Goal: Task Accomplishment & Management: Complete application form

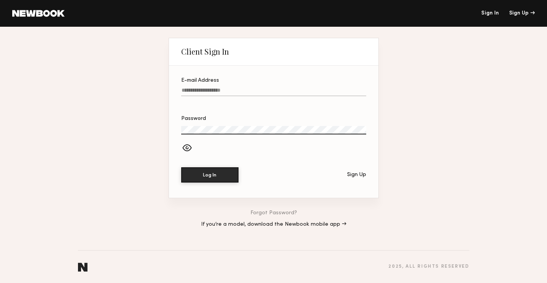
type input "**********"
click at [186, 146] on div at bounding box center [273, 148] width 185 height 13
click at [218, 173] on button "Log In" at bounding box center [209, 174] width 57 height 15
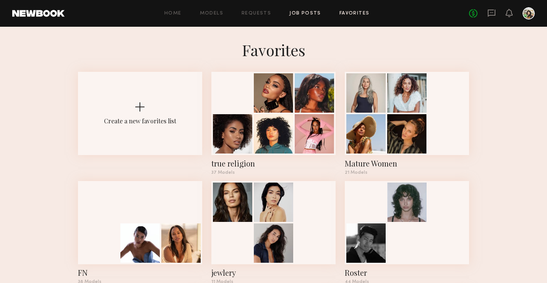
click at [297, 15] on link "Job Posts" at bounding box center [305, 13] width 32 height 5
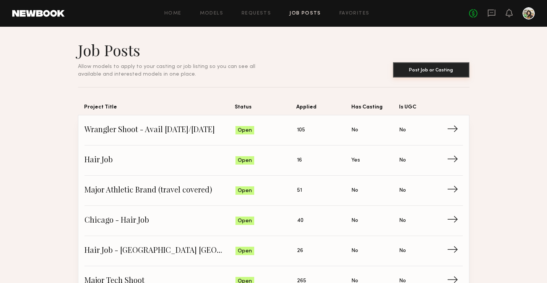
click at [422, 74] on button "Post Job or Casting" at bounding box center [431, 69] width 76 height 15
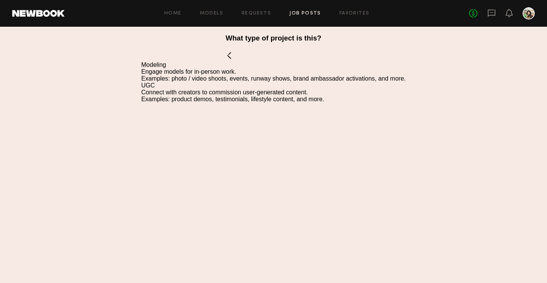
click at [157, 66] on div "Modeling" at bounding box center [273, 65] width 264 height 7
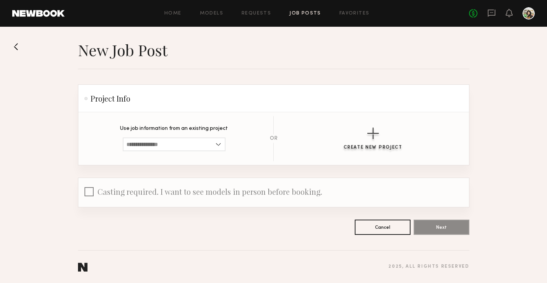
click at [377, 130] on div "button" at bounding box center [372, 133] width 11 height 11
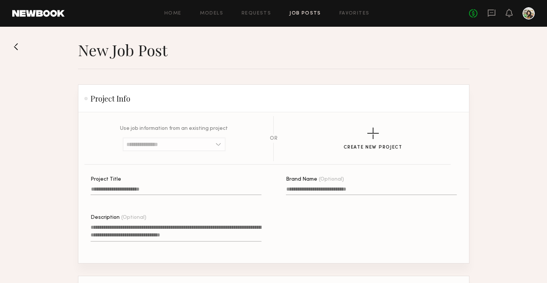
click at [128, 190] on input "Project Title" at bounding box center [176, 190] width 171 height 9
type input "**********"
click at [133, 228] on textarea "Description (Optional)" at bounding box center [176, 233] width 171 height 18
click at [129, 225] on textarea "Description (Optional)" at bounding box center [176, 233] width 171 height 18
paste textarea "**********"
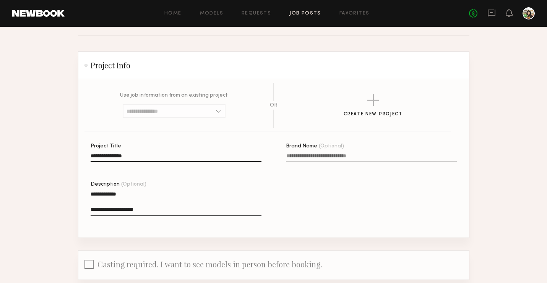
scroll to position [35, 0]
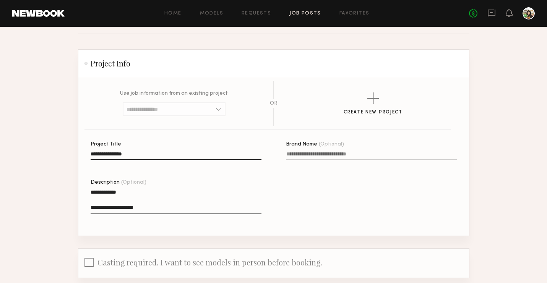
click at [115, 201] on textarea "**********" at bounding box center [176, 201] width 171 height 26
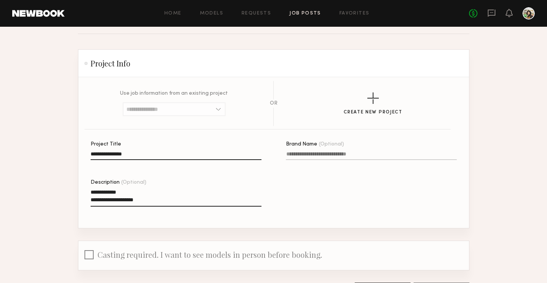
scroll to position [95, 0]
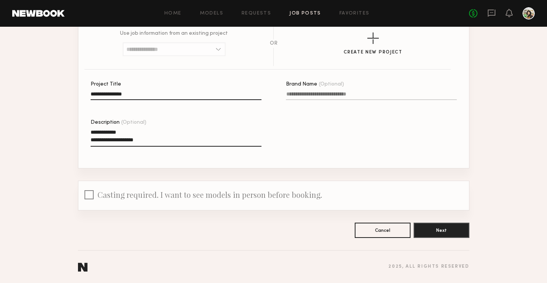
type textarea "**********"
click at [446, 227] on button "Next" at bounding box center [441, 229] width 56 height 15
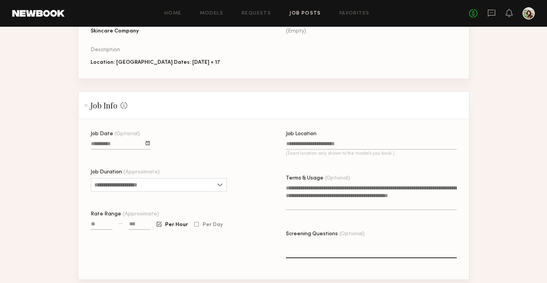
scroll to position [108, 0]
click at [148, 146] on div at bounding box center [148, 143] width 4 height 4
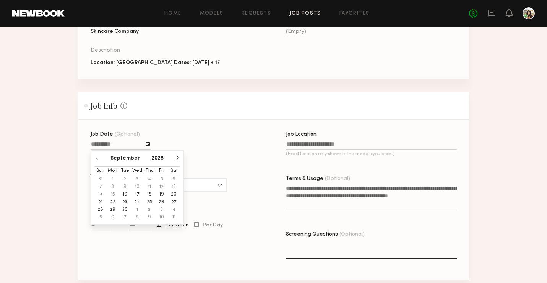
click at [175, 157] on button "button" at bounding box center [177, 158] width 5 height 5
click at [148, 193] on button "16" at bounding box center [149, 195] width 12 height 8
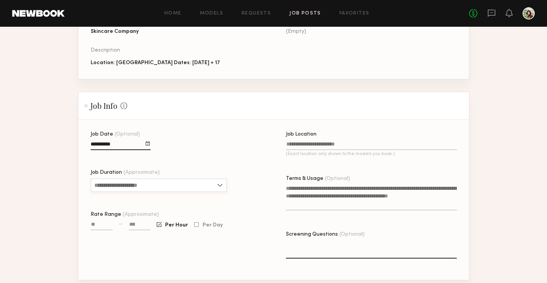
click at [135, 185] on input "Job Duration (Approximate)" at bounding box center [159, 185] width 136 height 14
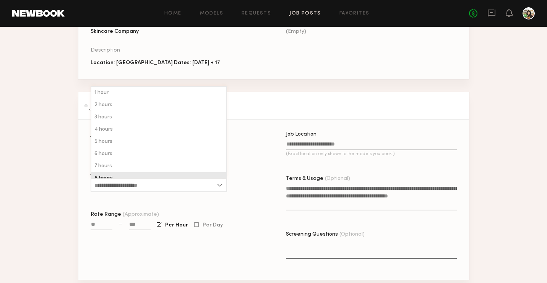
click at [123, 174] on div "8 hours" at bounding box center [158, 178] width 135 height 12
type input "*******"
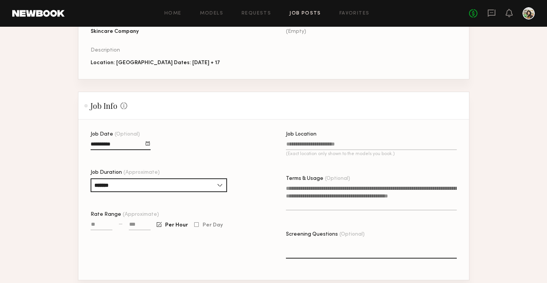
click at [104, 224] on input "Rate Range (Approximate)" at bounding box center [102, 226] width 22 height 9
type input "**"
type input "******"
click at [213, 225] on span "Per Day" at bounding box center [213, 225] width 20 height 5
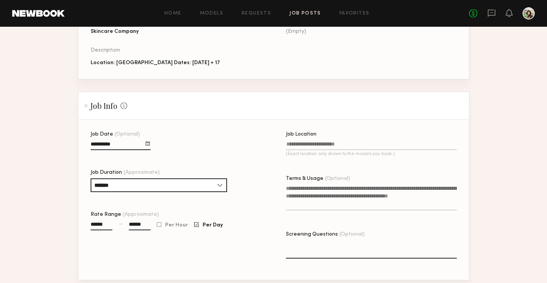
click at [348, 149] on input "Job Location (Exact location only shown to the models you book.)" at bounding box center [371, 145] width 171 height 9
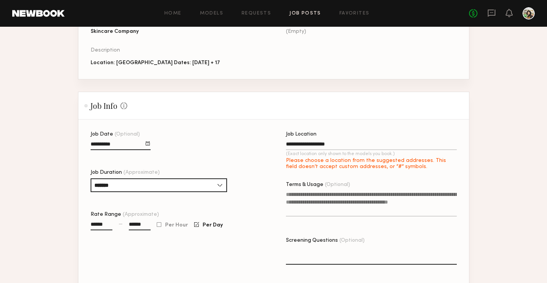
type input "**********"
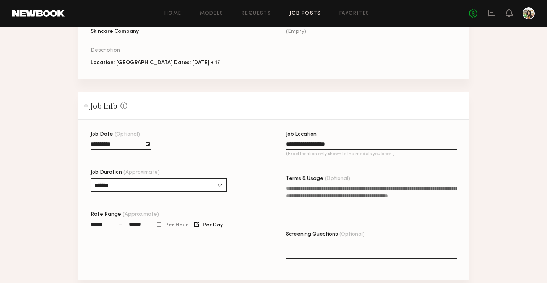
click at [308, 201] on textarea "Terms & Usage (Optional)" at bounding box center [371, 198] width 171 height 26
click at [298, 193] on textarea "Terms & Usage (Optional)" at bounding box center [371, 198] width 171 height 26
paste textarea "**********"
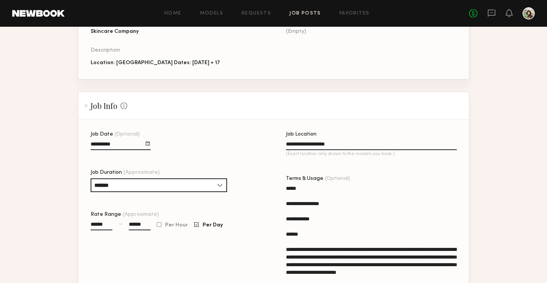
scroll to position [176, 0]
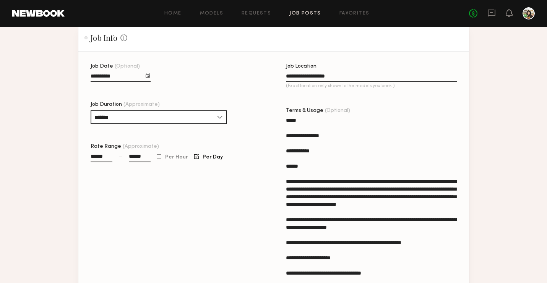
click at [318, 135] on textarea "**********" at bounding box center [371, 202] width 171 height 171
drag, startPoint x: 310, startPoint y: 127, endPoint x: 283, endPoint y: 120, distance: 28.0
click at [283, 120] on div "**********" at bounding box center [286, 210] width 391 height 293
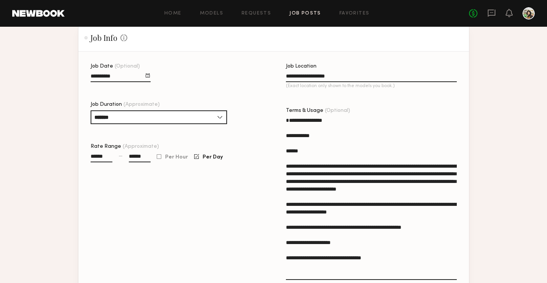
click at [291, 133] on textarea "**********" at bounding box center [371, 199] width 171 height 164
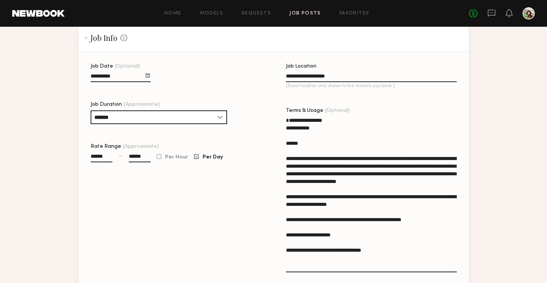
click at [293, 122] on textarea "**********" at bounding box center [371, 195] width 171 height 156
click at [280, 131] on div "**********" at bounding box center [286, 203] width 391 height 278
click at [282, 128] on div "**********" at bounding box center [286, 203] width 391 height 278
click at [289, 125] on textarea "**********" at bounding box center [371, 195] width 171 height 156
click at [283, 128] on div "**********" at bounding box center [286, 203] width 391 height 278
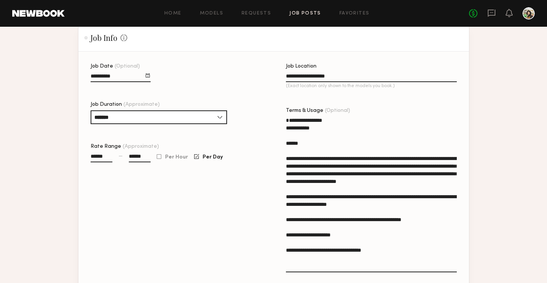
click at [287, 125] on textarea "**********" at bounding box center [371, 195] width 171 height 156
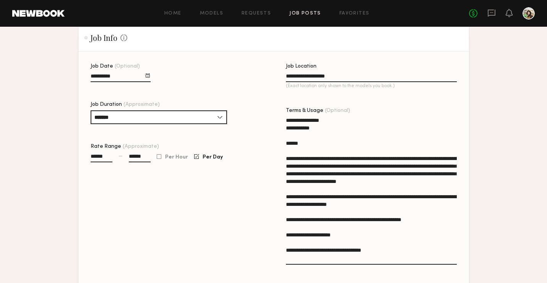
click at [285, 134] on div "**********" at bounding box center [286, 199] width 391 height 271
click at [286, 142] on textarea "**********" at bounding box center [371, 191] width 171 height 148
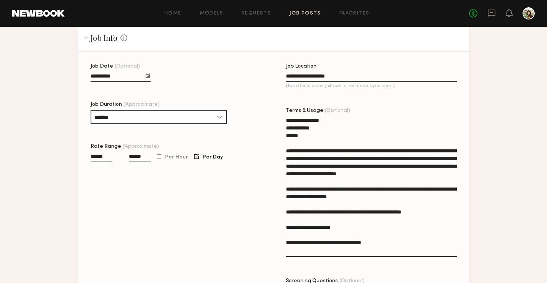
click at [286, 143] on textarea "**********" at bounding box center [371, 187] width 171 height 141
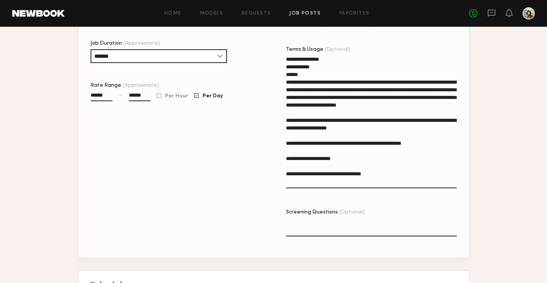
scroll to position [240, 0]
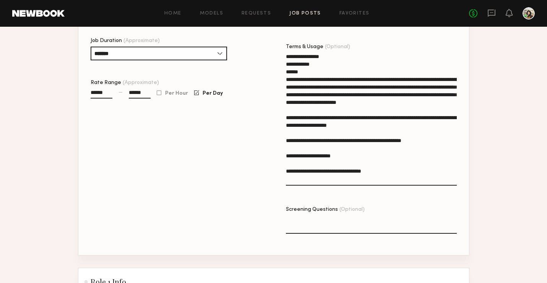
type textarea "**********"
click at [332, 229] on textarea "Screening Questions (Optional)" at bounding box center [371, 225] width 171 height 18
type textarea "**********"
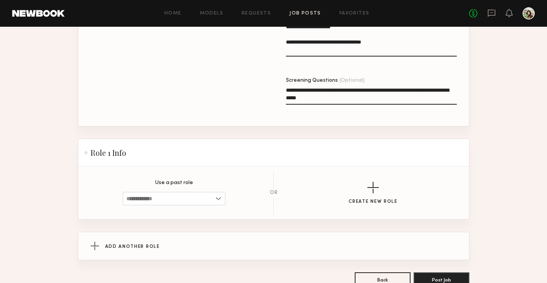
scroll to position [419, 0]
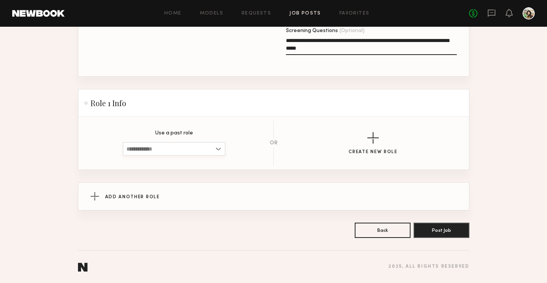
click at [160, 151] on input at bounding box center [174, 149] width 103 height 14
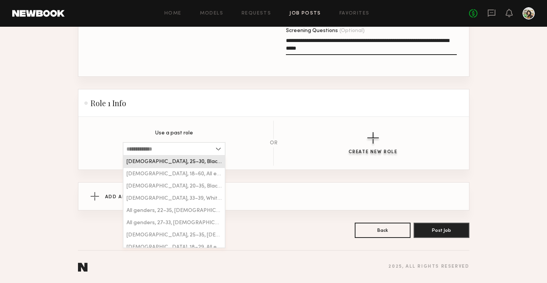
click at [378, 149] on button "Create New Role" at bounding box center [373, 143] width 49 height 23
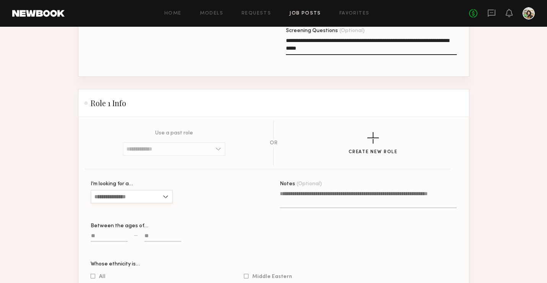
click at [149, 190] on input "I’m looking for a…" at bounding box center [132, 197] width 82 height 14
click at [127, 207] on div "Female" at bounding box center [131, 210] width 81 height 12
type input "******"
click at [360, 191] on textarea "Notes (Optional)" at bounding box center [368, 199] width 177 height 18
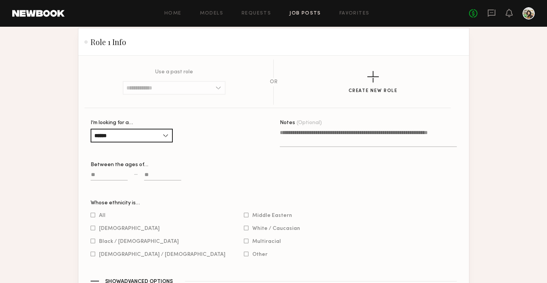
scroll to position [480, 0]
click at [104, 177] on input at bounding box center [109, 176] width 37 height 9
type input "**"
click at [165, 175] on input at bounding box center [162, 176] width 37 height 9
type input "**"
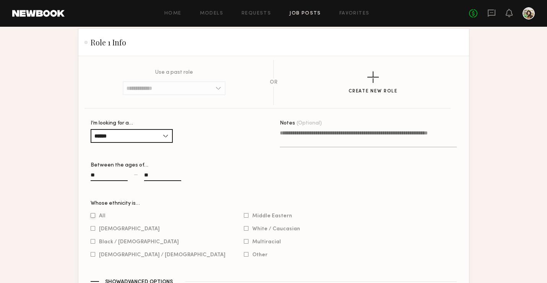
click at [91, 216] on div at bounding box center [93, 215] width 5 height 5
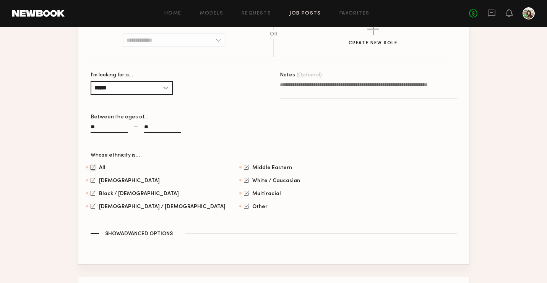
scroll to position [528, 0]
click at [293, 75] on div "Notes (Optional)" at bounding box center [368, 74] width 177 height 5
click at [293, 81] on textarea "Notes (Optional)" at bounding box center [368, 90] width 177 height 18
click at [291, 92] on textarea "Notes (Optional)" at bounding box center [368, 90] width 177 height 18
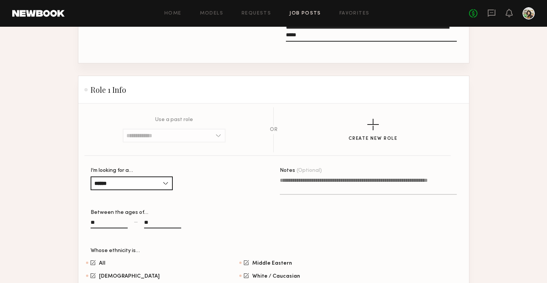
scroll to position [434, 0]
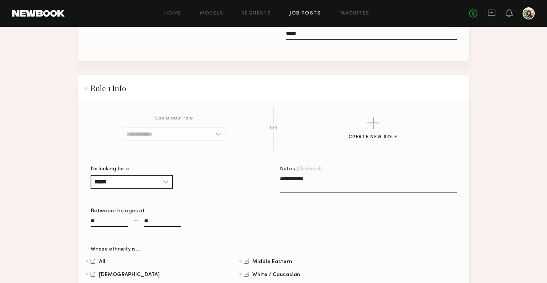
type textarea "**********"
drag, startPoint x: 315, startPoint y: 180, endPoint x: 266, endPoint y: 180, distance: 49.3
click at [266, 180] on section "**********" at bounding box center [274, 245] width 366 height 157
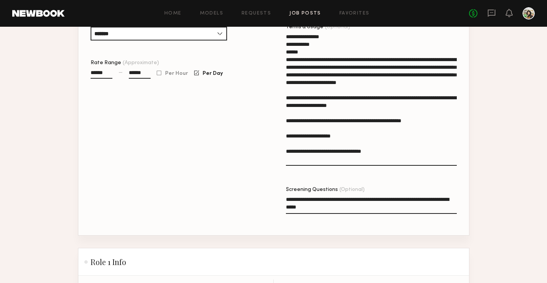
scroll to position [259, 0]
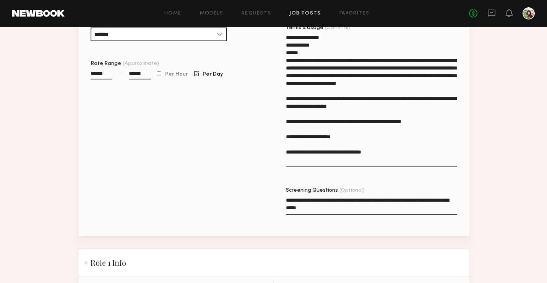
click at [405, 201] on textarea "**********" at bounding box center [371, 205] width 171 height 18
type textarea "**********"
click at [303, 215] on label "**********" at bounding box center [371, 206] width 171 height 36
click at [303, 215] on textarea "**********" at bounding box center [371, 205] width 171 height 18
click at [322, 205] on textarea "**********" at bounding box center [371, 205] width 171 height 18
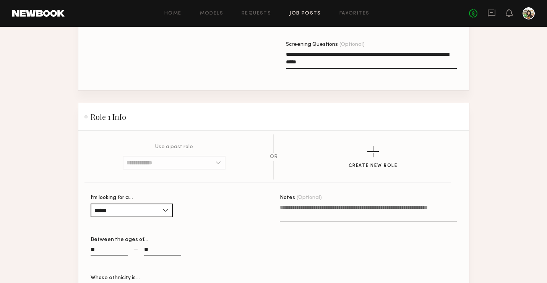
scroll to position [622, 0]
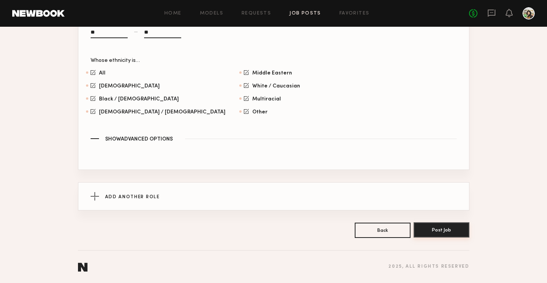
click at [441, 233] on button "Post Job" at bounding box center [441, 229] width 56 height 15
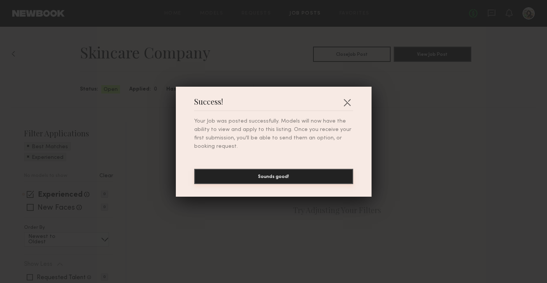
click at [314, 175] on button "Sounds good!" at bounding box center [273, 176] width 159 height 15
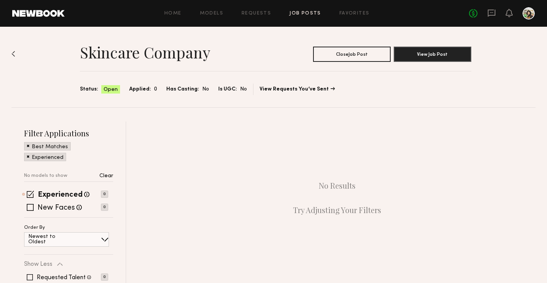
click at [308, 13] on link "Job Posts" at bounding box center [305, 13] width 32 height 5
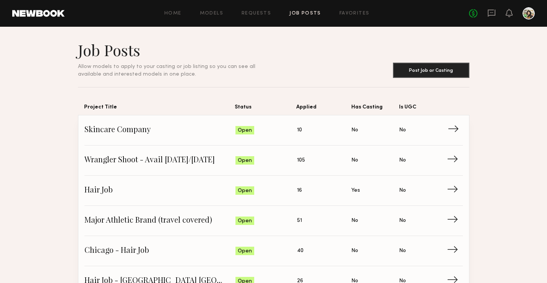
click at [314, 126] on span "Applied: 10" at bounding box center [324, 130] width 55 height 11
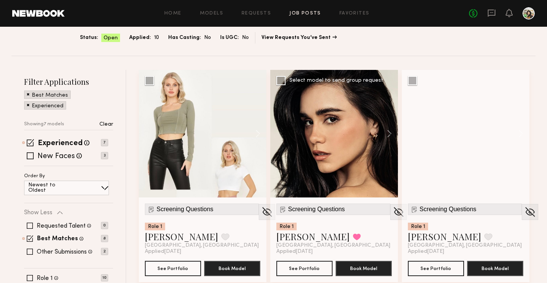
scroll to position [54, 0]
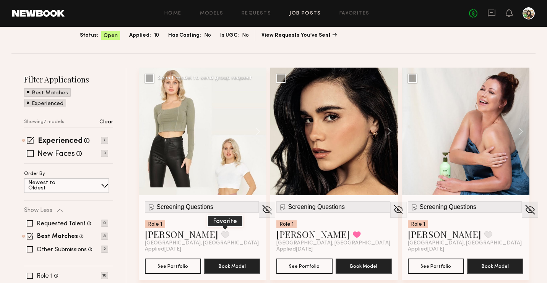
click at [221, 236] on button at bounding box center [225, 234] width 8 height 7
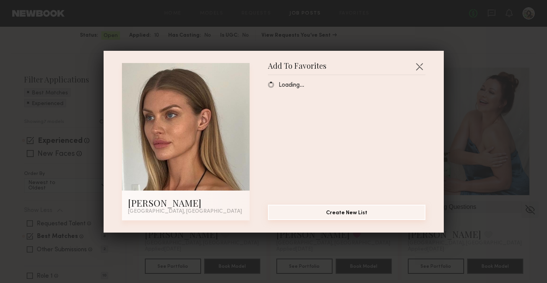
click at [336, 207] on button "Create New List" at bounding box center [346, 212] width 157 height 15
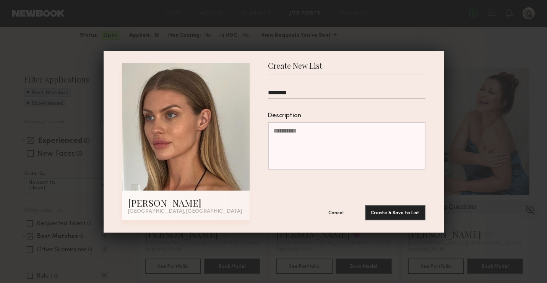
type input "********"
click at [365, 205] on button "Create & Save to List" at bounding box center [395, 212] width 60 height 15
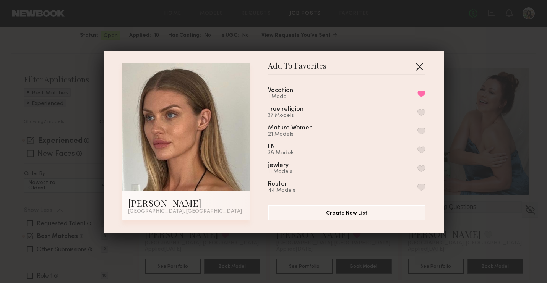
click at [418, 69] on button "button" at bounding box center [419, 66] width 12 height 12
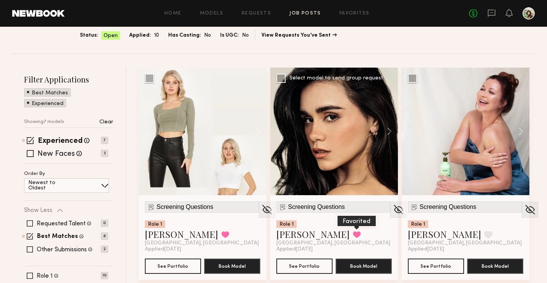
click at [353, 237] on button at bounding box center [357, 234] width 8 height 7
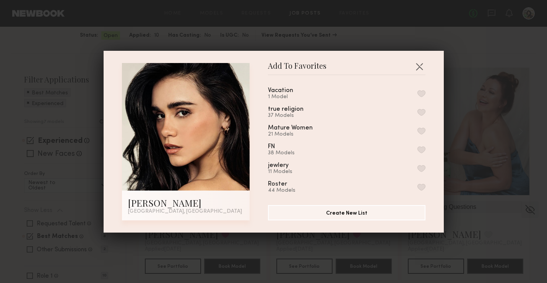
click at [418, 93] on button "button" at bounding box center [421, 93] width 8 height 7
click at [419, 67] on button "button" at bounding box center [419, 66] width 12 height 12
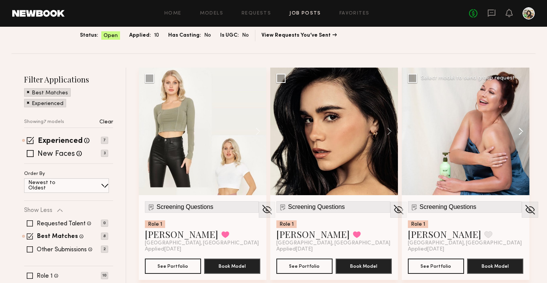
click at [519, 129] on button at bounding box center [517, 132] width 24 height 128
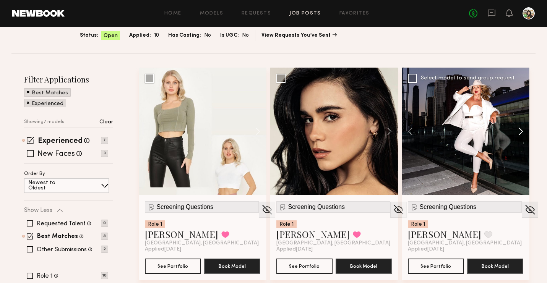
click at [519, 129] on button at bounding box center [517, 132] width 24 height 128
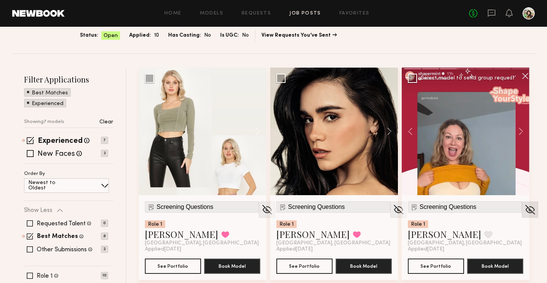
click at [522, 216] on div at bounding box center [530, 210] width 16 height 16
click at [524, 212] on img at bounding box center [530, 209] width 12 height 11
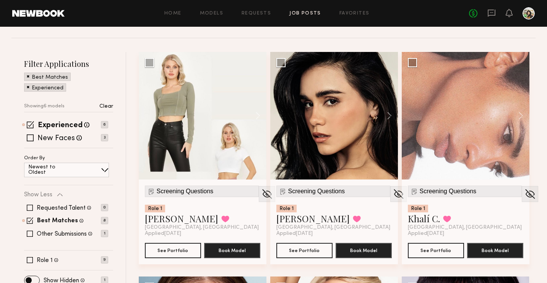
scroll to position [61, 0]
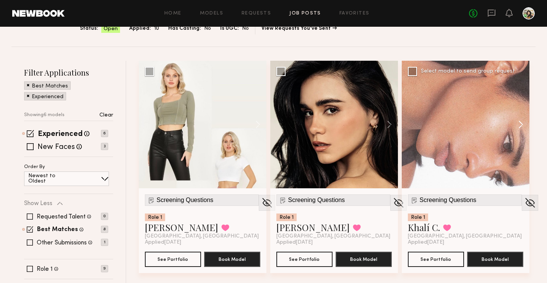
click at [522, 122] on button at bounding box center [517, 125] width 24 height 128
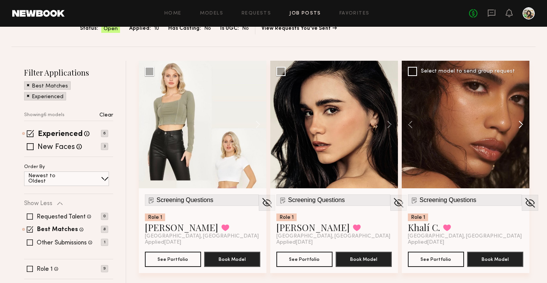
click at [522, 122] on button at bounding box center [517, 125] width 24 height 128
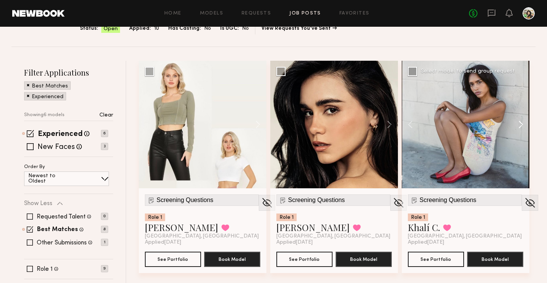
click at [522, 122] on button at bounding box center [517, 125] width 24 height 128
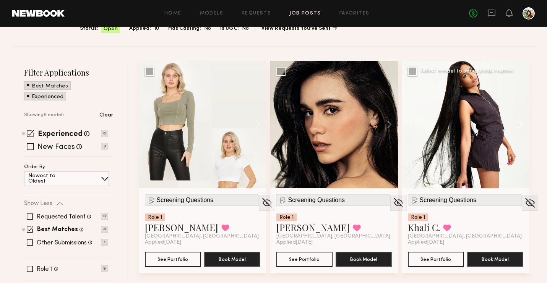
click at [522, 122] on button at bounding box center [517, 125] width 24 height 128
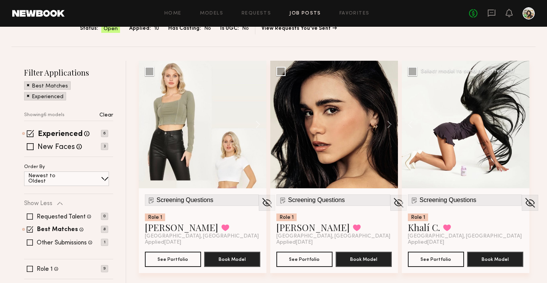
click at [522, 122] on button at bounding box center [517, 125] width 24 height 128
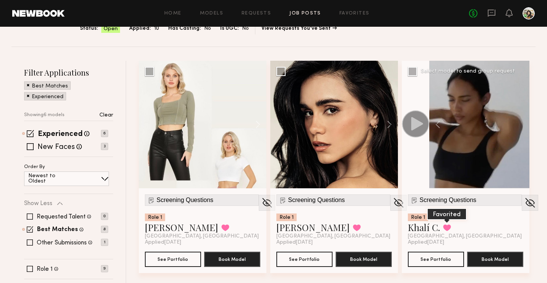
click at [447, 228] on button at bounding box center [447, 227] width 8 height 7
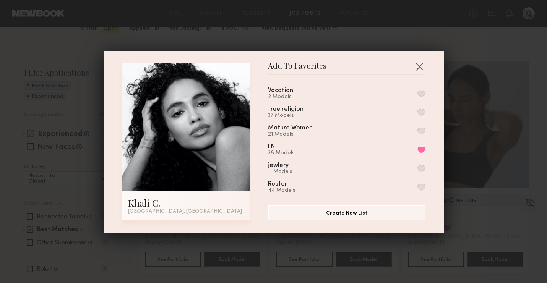
click at [419, 95] on button "button" at bounding box center [421, 93] width 8 height 7
click at [420, 66] on button "button" at bounding box center [419, 66] width 12 height 12
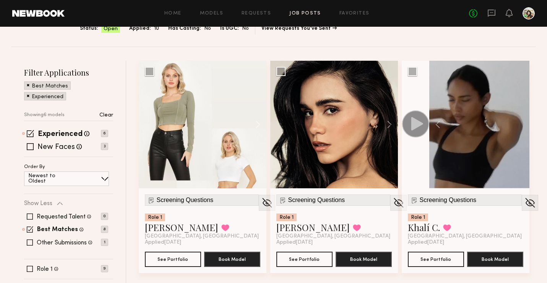
scroll to position [0, 0]
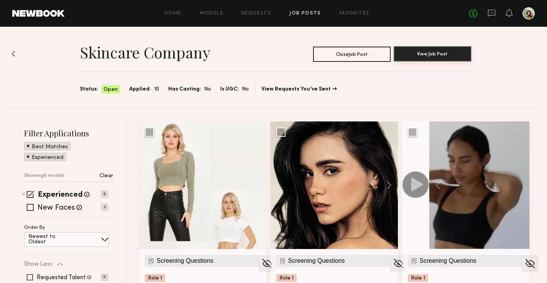
click at [433, 60] on button "View Job Post" at bounding box center [433, 53] width 78 height 15
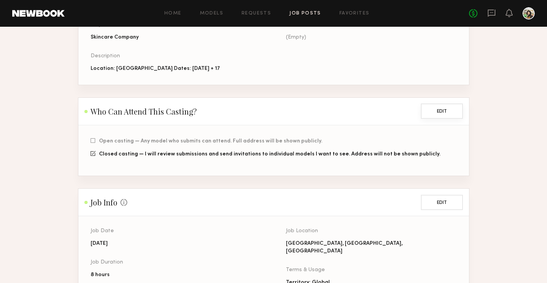
scroll to position [121, 0]
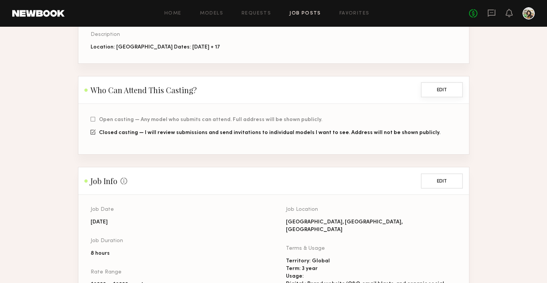
click at [439, 96] on button "Edit" at bounding box center [442, 89] width 42 height 15
click at [203, 131] on span "Closed casting — I will review submissions and send invitations to individual m…" at bounding box center [269, 133] width 341 height 5
click at [95, 132] on div at bounding box center [93, 132] width 5 height 5
click at [392, 91] on button "Cancel" at bounding box center [397, 89] width 42 height 15
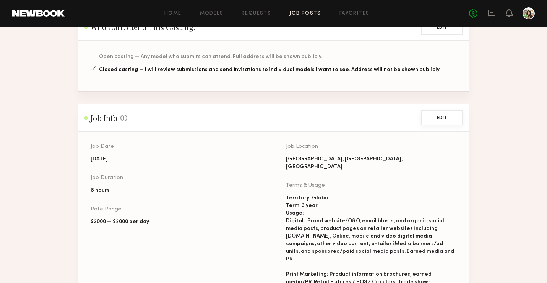
scroll to position [191, 0]
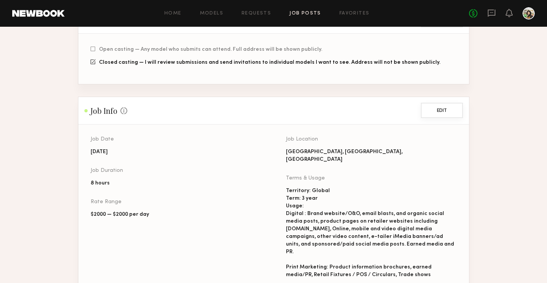
click at [444, 107] on button "Edit" at bounding box center [442, 110] width 42 height 15
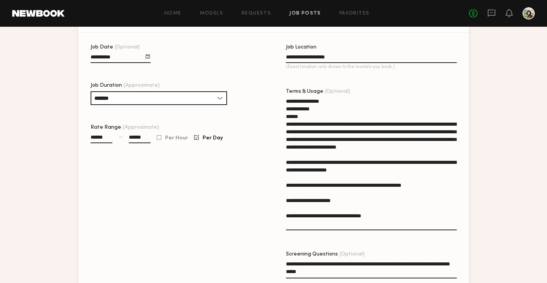
scroll to position [359, 0]
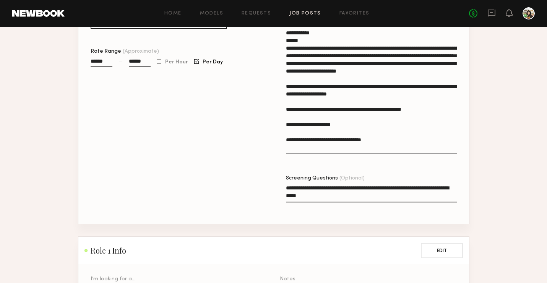
click at [367, 194] on textarea "**********" at bounding box center [371, 193] width 171 height 18
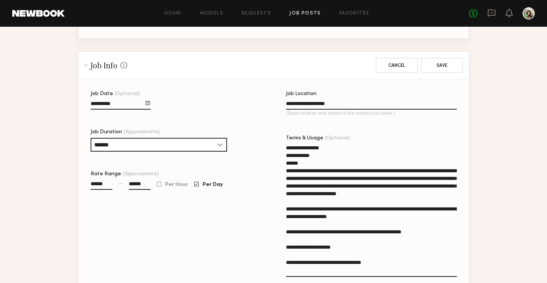
scroll to position [232, 0]
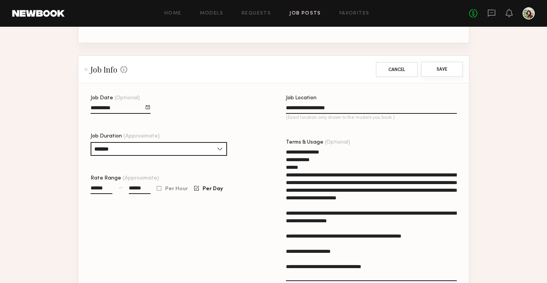
type textarea "**********"
click at [445, 75] on button "Save" at bounding box center [442, 69] width 42 height 15
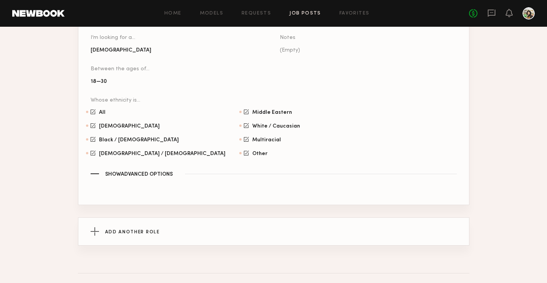
scroll to position [0, 0]
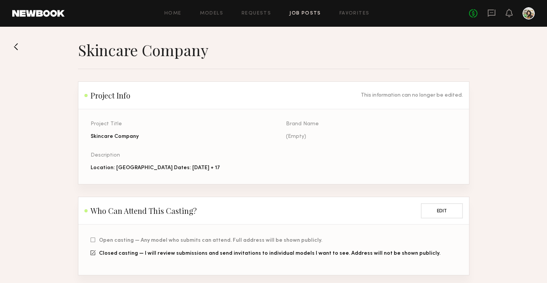
click at [308, 13] on link "Job Posts" at bounding box center [305, 13] width 32 height 5
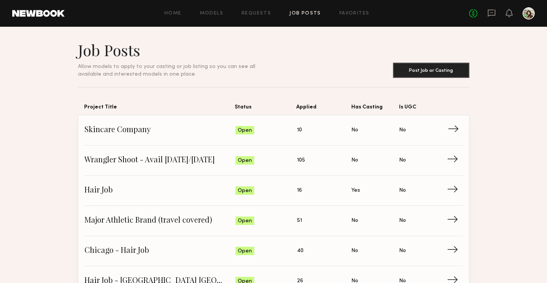
click at [266, 136] on link "Skincare Company Status: Open Applied: 10 Has Casting: No Is UGC: No →" at bounding box center [273, 130] width 378 height 30
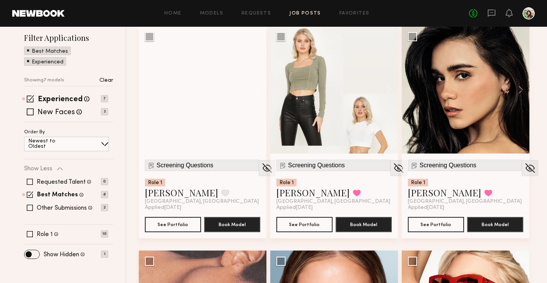
scroll to position [60, 0]
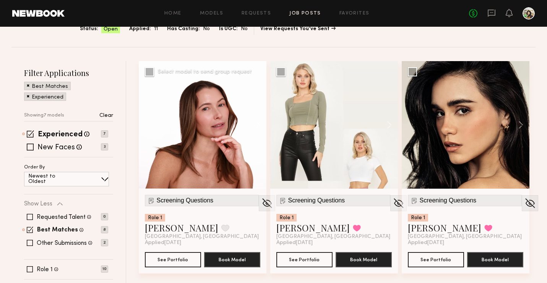
click at [254, 129] on button at bounding box center [254, 125] width 24 height 128
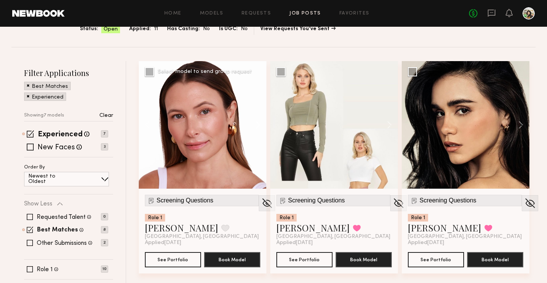
click at [254, 129] on button at bounding box center [254, 125] width 24 height 128
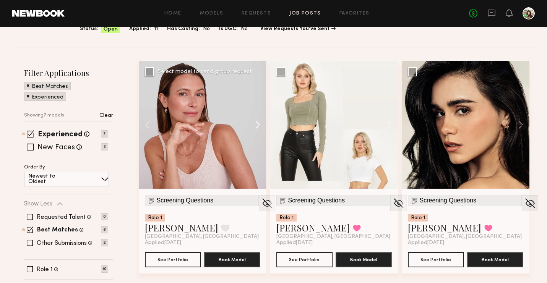
click at [254, 129] on button at bounding box center [254, 125] width 24 height 128
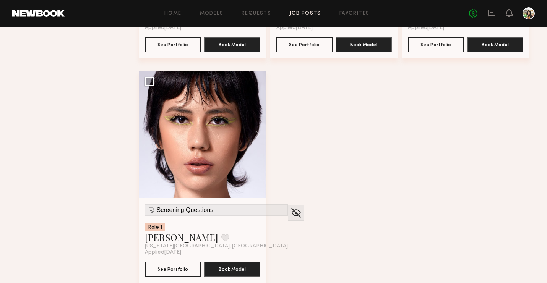
scroll to position [512, 0]
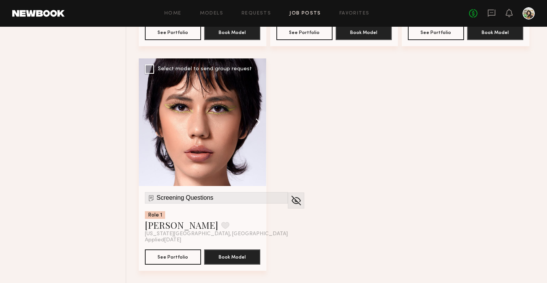
click at [258, 116] on button at bounding box center [254, 122] width 24 height 128
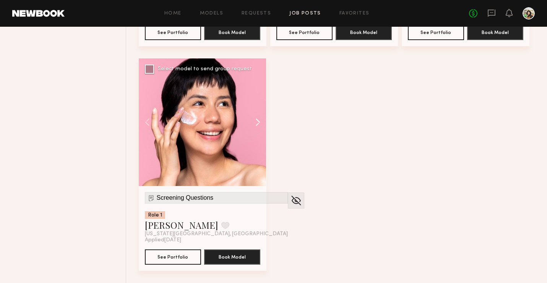
click at [258, 116] on button at bounding box center [254, 122] width 24 height 128
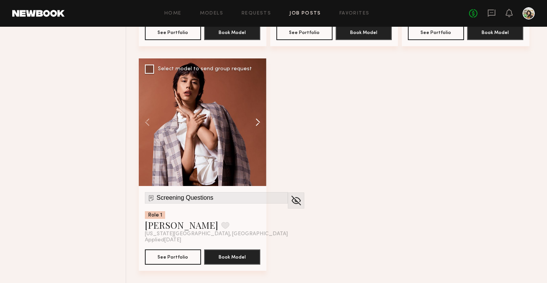
click at [258, 116] on button at bounding box center [254, 122] width 24 height 128
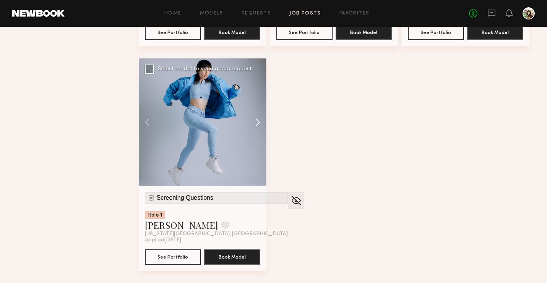
click at [258, 116] on button at bounding box center [254, 122] width 24 height 128
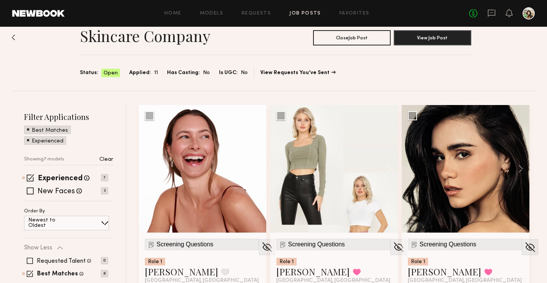
scroll to position [0, 0]
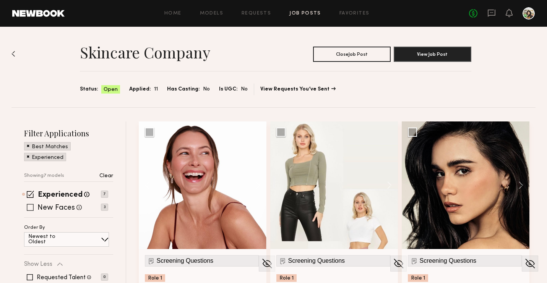
click at [55, 208] on label "New Faces" at bounding box center [55, 208] width 37 height 8
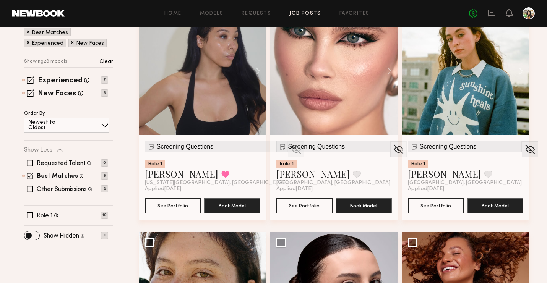
scroll to position [113, 0]
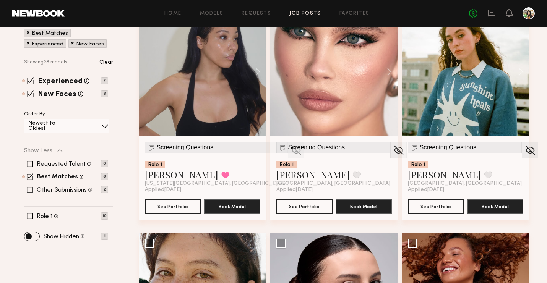
click at [65, 188] on label "Other Submissions" at bounding box center [62, 190] width 50 height 6
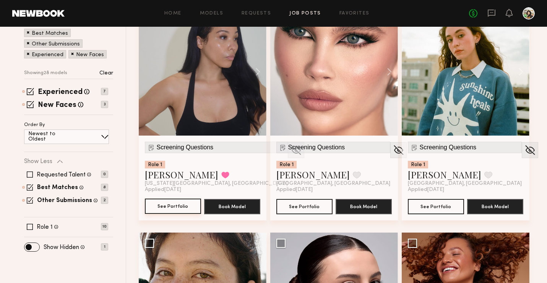
scroll to position [46, 0]
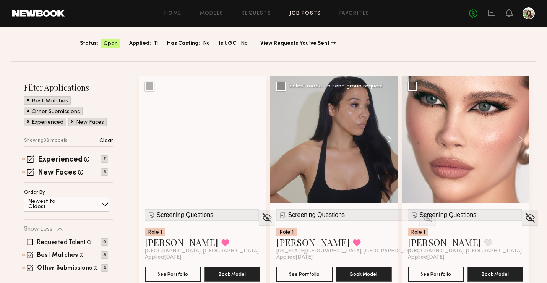
click at [253, 139] on button at bounding box center [254, 140] width 24 height 128
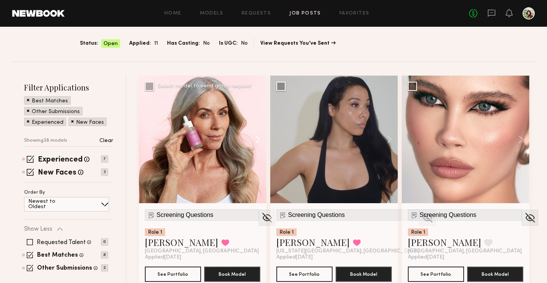
click at [259, 143] on button at bounding box center [254, 140] width 24 height 128
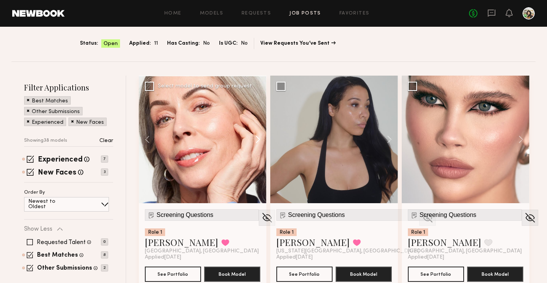
click at [259, 143] on button at bounding box center [254, 140] width 24 height 128
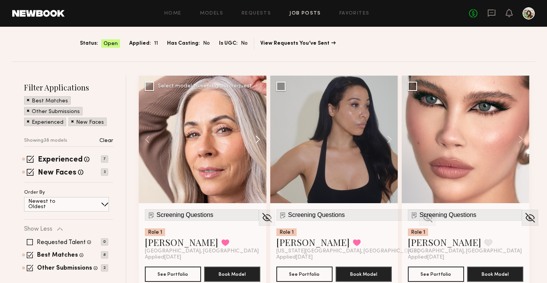
click at [259, 143] on button at bounding box center [254, 140] width 24 height 128
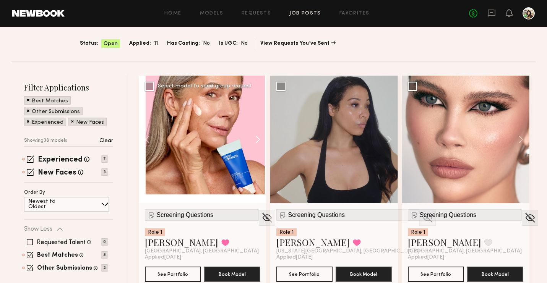
click at [259, 143] on button at bounding box center [254, 140] width 24 height 128
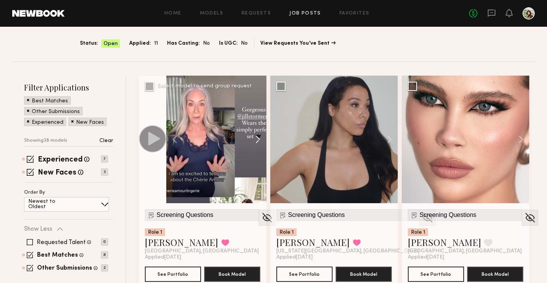
click at [259, 143] on button at bounding box center [254, 140] width 24 height 128
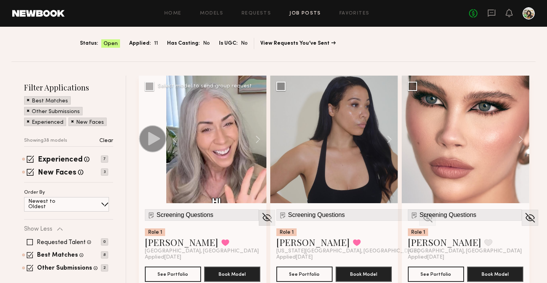
click at [261, 221] on img at bounding box center [267, 217] width 12 height 11
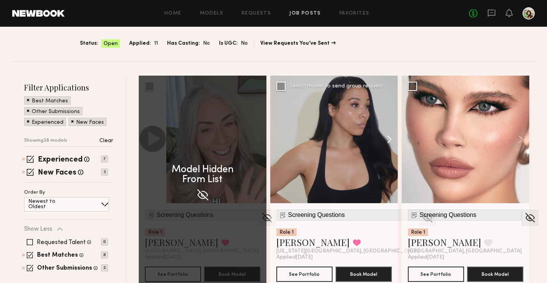
click at [390, 143] on button at bounding box center [385, 140] width 24 height 128
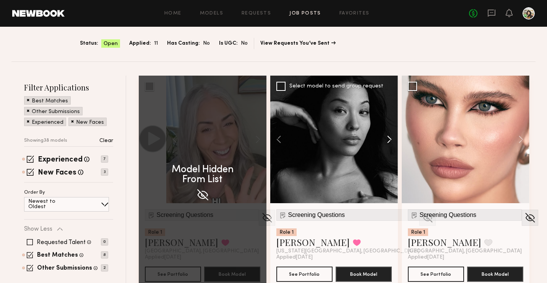
click at [390, 143] on button at bounding box center [385, 140] width 24 height 128
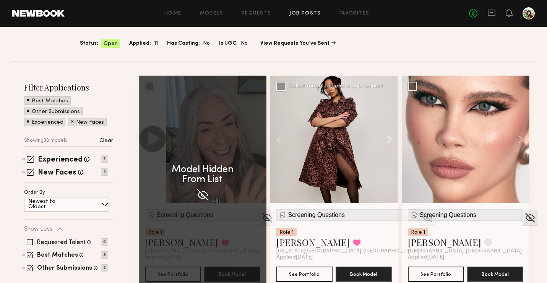
click at [390, 143] on button at bounding box center [385, 140] width 24 height 128
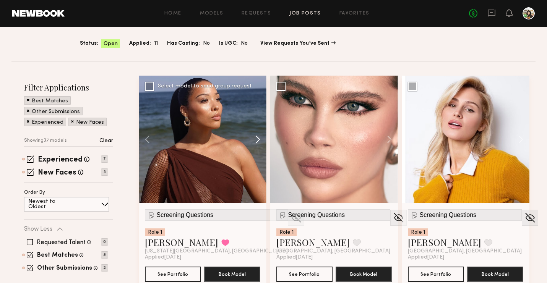
click at [390, 143] on button at bounding box center [385, 140] width 24 height 128
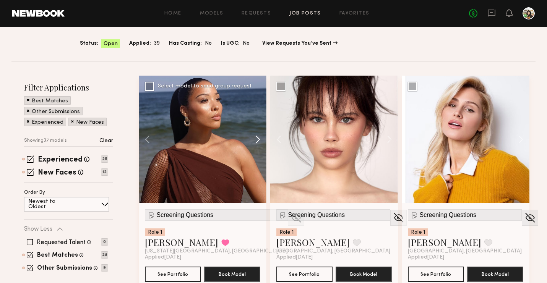
click at [390, 143] on button at bounding box center [385, 140] width 24 height 128
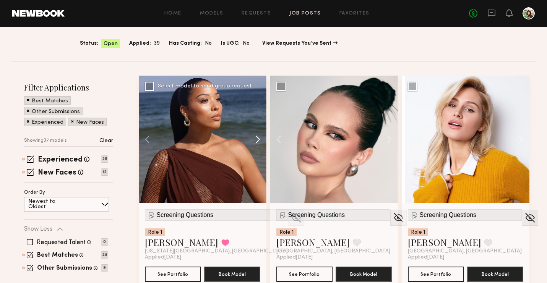
click at [390, 143] on button at bounding box center [385, 140] width 24 height 128
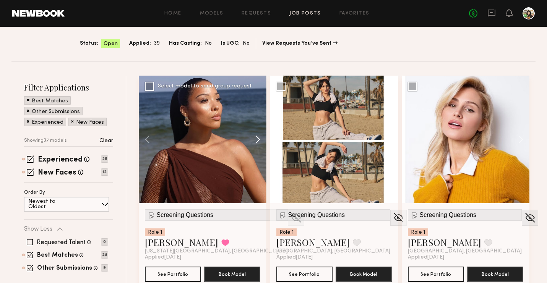
click at [390, 143] on button at bounding box center [385, 140] width 24 height 128
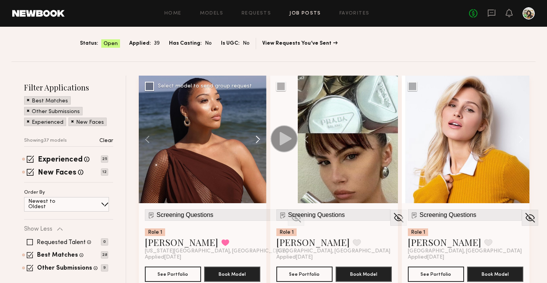
click at [390, 143] on button at bounding box center [385, 140] width 24 height 128
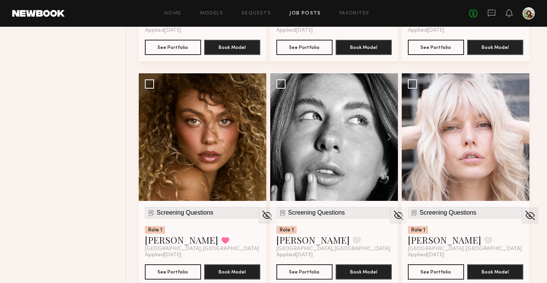
scroll to position [721, 0]
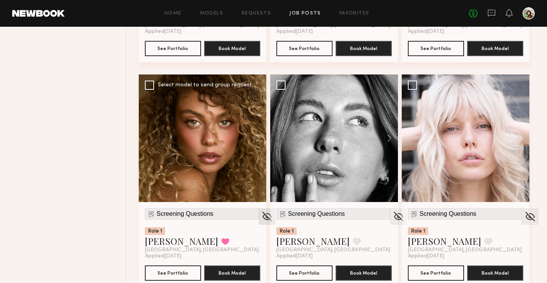
click at [261, 216] on img at bounding box center [267, 216] width 12 height 11
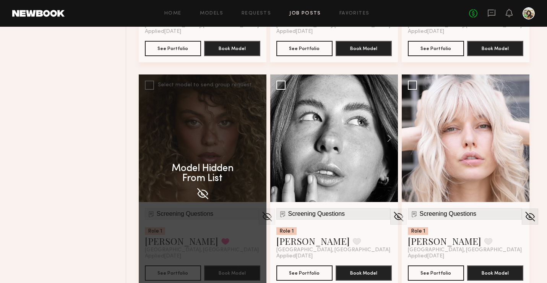
click at [253, 216] on div "Model Hidden From List" at bounding box center [203, 181] width 128 height 212
click at [245, 211] on div "Model Hidden From List" at bounding box center [203, 181] width 128 height 212
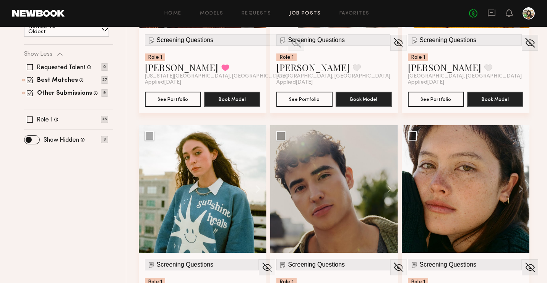
scroll to position [210, 0]
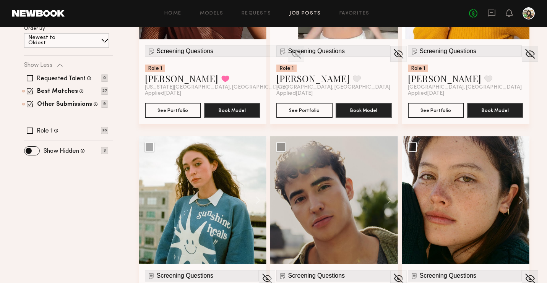
click at [68, 154] on label "Show Hidden" at bounding box center [62, 151] width 36 height 6
click at [27, 149] on span at bounding box center [31, 151] width 15 height 8
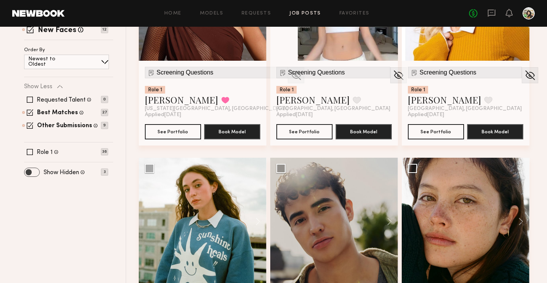
scroll to position [66, 0]
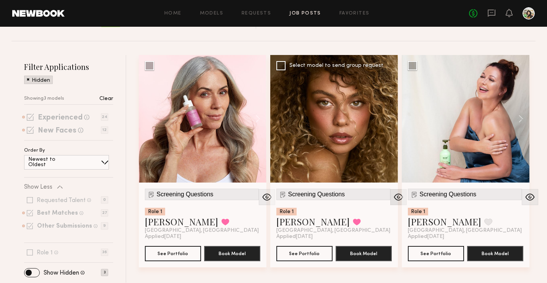
click at [392, 198] on img at bounding box center [398, 196] width 12 height 11
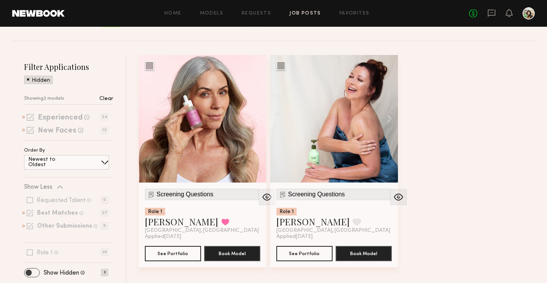
click at [35, 269] on span at bounding box center [31, 273] width 15 height 8
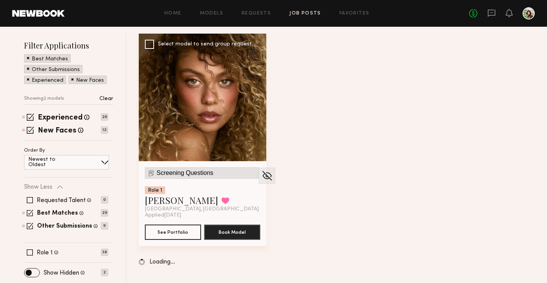
click at [175, 175] on span "Screening Questions" at bounding box center [185, 173] width 57 height 7
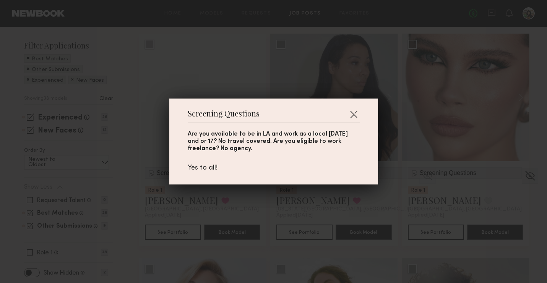
scroll to position [210, 0]
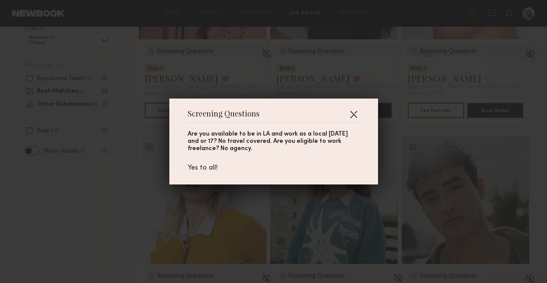
click at [356, 110] on button "button" at bounding box center [353, 114] width 12 height 12
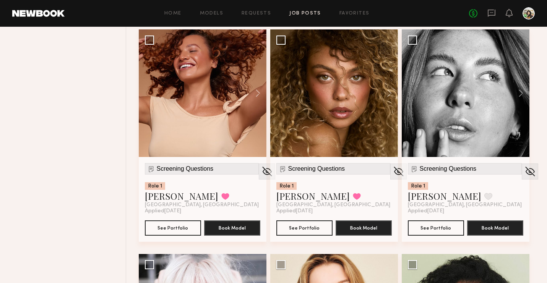
scroll to position [770, 0]
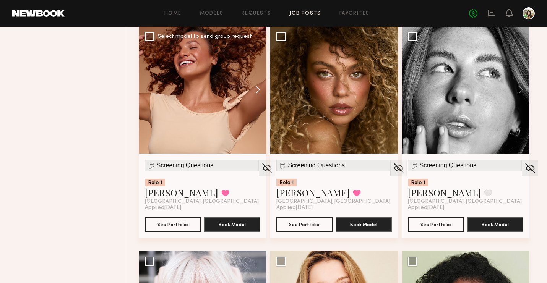
click at [258, 91] on button at bounding box center [254, 90] width 24 height 128
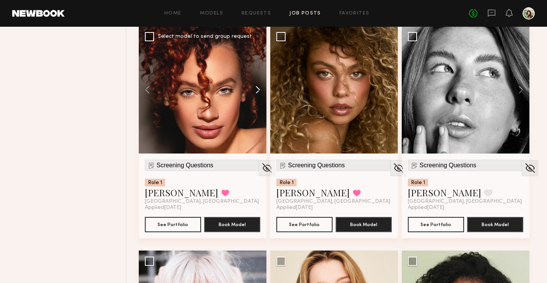
click at [258, 91] on button at bounding box center [254, 90] width 24 height 128
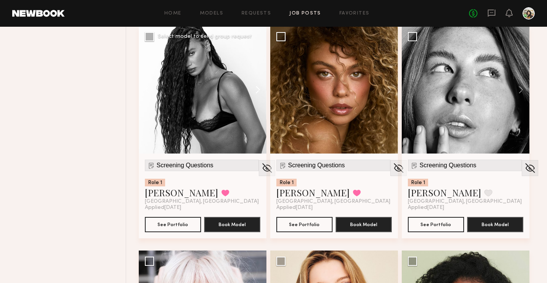
click at [258, 91] on button at bounding box center [254, 90] width 24 height 128
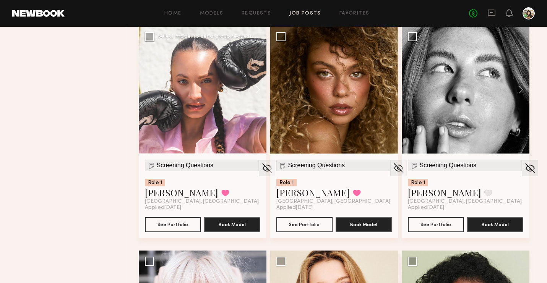
click at [258, 91] on button at bounding box center [254, 90] width 24 height 128
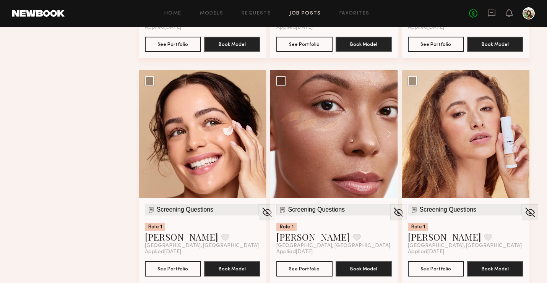
scroll to position [1418, 0]
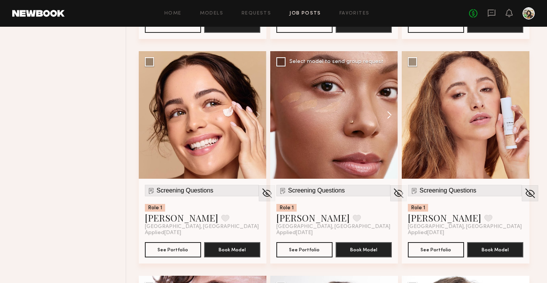
click at [389, 112] on button at bounding box center [385, 115] width 24 height 128
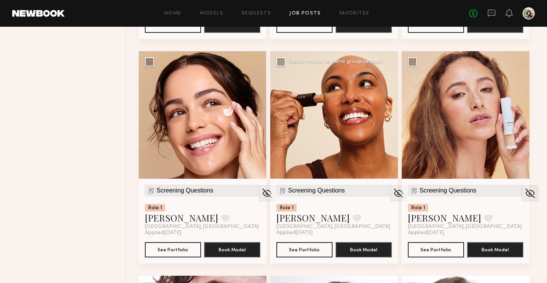
click at [389, 112] on button at bounding box center [385, 115] width 24 height 128
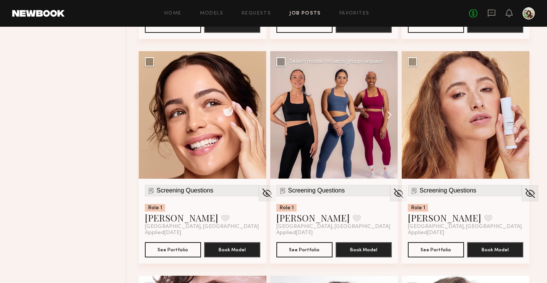
click at [389, 112] on button at bounding box center [385, 115] width 24 height 128
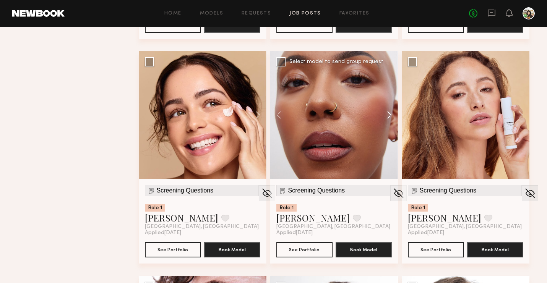
click at [389, 112] on button at bounding box center [385, 115] width 24 height 128
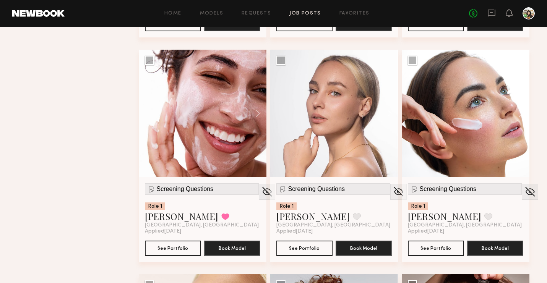
scroll to position [1622, 0]
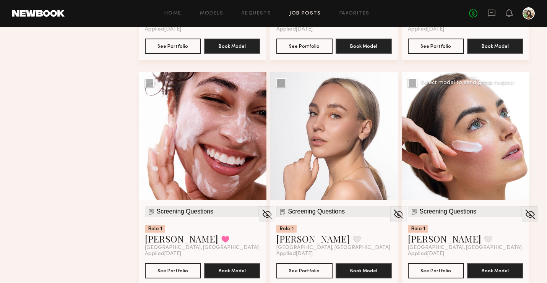
click at [514, 141] on button at bounding box center [517, 136] width 24 height 128
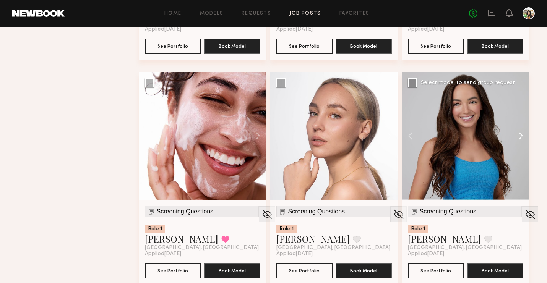
click at [514, 141] on button at bounding box center [517, 136] width 24 height 128
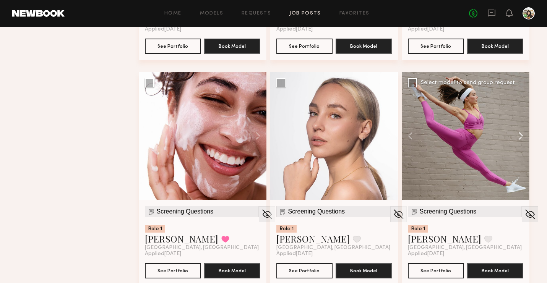
click at [514, 141] on button at bounding box center [517, 136] width 24 height 128
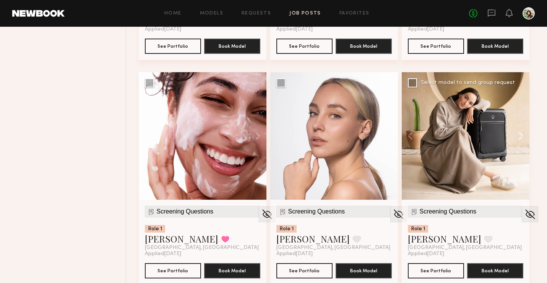
click at [514, 141] on button at bounding box center [517, 136] width 24 height 128
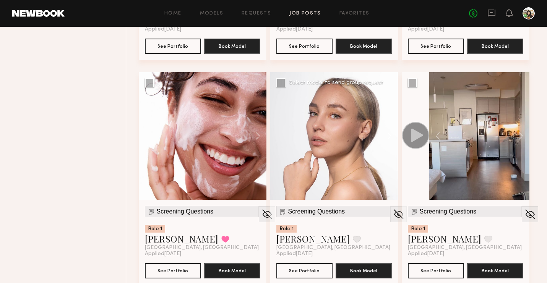
click at [388, 137] on button at bounding box center [385, 136] width 24 height 128
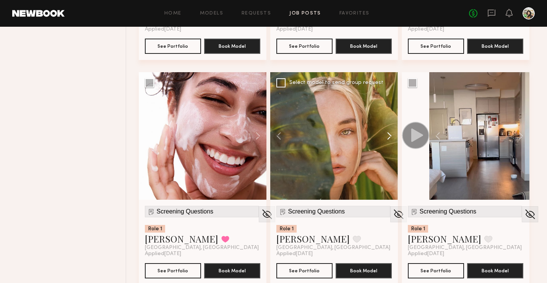
click at [388, 137] on button at bounding box center [385, 136] width 24 height 128
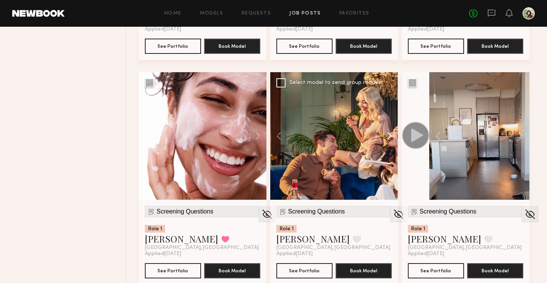
click at [388, 137] on button at bounding box center [385, 136] width 24 height 128
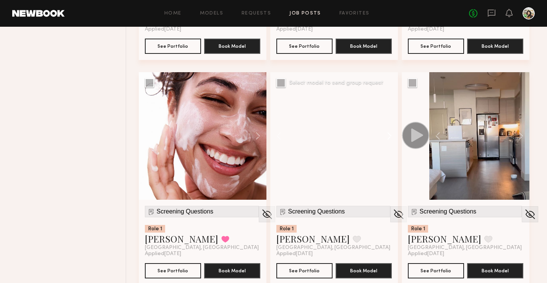
click at [388, 137] on button at bounding box center [385, 136] width 24 height 128
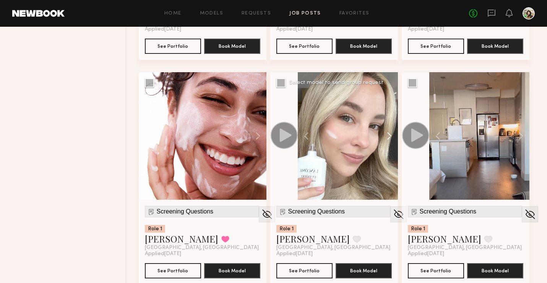
click at [388, 137] on button at bounding box center [385, 136] width 24 height 128
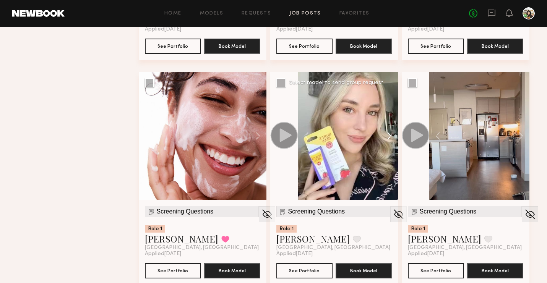
click at [388, 137] on button at bounding box center [385, 136] width 24 height 128
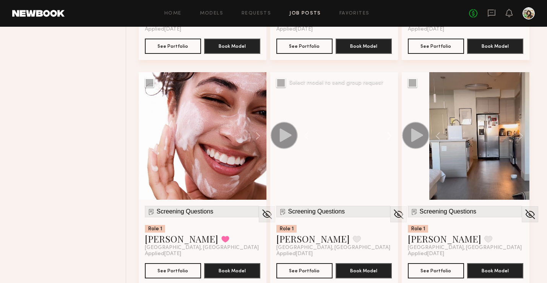
click at [388, 137] on button at bounding box center [385, 136] width 24 height 128
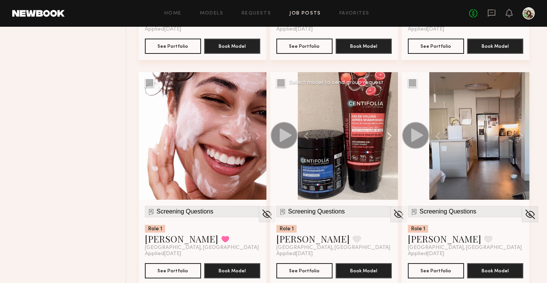
click at [388, 137] on button at bounding box center [385, 136] width 24 height 128
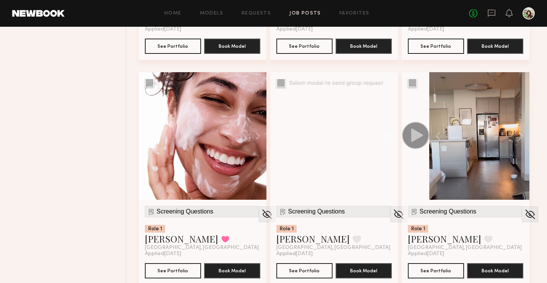
click at [388, 137] on button at bounding box center [385, 136] width 24 height 128
click at [388, 137] on div at bounding box center [334, 136] width 128 height 128
click at [302, 215] on span "Screening Questions" at bounding box center [316, 211] width 57 height 7
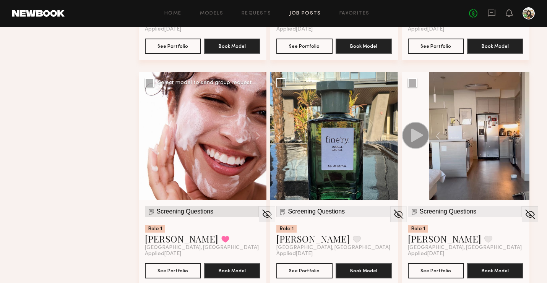
click at [178, 209] on span "Screening Questions" at bounding box center [185, 211] width 57 height 7
click at [256, 135] on button at bounding box center [254, 136] width 24 height 128
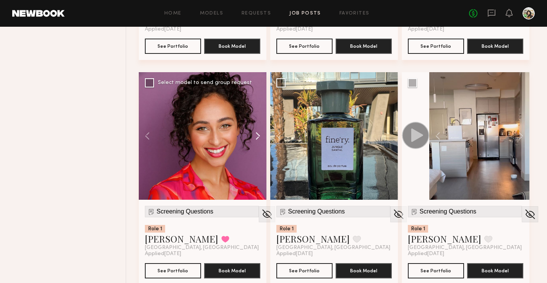
click at [256, 135] on button at bounding box center [254, 136] width 24 height 128
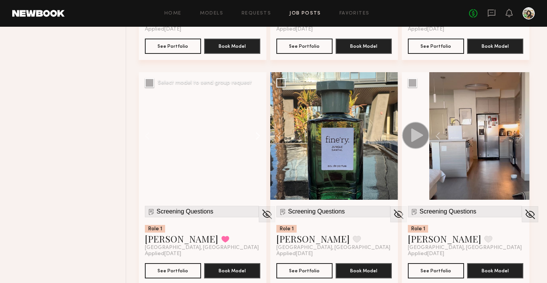
click at [256, 135] on button at bounding box center [254, 136] width 24 height 128
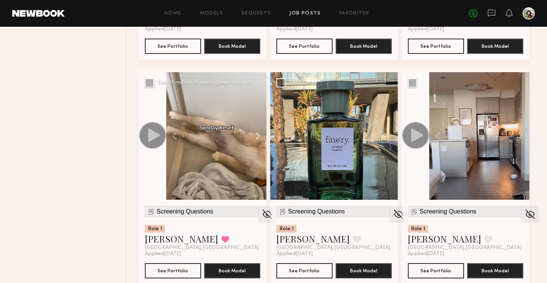
click at [256, 135] on button at bounding box center [254, 136] width 24 height 128
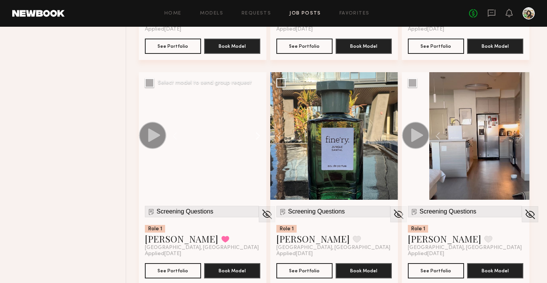
click at [256, 135] on button at bounding box center [254, 136] width 24 height 128
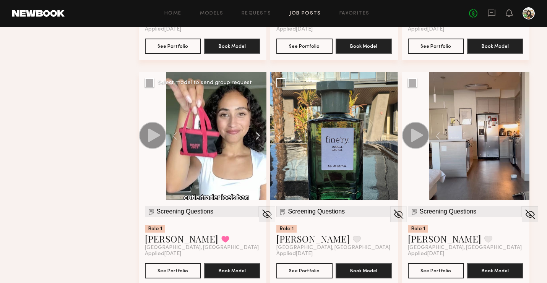
click at [256, 135] on button at bounding box center [254, 136] width 24 height 128
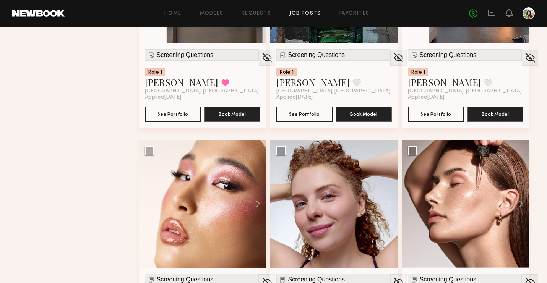
scroll to position [1822, 0]
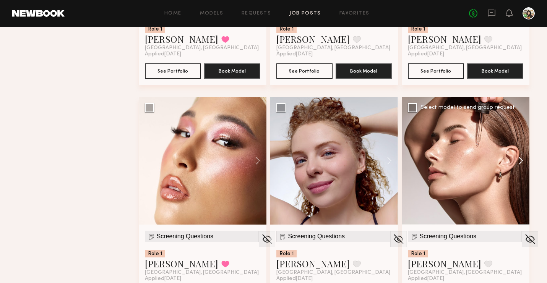
click at [520, 164] on button at bounding box center [517, 161] width 24 height 128
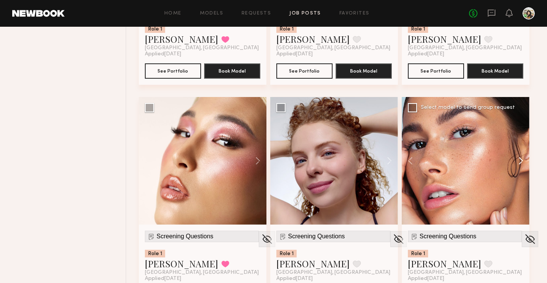
click at [520, 164] on button at bounding box center [517, 161] width 24 height 128
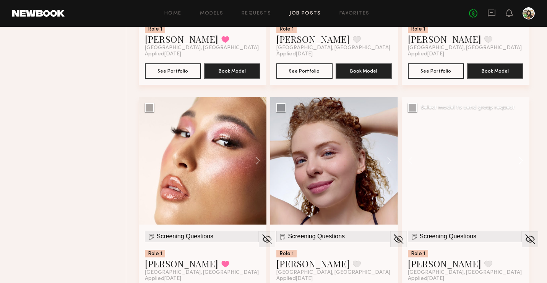
click at [520, 164] on button at bounding box center [517, 161] width 24 height 128
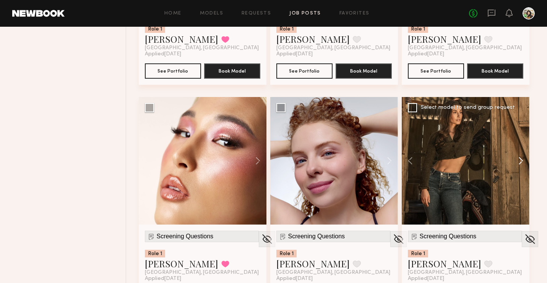
click at [520, 164] on button at bounding box center [517, 161] width 24 height 128
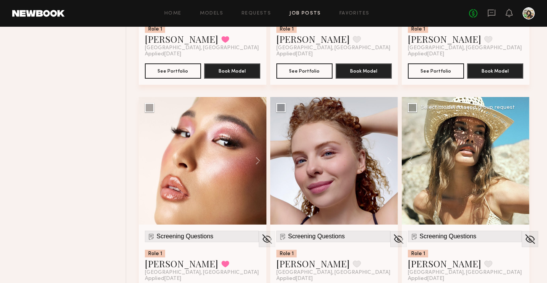
click at [463, 165] on div at bounding box center [466, 161] width 128 height 128
click at [420, 236] on span "Screening Questions" at bounding box center [448, 236] width 57 height 7
click at [427, 266] on link "Chelsey M." at bounding box center [444, 264] width 73 height 12
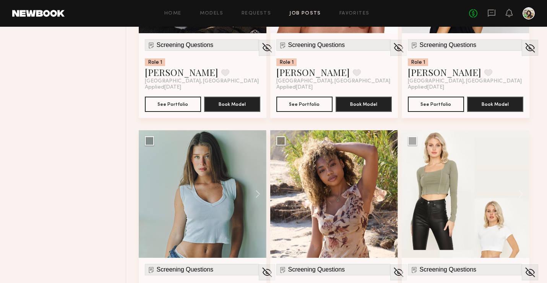
scroll to position [2295, 0]
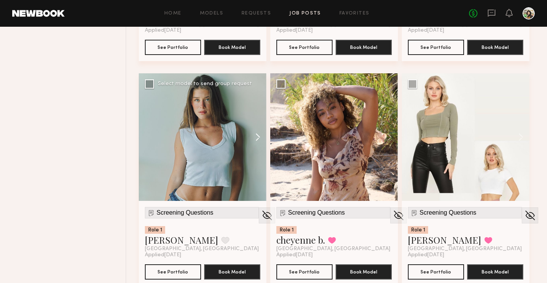
click at [255, 138] on button at bounding box center [254, 137] width 24 height 128
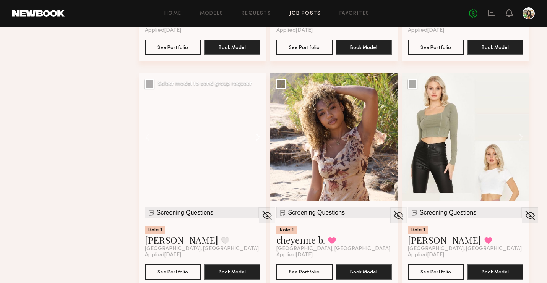
click at [255, 138] on button at bounding box center [254, 137] width 24 height 128
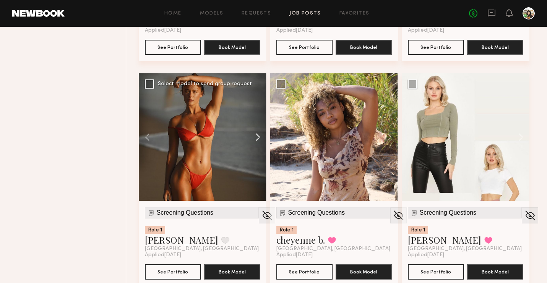
click at [255, 138] on button at bounding box center [254, 137] width 24 height 128
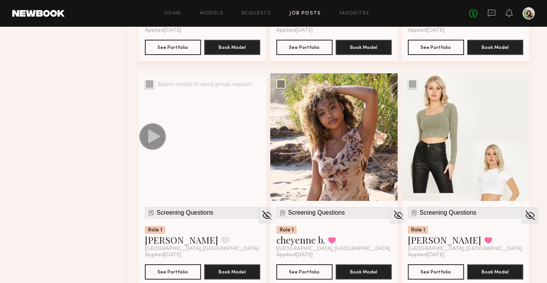
click at [255, 138] on button at bounding box center [254, 137] width 24 height 128
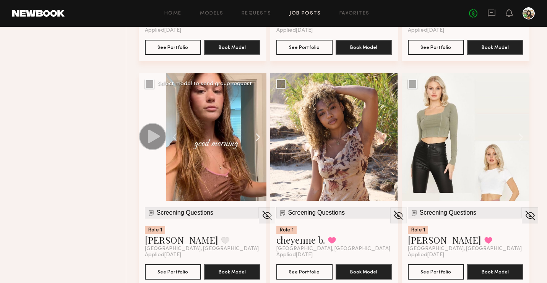
click at [255, 138] on button at bounding box center [254, 137] width 24 height 128
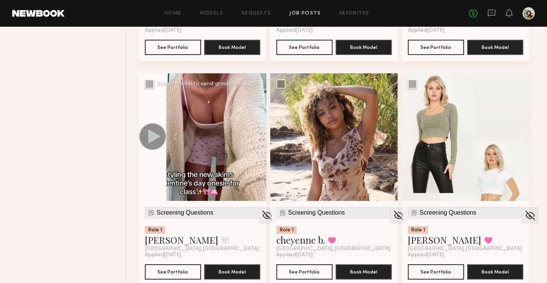
click at [255, 138] on button at bounding box center [254, 137] width 24 height 128
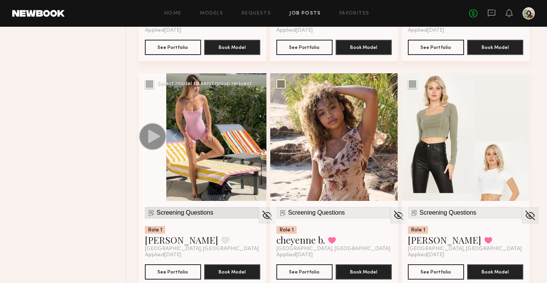
click at [163, 211] on span "Screening Questions" at bounding box center [185, 212] width 57 height 7
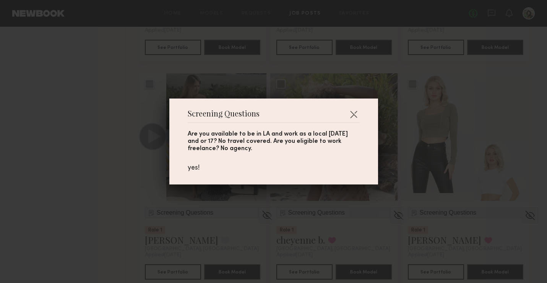
click at [126, 189] on div "Screening Questions Are you available to be in LA and work as a local October 1…" at bounding box center [273, 141] width 547 height 283
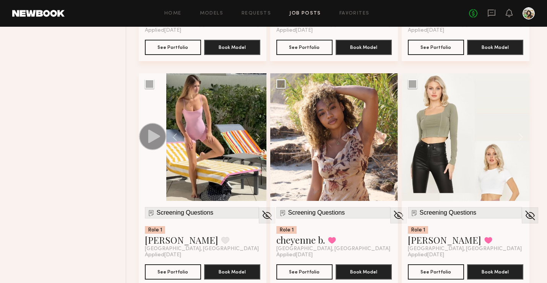
click at [177, 266] on button "See Portfolio" at bounding box center [173, 271] width 56 height 15
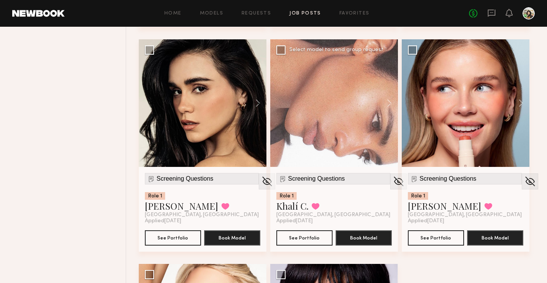
scroll to position [2553, 0]
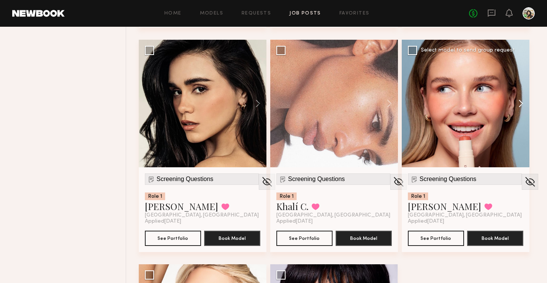
click at [517, 100] on button at bounding box center [517, 104] width 24 height 128
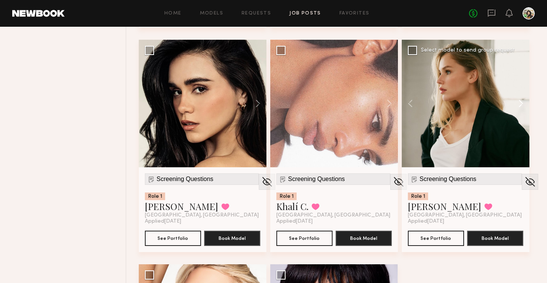
click at [517, 100] on button at bounding box center [517, 104] width 24 height 128
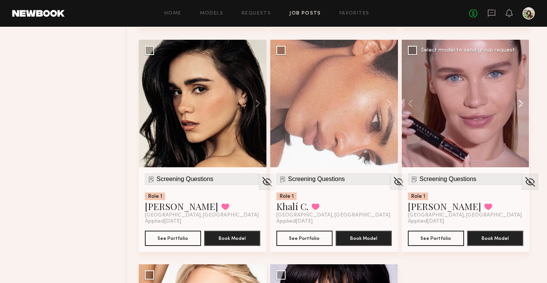
click at [517, 100] on button at bounding box center [517, 104] width 24 height 128
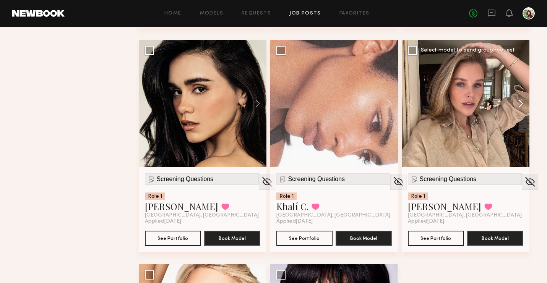
click at [517, 100] on button at bounding box center [517, 104] width 24 height 128
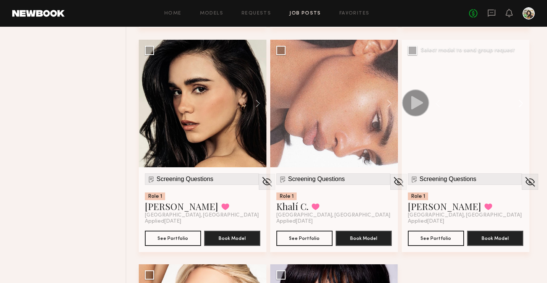
click at [517, 100] on button at bounding box center [517, 104] width 24 height 128
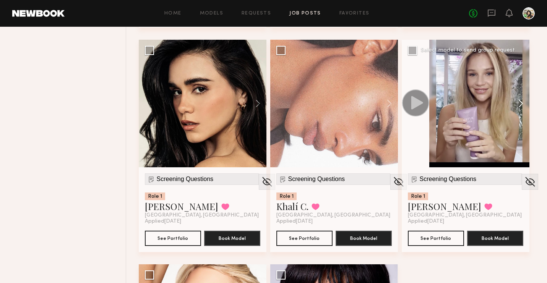
click at [517, 100] on button at bounding box center [517, 104] width 24 height 128
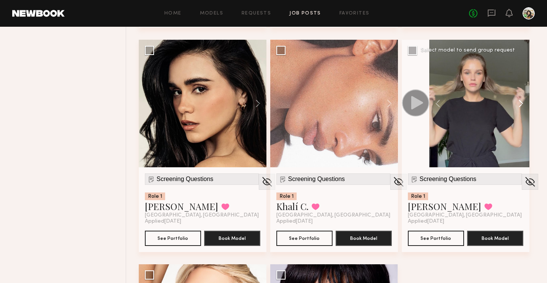
click at [517, 100] on button at bounding box center [517, 104] width 24 height 128
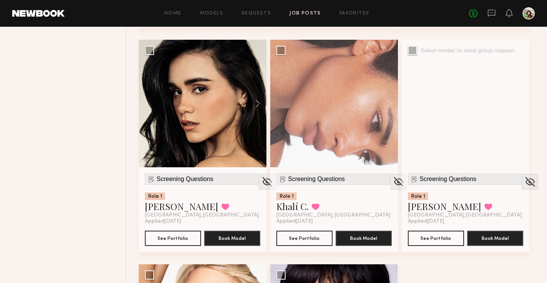
click at [517, 100] on button at bounding box center [517, 104] width 24 height 128
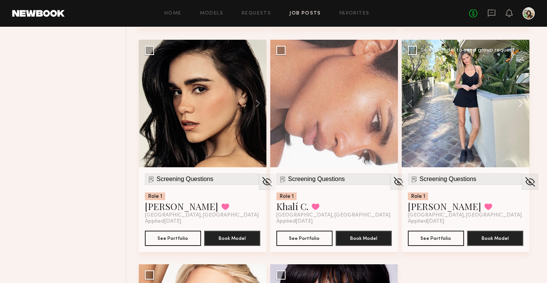
click at [517, 100] on button at bounding box center [517, 104] width 24 height 128
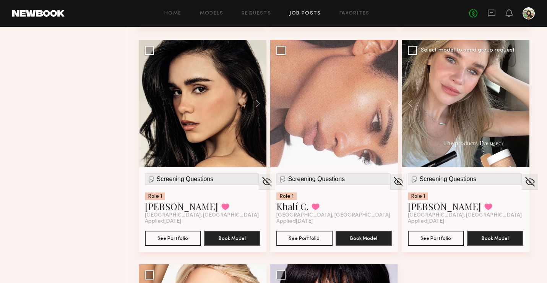
click at [517, 100] on div at bounding box center [466, 104] width 128 height 128
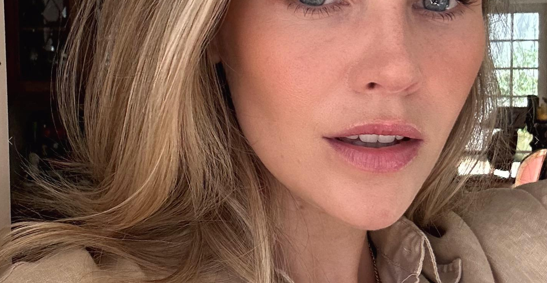
click at [517, 100] on div "12 of 12" at bounding box center [273, 141] width 547 height 283
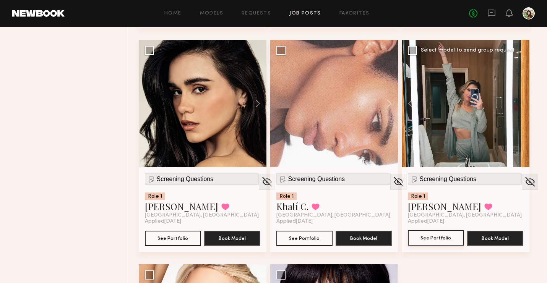
click at [436, 242] on button "See Portfolio" at bounding box center [436, 237] width 56 height 15
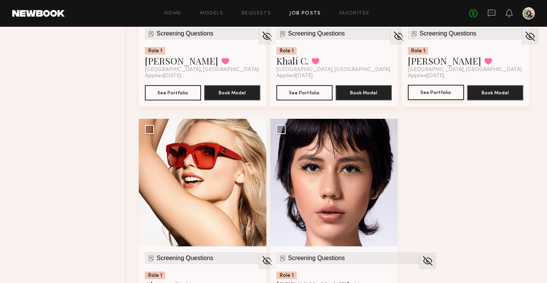
scroll to position [2698, 0]
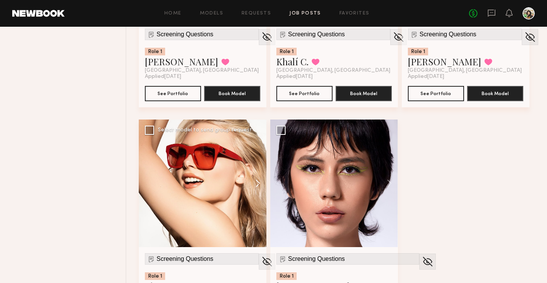
click at [254, 186] on button at bounding box center [254, 184] width 24 height 128
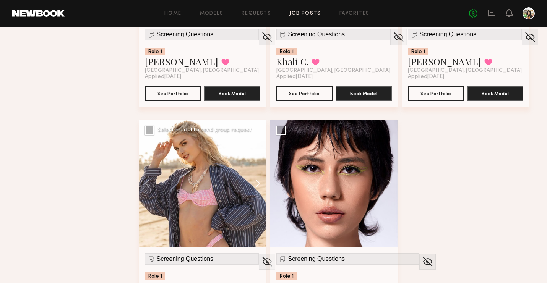
click at [254, 186] on button at bounding box center [254, 184] width 24 height 128
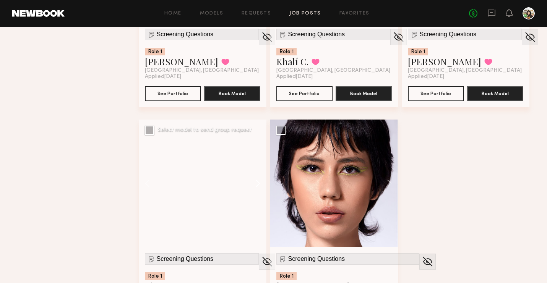
click at [254, 186] on button at bounding box center [254, 184] width 24 height 128
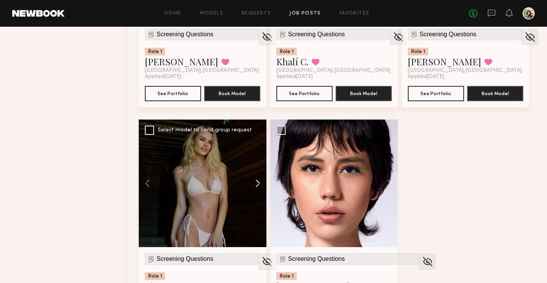
click at [254, 186] on button at bounding box center [254, 184] width 24 height 128
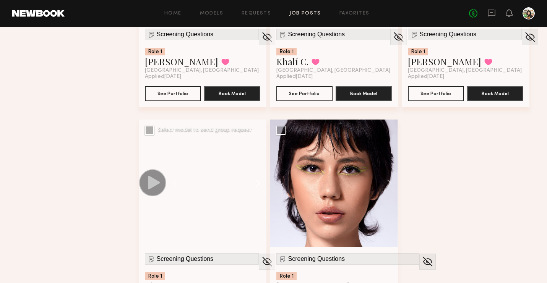
click at [254, 186] on button at bounding box center [254, 184] width 24 height 128
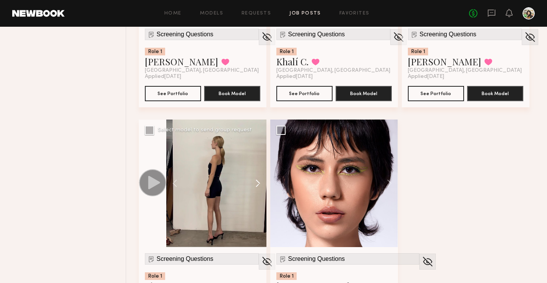
click at [254, 186] on button at bounding box center [254, 184] width 24 height 128
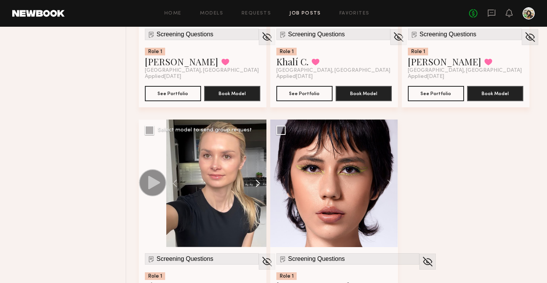
click at [254, 186] on button at bounding box center [254, 184] width 24 height 128
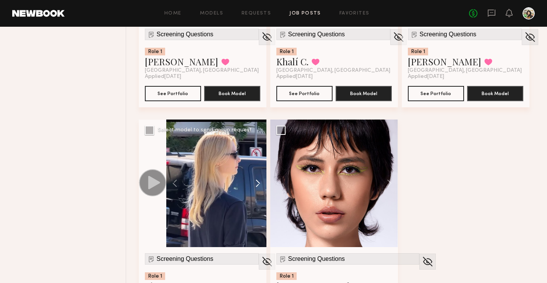
click at [254, 186] on button at bounding box center [254, 184] width 24 height 128
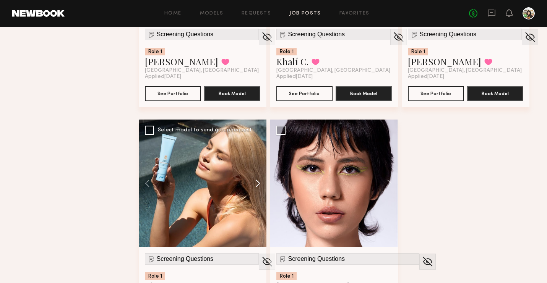
click at [254, 186] on button at bounding box center [254, 184] width 24 height 128
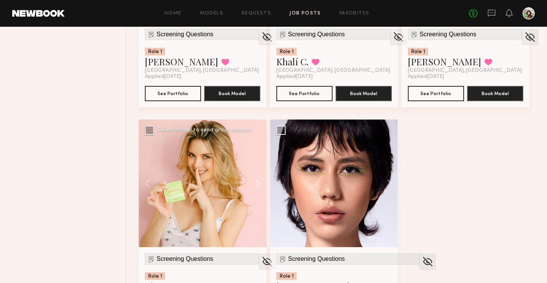
click at [254, 186] on button at bounding box center [254, 184] width 24 height 128
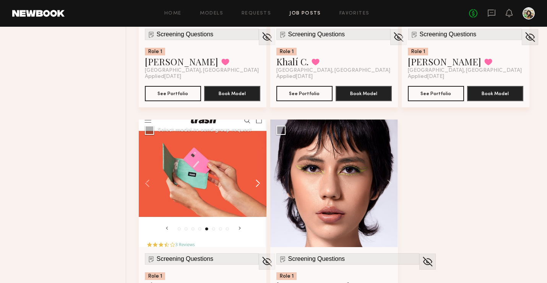
click at [254, 186] on button at bounding box center [254, 184] width 24 height 128
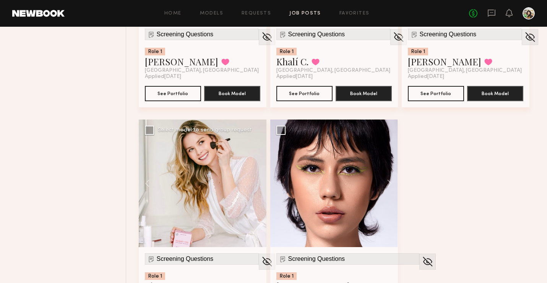
click at [254, 186] on div at bounding box center [203, 184] width 128 height 128
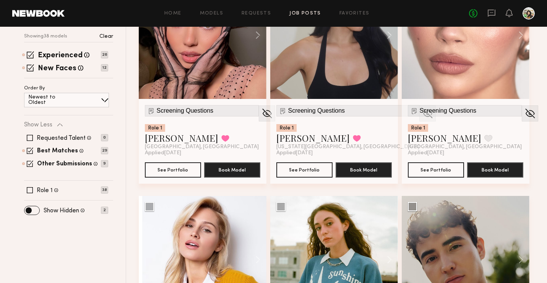
scroll to position [151, 0]
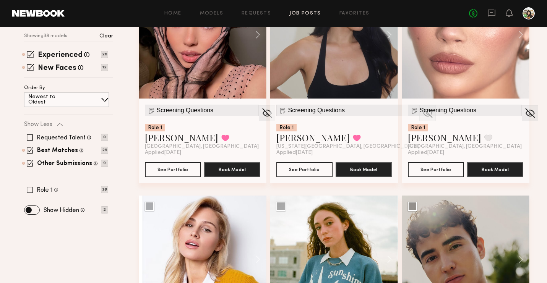
click at [32, 191] on span at bounding box center [30, 190] width 6 height 6
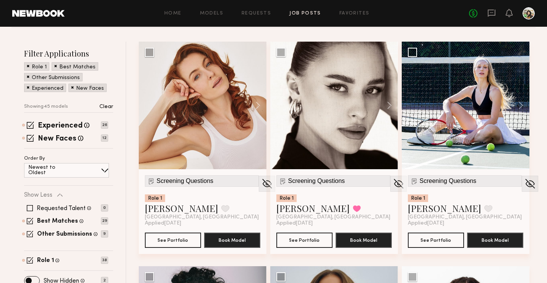
scroll to position [86, 0]
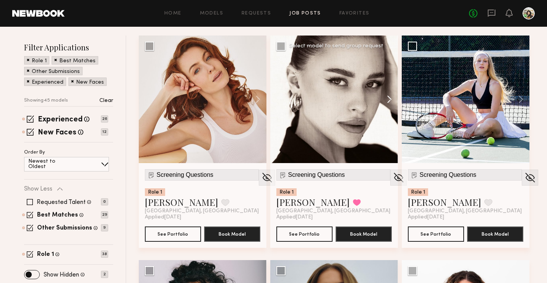
click at [389, 102] on button at bounding box center [385, 100] width 24 height 128
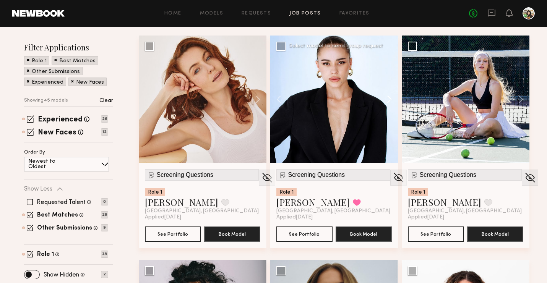
click at [389, 102] on button at bounding box center [385, 100] width 24 height 128
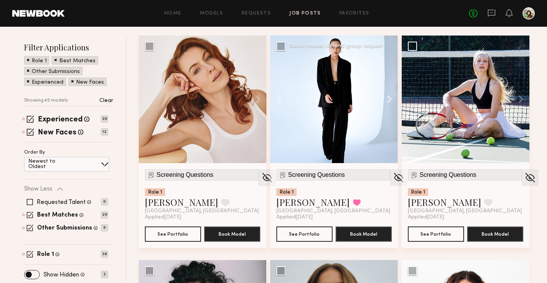
click at [389, 102] on button at bounding box center [385, 100] width 24 height 128
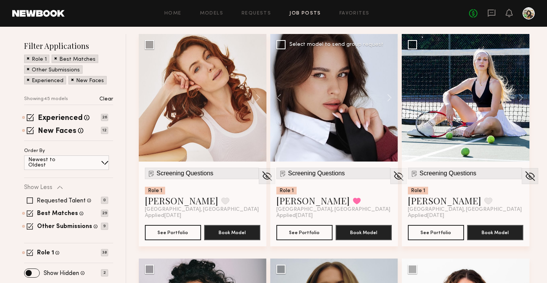
scroll to position [87, 0]
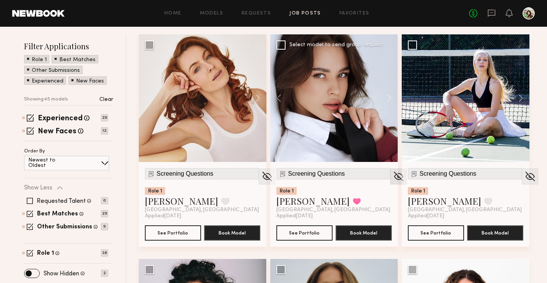
click at [392, 178] on img at bounding box center [398, 176] width 12 height 11
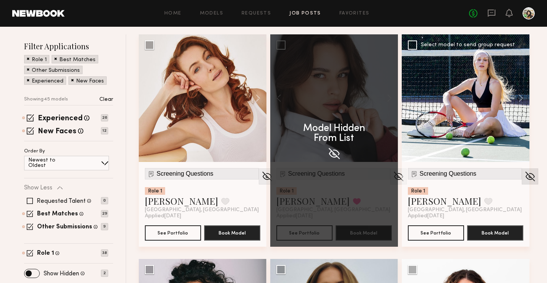
click at [524, 178] on img at bounding box center [530, 176] width 12 height 11
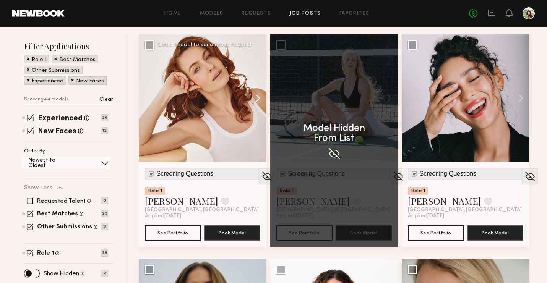
click at [256, 98] on button at bounding box center [254, 98] width 24 height 128
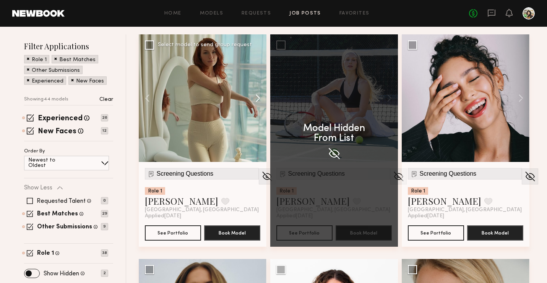
click at [256, 98] on button at bounding box center [254, 98] width 24 height 128
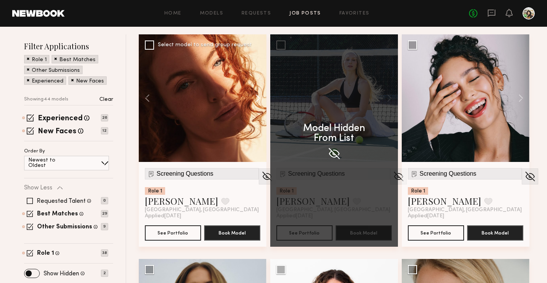
click at [256, 98] on button at bounding box center [254, 98] width 24 height 128
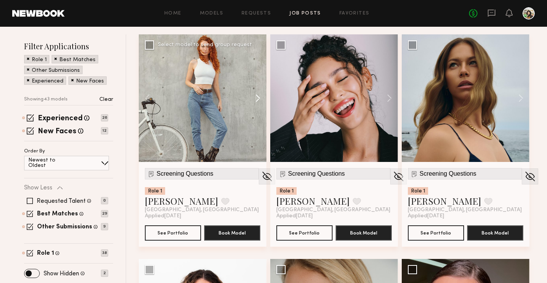
click at [256, 98] on button at bounding box center [254, 98] width 24 height 128
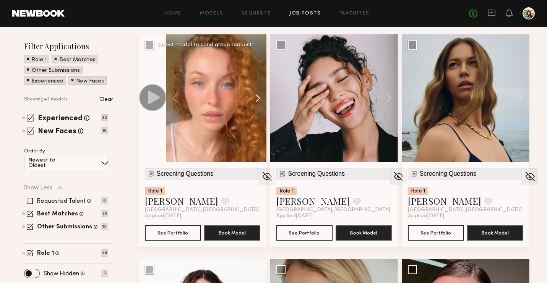
click at [256, 98] on button at bounding box center [254, 98] width 24 height 128
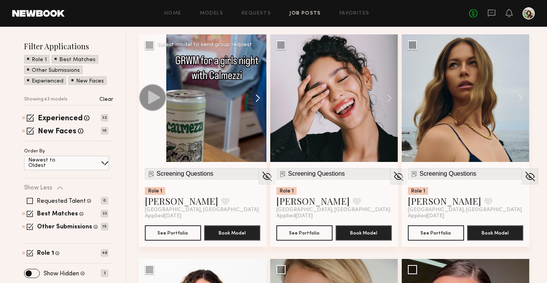
click at [256, 98] on button at bounding box center [254, 98] width 24 height 128
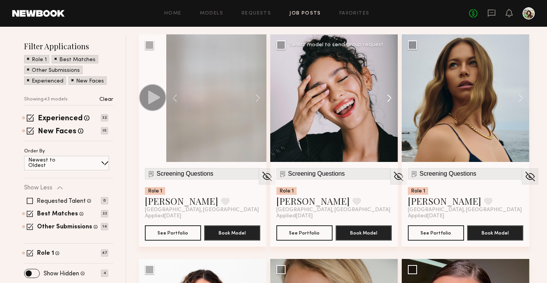
click at [388, 100] on button at bounding box center [385, 98] width 24 height 128
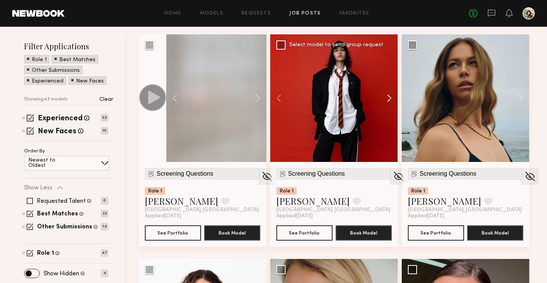
click at [388, 100] on button at bounding box center [385, 98] width 24 height 128
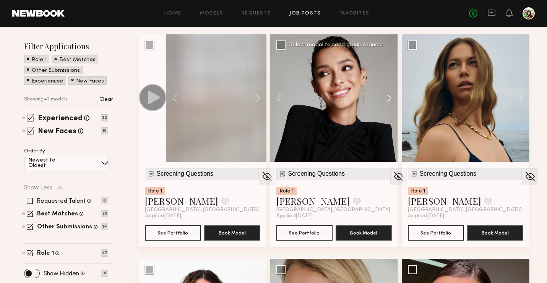
click at [388, 100] on button at bounding box center [385, 98] width 24 height 128
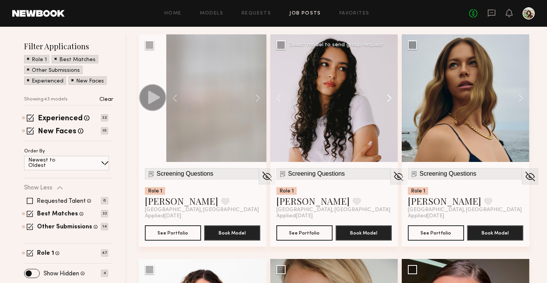
click at [388, 100] on button at bounding box center [385, 98] width 24 height 128
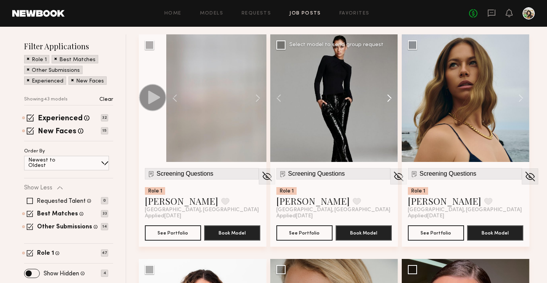
click at [388, 100] on button at bounding box center [385, 98] width 24 height 128
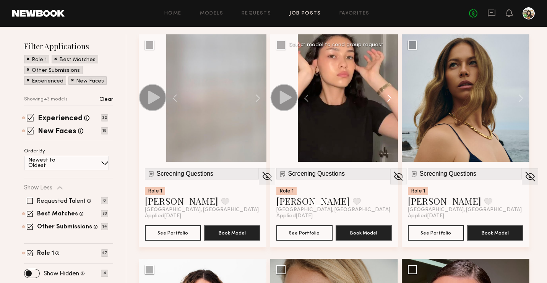
click at [388, 100] on button at bounding box center [385, 98] width 24 height 128
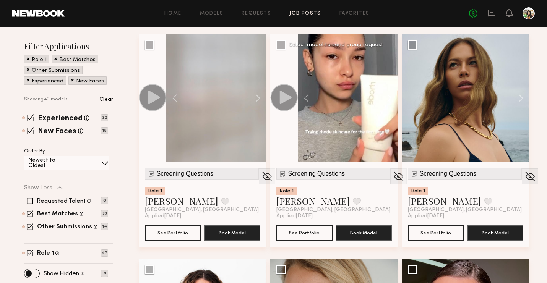
click at [388, 100] on button at bounding box center [385, 98] width 24 height 128
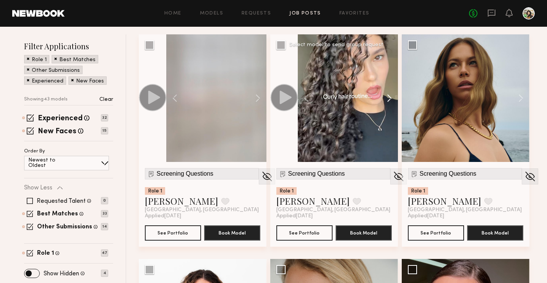
click at [388, 100] on button at bounding box center [385, 98] width 24 height 128
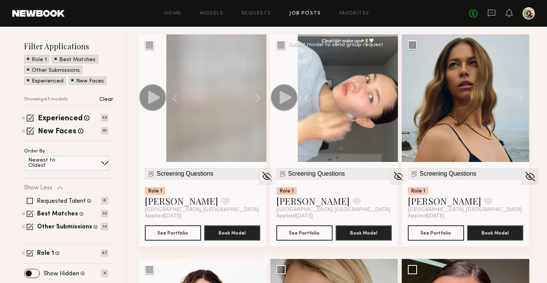
click at [388, 100] on div at bounding box center [348, 98] width 100 height 128
click at [310, 234] on button "See Portfolio" at bounding box center [304, 232] width 56 height 15
click at [526, 97] on button at bounding box center [517, 98] width 24 height 128
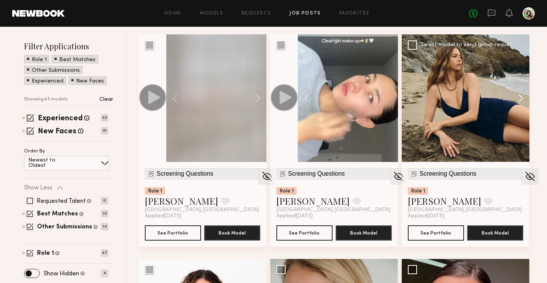
click at [526, 97] on button at bounding box center [517, 98] width 24 height 128
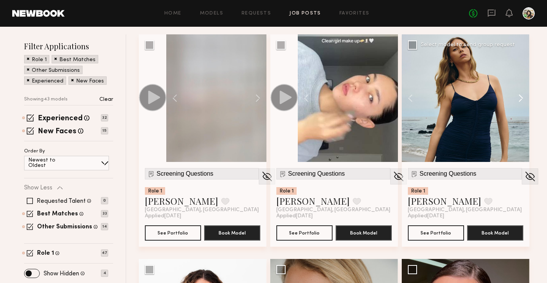
click at [526, 97] on button at bounding box center [517, 98] width 24 height 128
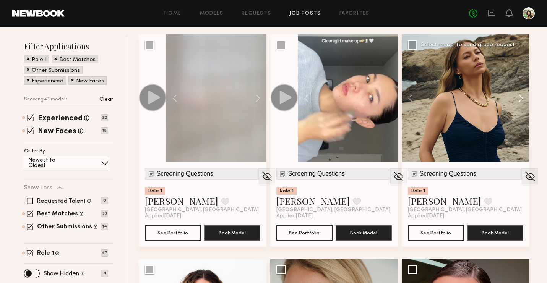
click at [526, 97] on button at bounding box center [517, 98] width 24 height 128
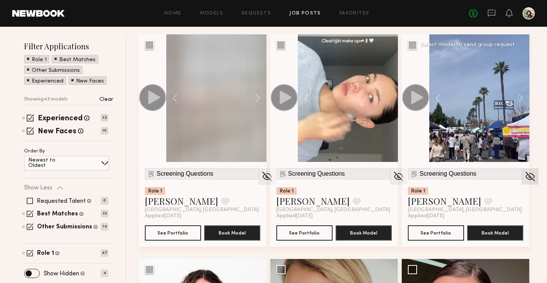
click at [524, 175] on img at bounding box center [530, 176] width 12 height 11
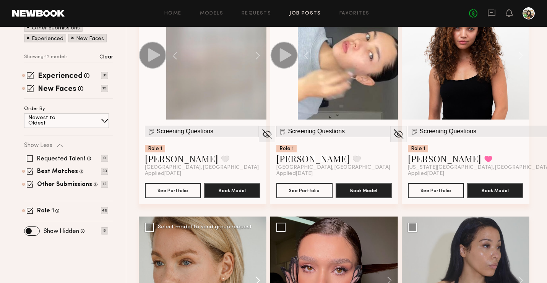
scroll to position [24, 0]
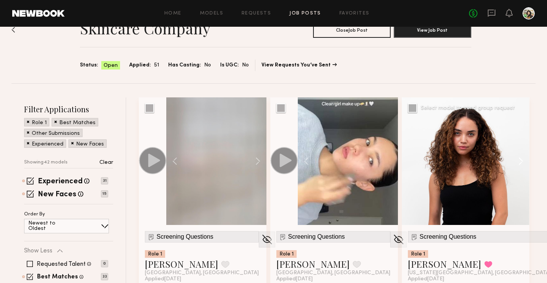
click at [517, 156] on button at bounding box center [517, 161] width 24 height 128
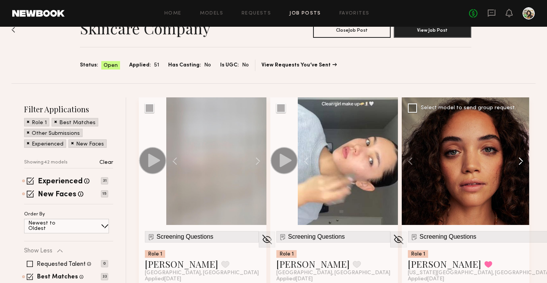
click at [517, 156] on button at bounding box center [517, 161] width 24 height 128
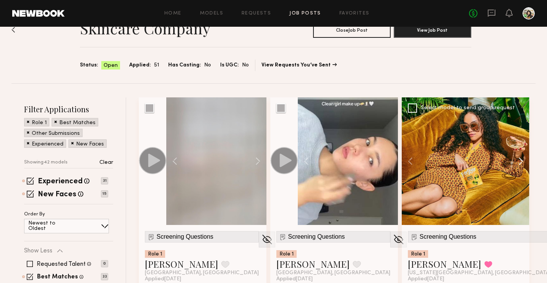
click at [517, 156] on button at bounding box center [517, 161] width 24 height 128
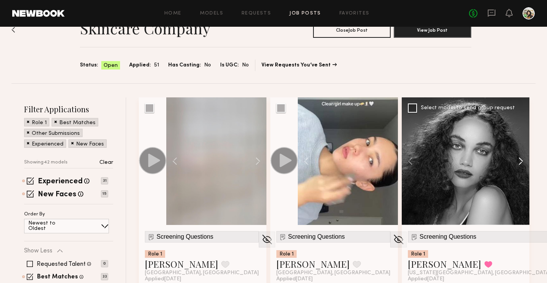
click at [517, 156] on button at bounding box center [517, 161] width 24 height 128
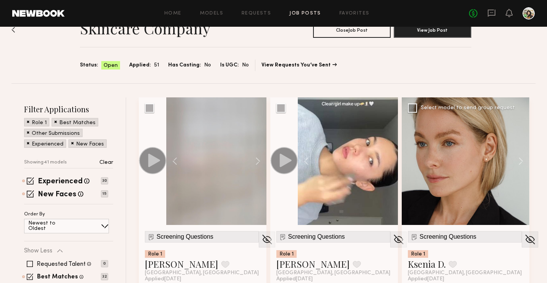
scroll to position [74, 0]
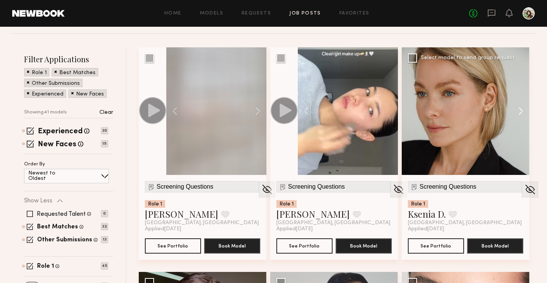
click at [522, 113] on button at bounding box center [517, 111] width 24 height 128
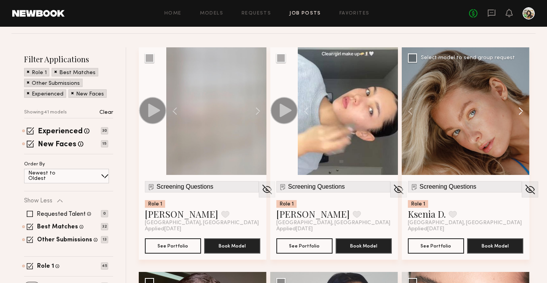
click at [522, 113] on button at bounding box center [517, 111] width 24 height 128
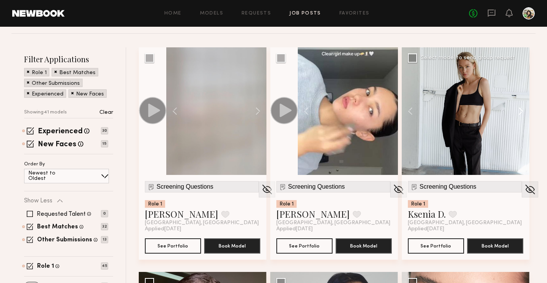
click at [522, 113] on button at bounding box center [517, 111] width 24 height 128
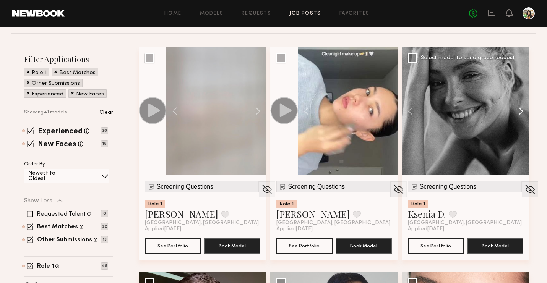
click at [522, 113] on button at bounding box center [517, 111] width 24 height 128
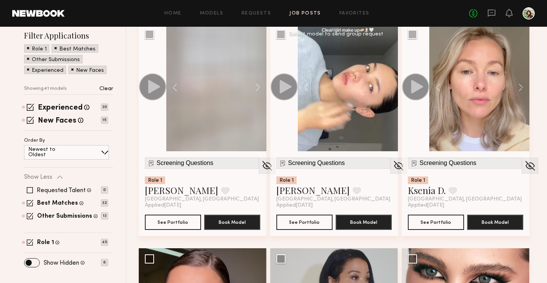
scroll to position [99, 0]
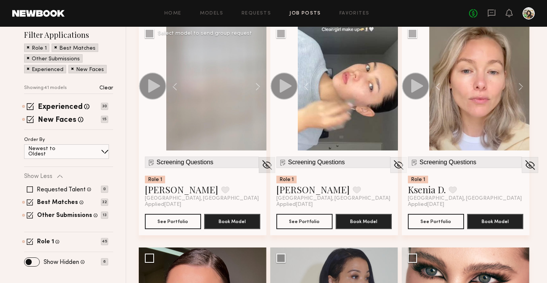
click at [261, 165] on img at bounding box center [267, 164] width 12 height 11
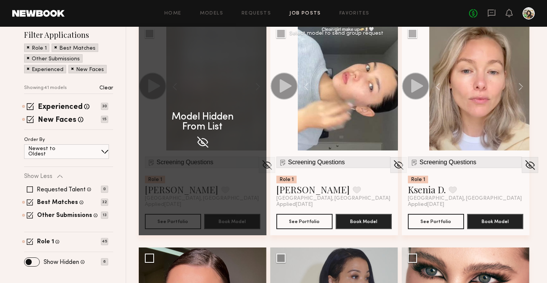
scroll to position [247, 0]
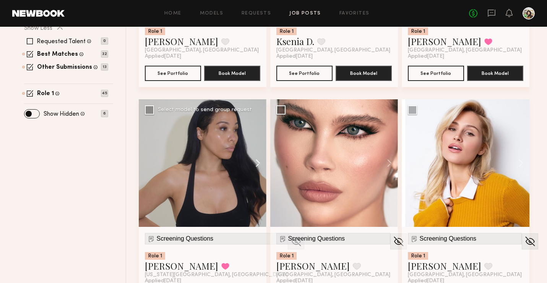
click at [251, 160] on button at bounding box center [254, 163] width 24 height 128
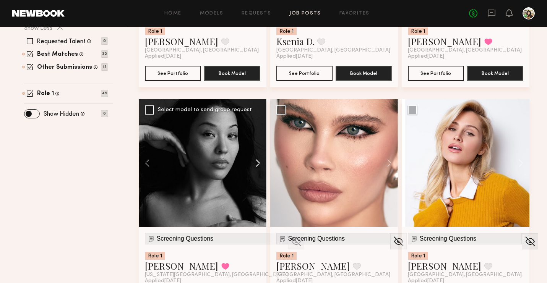
click at [251, 160] on button at bounding box center [254, 163] width 24 height 128
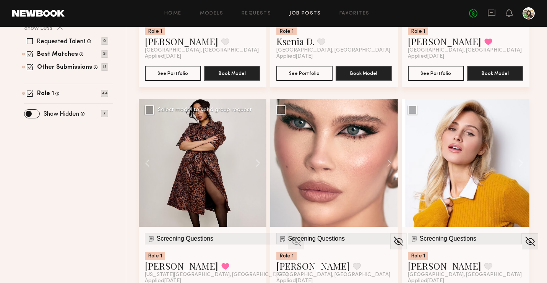
click at [290, 242] on img at bounding box center [296, 241] width 12 height 11
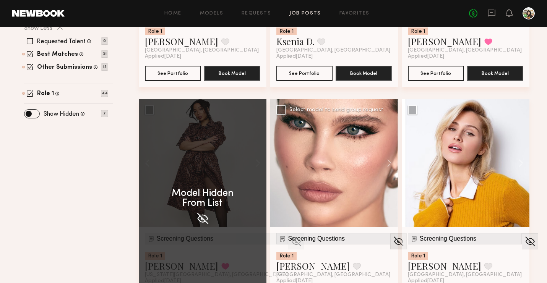
click at [392, 236] on img at bounding box center [398, 241] width 12 height 11
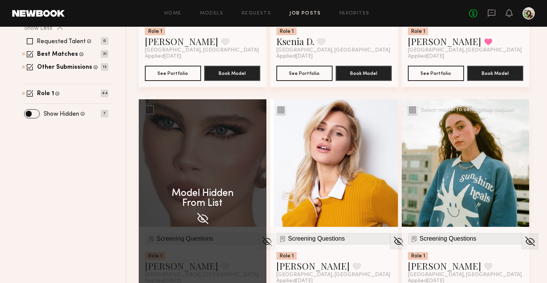
click at [522, 165] on button at bounding box center [517, 163] width 24 height 128
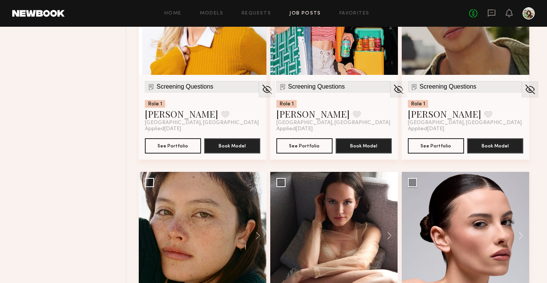
scroll to position [506, 0]
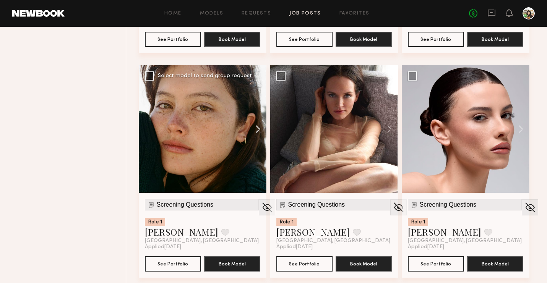
click at [256, 127] on button at bounding box center [254, 129] width 24 height 128
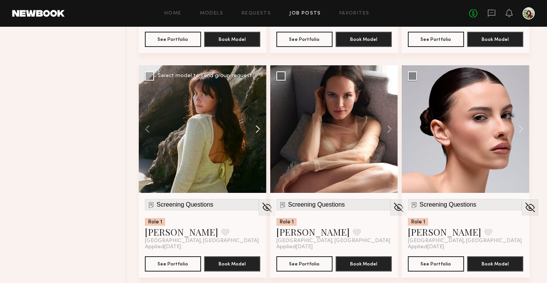
click at [256, 127] on button at bounding box center [254, 129] width 24 height 128
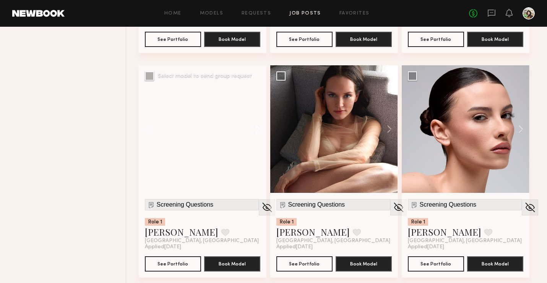
click at [256, 127] on button at bounding box center [254, 129] width 24 height 128
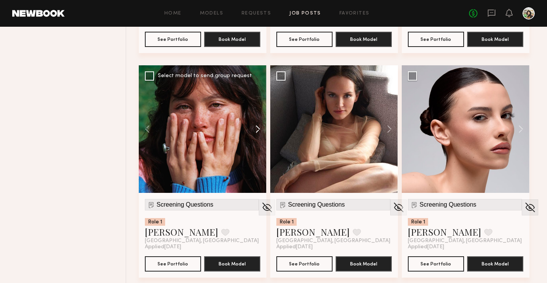
click at [256, 127] on button at bounding box center [254, 129] width 24 height 128
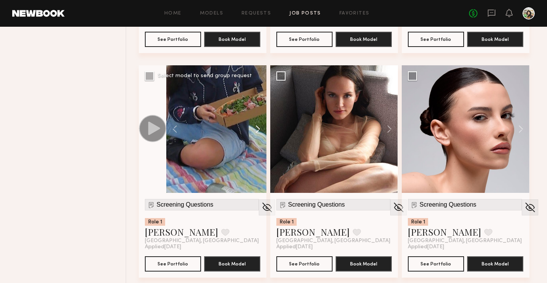
click at [256, 127] on button at bounding box center [254, 129] width 24 height 128
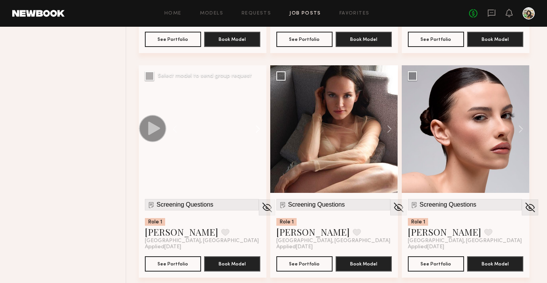
click at [256, 127] on button at bounding box center [254, 129] width 24 height 128
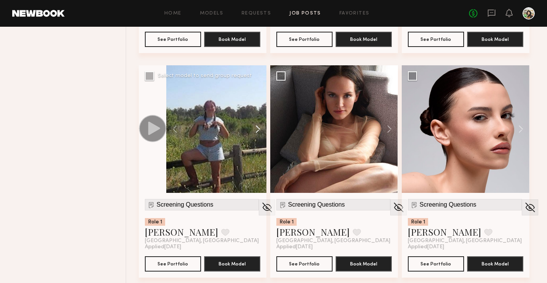
click at [256, 127] on button at bounding box center [254, 129] width 24 height 128
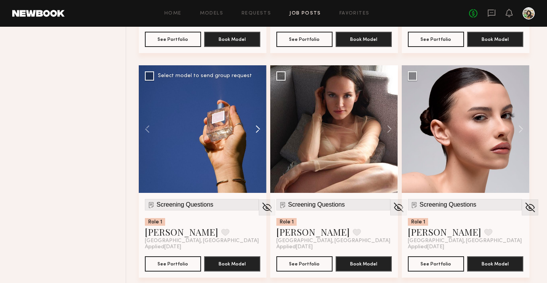
click at [256, 127] on button at bounding box center [254, 129] width 24 height 128
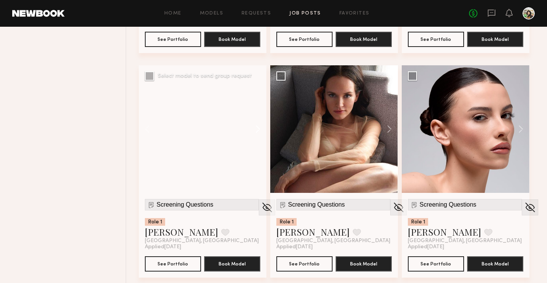
click at [256, 127] on button at bounding box center [254, 129] width 24 height 128
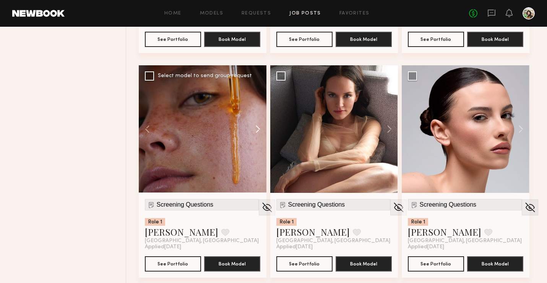
click at [256, 127] on button at bounding box center [254, 129] width 24 height 128
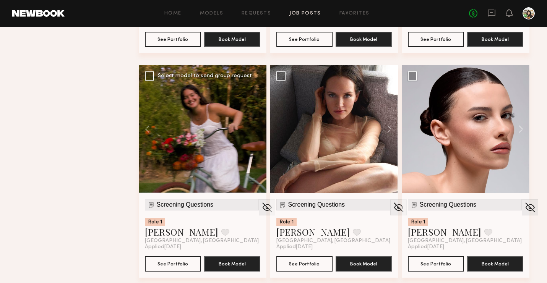
click at [256, 127] on div at bounding box center [203, 129] width 128 height 128
click at [392, 210] on img at bounding box center [398, 207] width 12 height 11
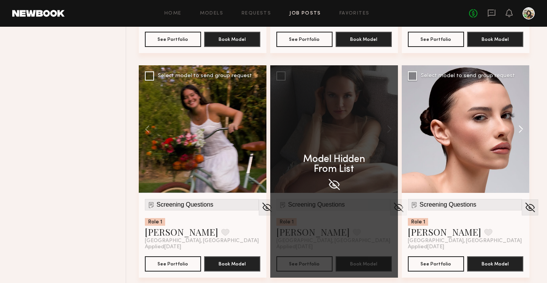
click at [519, 131] on button at bounding box center [517, 129] width 24 height 128
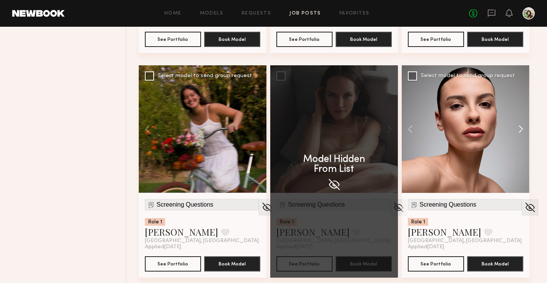
click at [519, 131] on button at bounding box center [517, 129] width 24 height 128
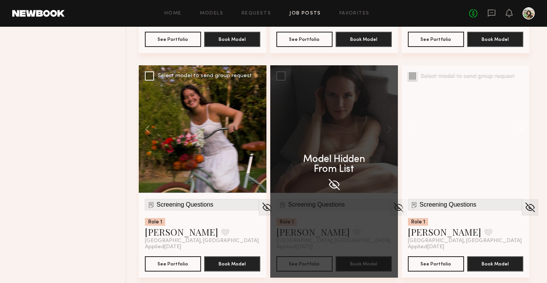
click at [519, 131] on button at bounding box center [517, 129] width 24 height 128
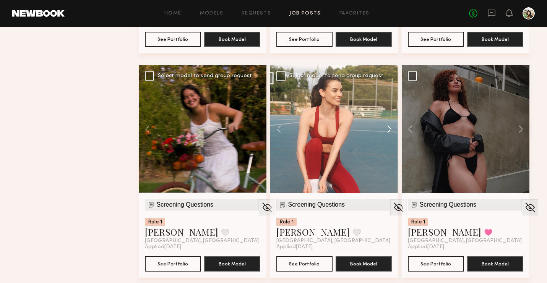
click at [519, 131] on button at bounding box center [517, 129] width 24 height 128
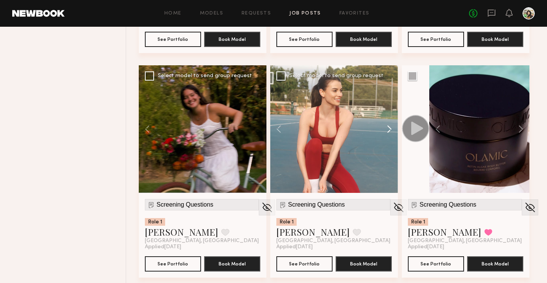
click at [519, 131] on button at bounding box center [517, 129] width 24 height 128
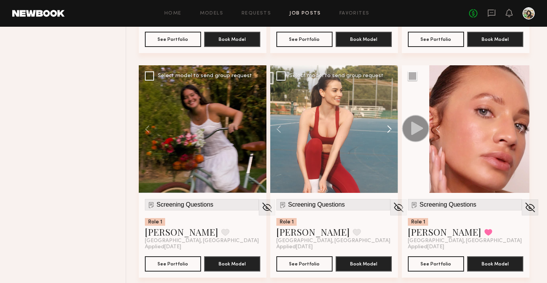
click at [519, 131] on button at bounding box center [517, 129] width 24 height 128
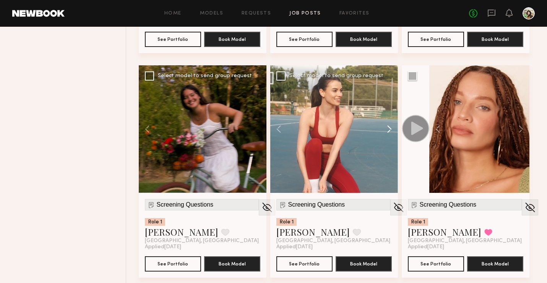
click at [519, 131] on button at bounding box center [517, 129] width 24 height 128
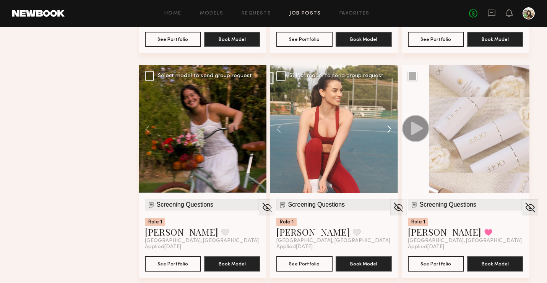
click at [519, 131] on div at bounding box center [479, 129] width 100 height 128
click at [388, 128] on button at bounding box center [385, 129] width 24 height 128
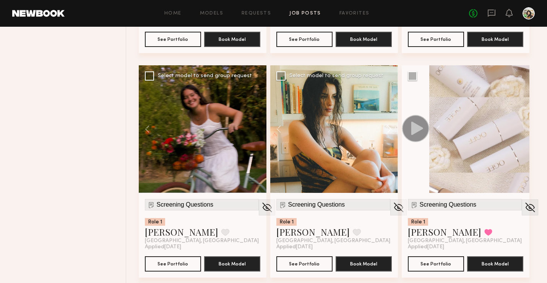
click at [388, 128] on button at bounding box center [385, 129] width 24 height 128
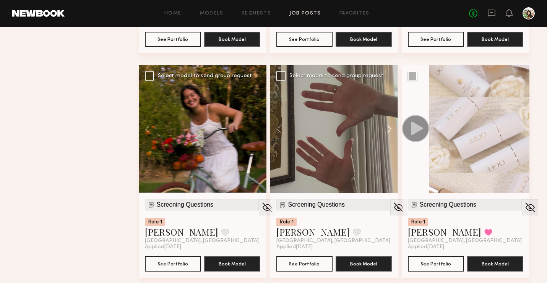
click at [388, 128] on button at bounding box center [385, 129] width 24 height 128
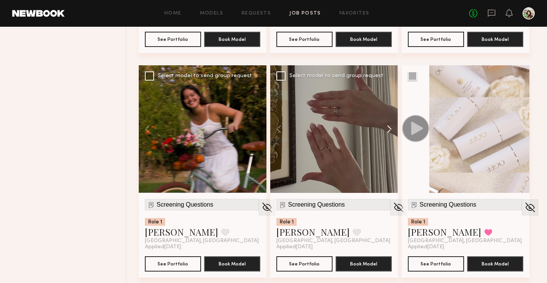
click at [388, 128] on button at bounding box center [385, 129] width 24 height 128
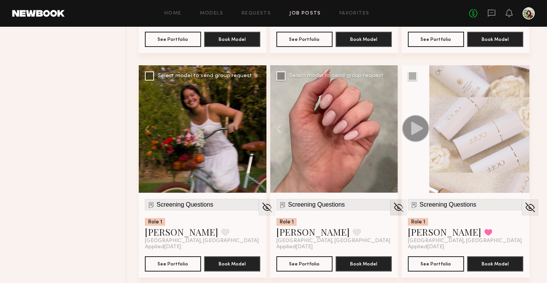
click at [392, 209] on img at bounding box center [398, 207] width 12 height 11
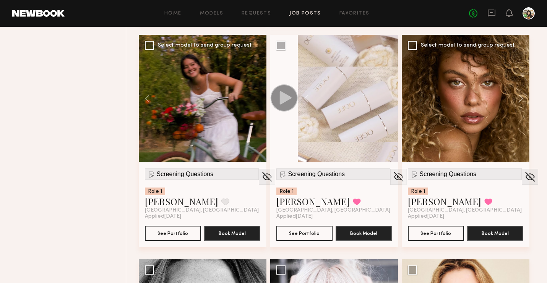
scroll to position [536, 0]
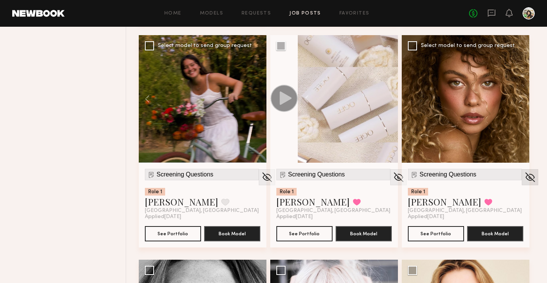
click at [524, 175] on img at bounding box center [530, 177] width 12 height 11
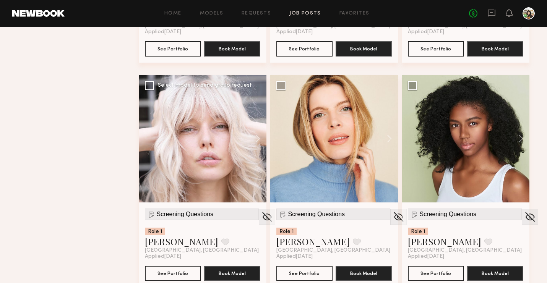
scroll to position [721, 0]
click at [258, 141] on button at bounding box center [254, 139] width 24 height 128
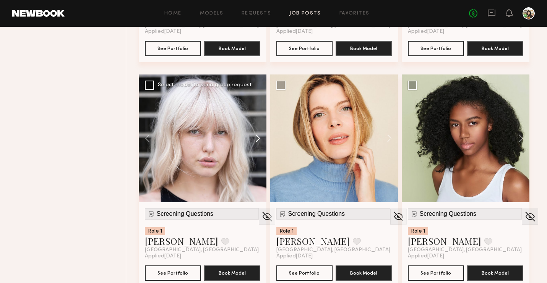
click at [258, 141] on button at bounding box center [254, 139] width 24 height 128
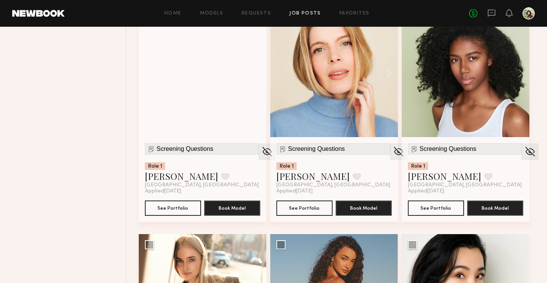
scroll to position [814, 0]
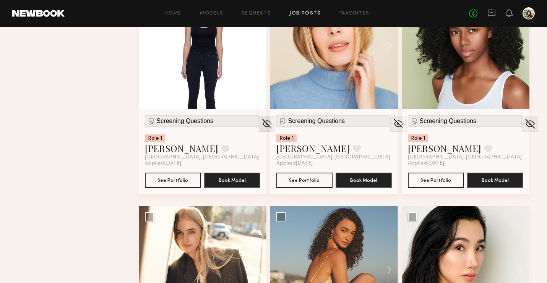
click at [261, 119] on img at bounding box center [267, 123] width 12 height 11
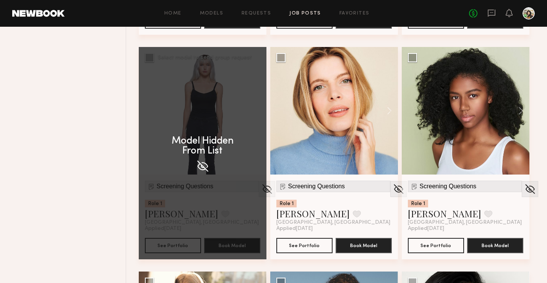
scroll to position [750, 0]
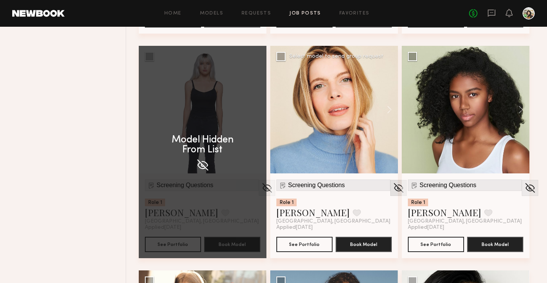
click at [392, 189] on img at bounding box center [398, 187] width 12 height 11
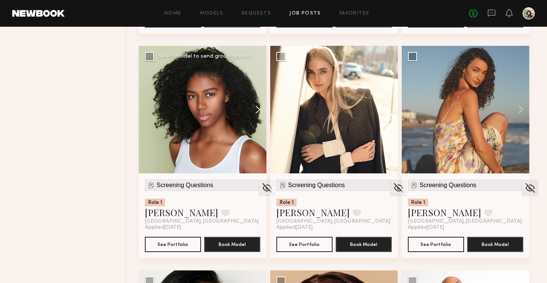
click at [256, 109] on button at bounding box center [254, 110] width 24 height 128
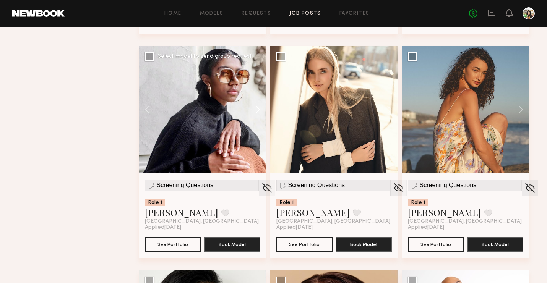
click at [256, 109] on button at bounding box center [254, 110] width 24 height 128
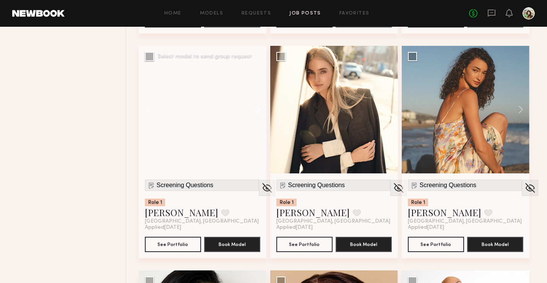
click at [256, 109] on button at bounding box center [254, 110] width 24 height 128
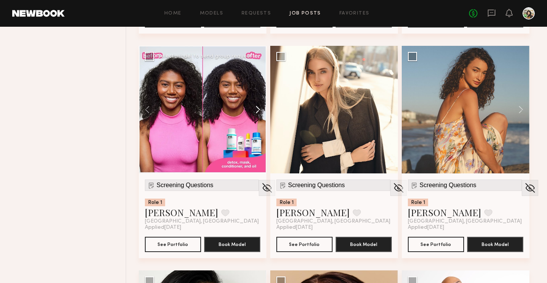
click at [256, 109] on button at bounding box center [254, 110] width 24 height 128
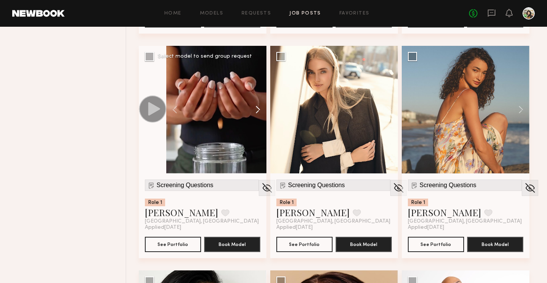
click at [256, 109] on button at bounding box center [254, 110] width 24 height 128
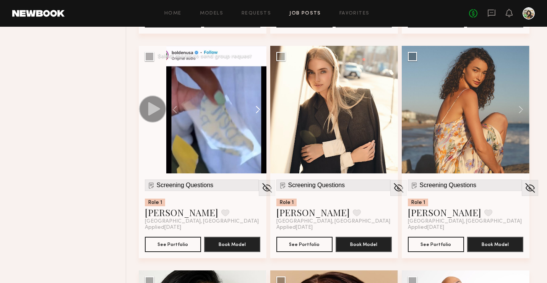
click at [256, 109] on button at bounding box center [254, 110] width 24 height 128
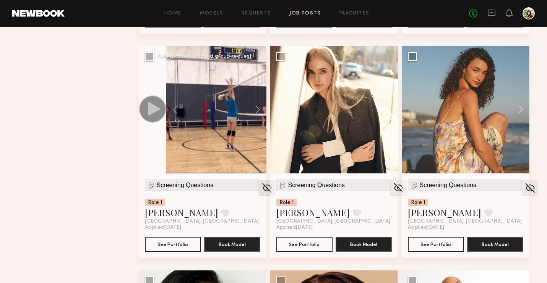
click at [261, 186] on img at bounding box center [267, 187] width 12 height 11
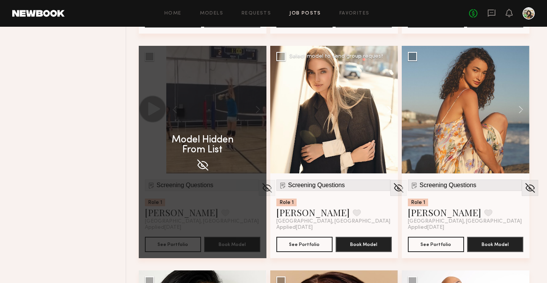
click at [387, 112] on button at bounding box center [385, 110] width 24 height 128
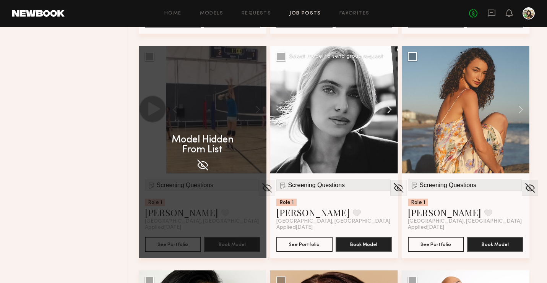
click at [387, 112] on button at bounding box center [385, 110] width 24 height 128
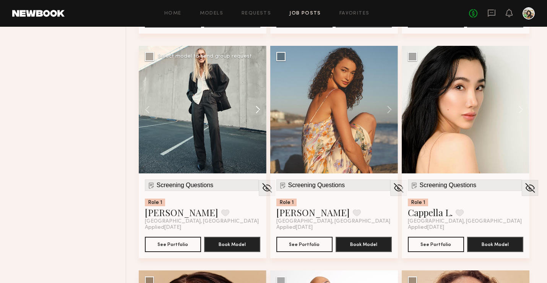
click at [251, 105] on button at bounding box center [254, 110] width 24 height 128
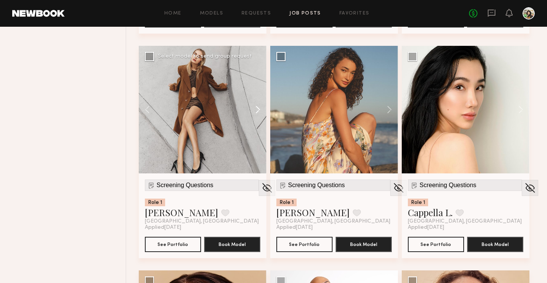
click at [251, 105] on button at bounding box center [254, 110] width 24 height 128
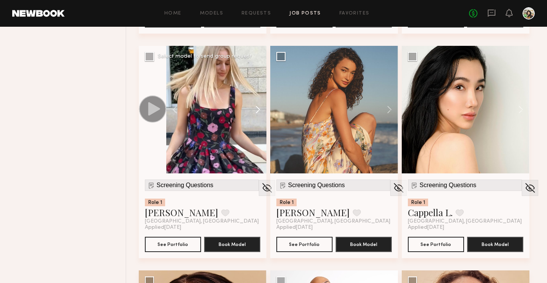
click at [251, 105] on button at bounding box center [254, 110] width 24 height 128
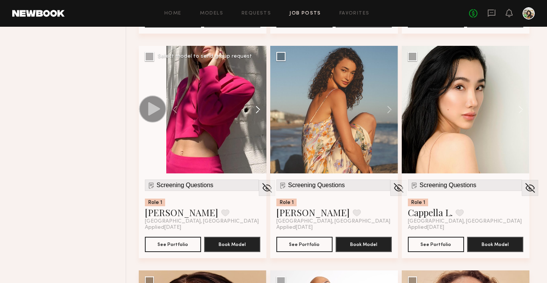
click at [251, 105] on button at bounding box center [254, 110] width 24 height 128
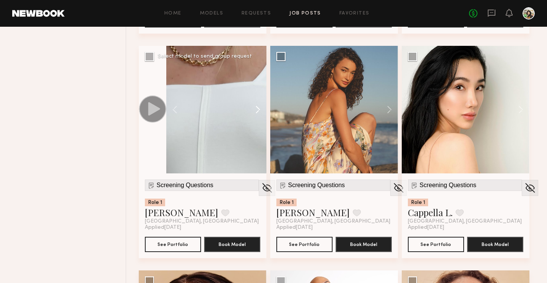
click at [261, 122] on button at bounding box center [254, 110] width 24 height 128
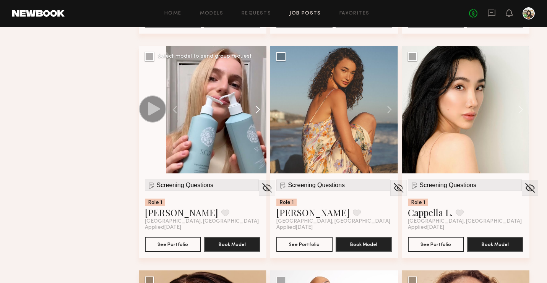
click at [261, 122] on button at bounding box center [254, 110] width 24 height 128
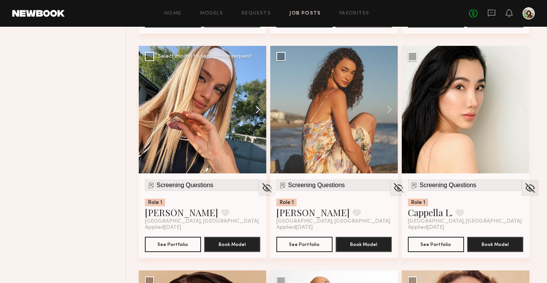
click at [261, 122] on button at bounding box center [254, 110] width 24 height 128
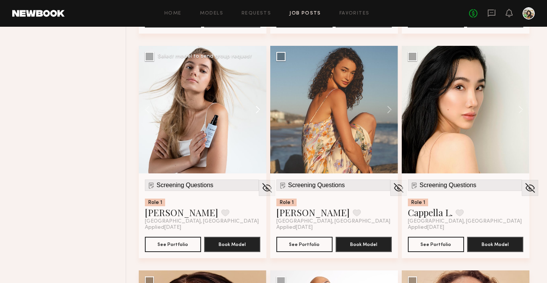
click at [261, 122] on button at bounding box center [254, 110] width 24 height 128
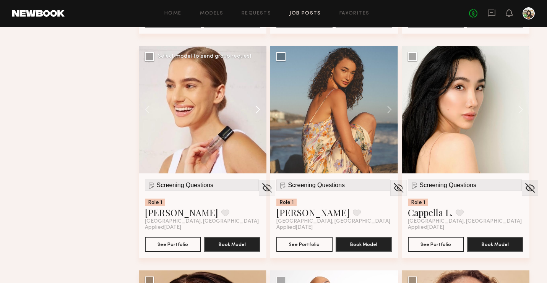
click at [261, 122] on button at bounding box center [254, 110] width 24 height 128
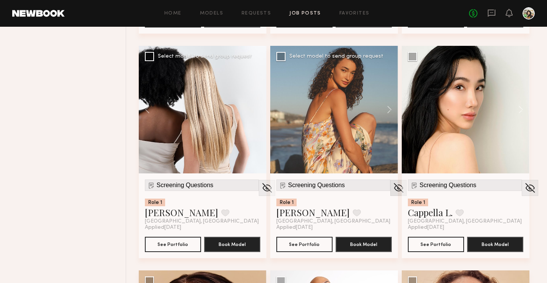
click at [392, 189] on img at bounding box center [398, 187] width 12 height 11
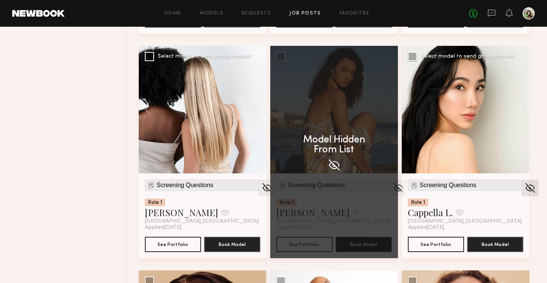
click at [524, 190] on img at bounding box center [530, 187] width 12 height 11
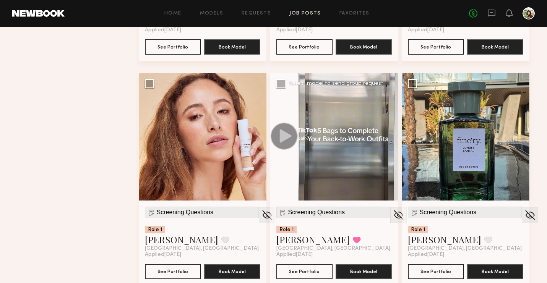
scroll to position [947, 0]
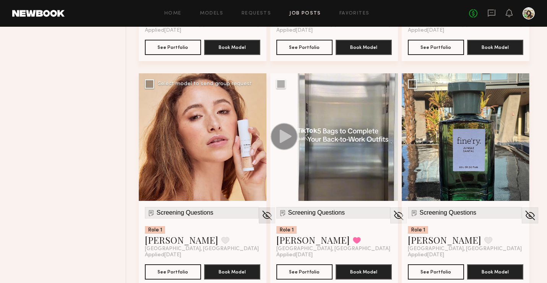
click at [261, 215] on img at bounding box center [267, 215] width 12 height 11
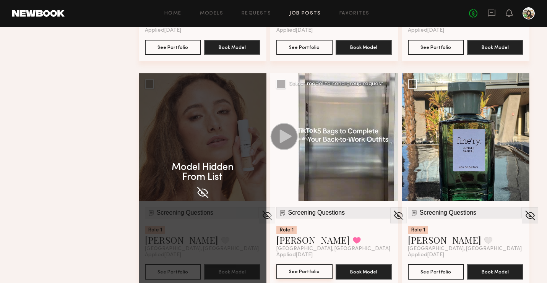
click at [297, 269] on button "See Portfolio" at bounding box center [304, 271] width 56 height 15
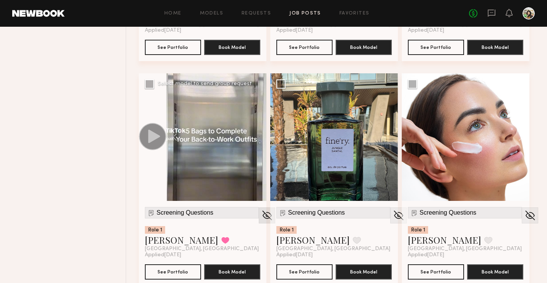
click at [261, 216] on img at bounding box center [267, 215] width 12 height 11
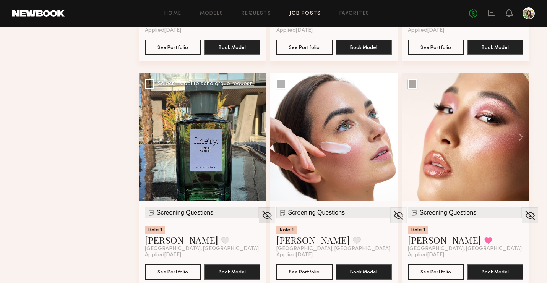
click at [392, 213] on img at bounding box center [398, 215] width 12 height 11
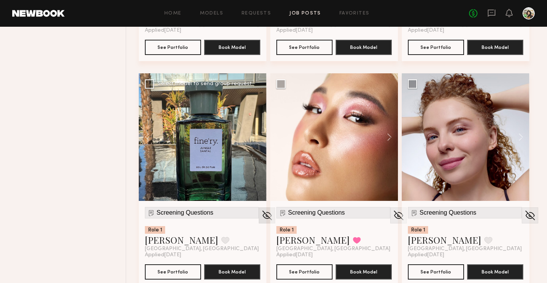
click at [261, 213] on img at bounding box center [267, 215] width 12 height 11
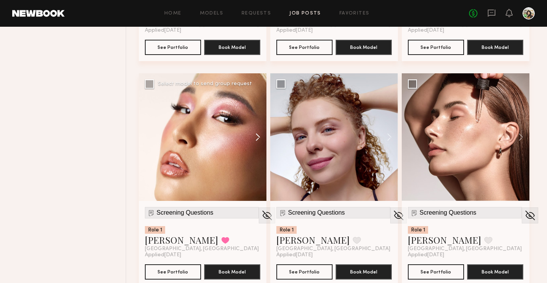
click at [256, 134] on button at bounding box center [254, 137] width 24 height 128
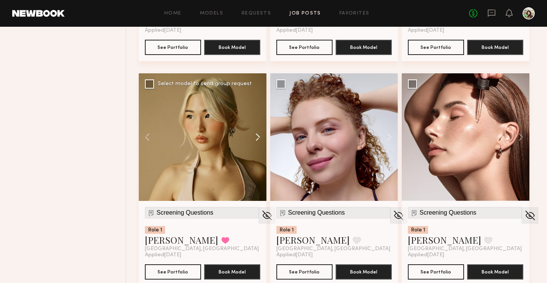
click at [256, 134] on button at bounding box center [254, 137] width 24 height 128
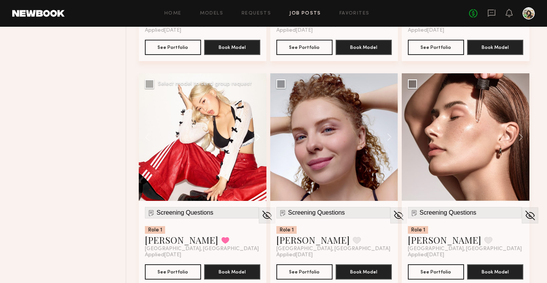
click at [256, 134] on button at bounding box center [254, 137] width 24 height 128
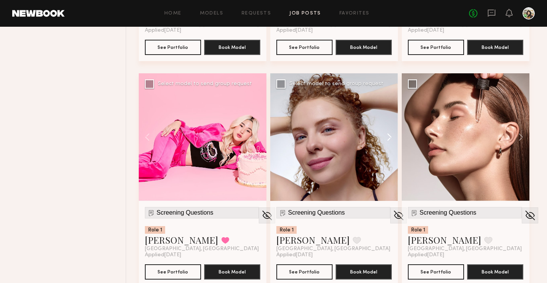
click at [388, 139] on button at bounding box center [385, 137] width 24 height 128
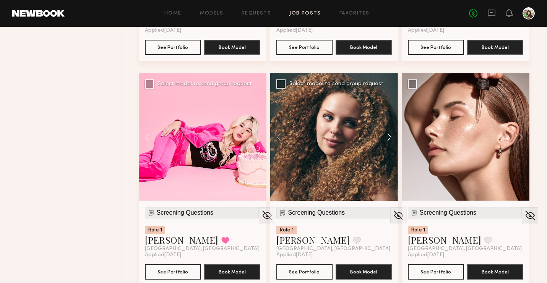
click at [388, 139] on button at bounding box center [385, 137] width 24 height 128
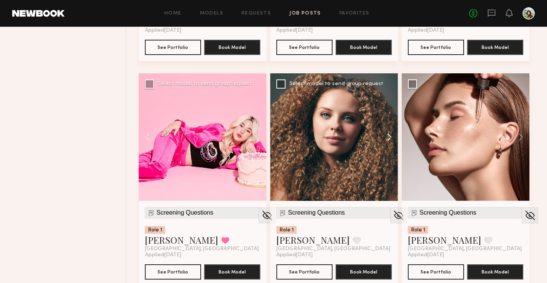
click at [388, 139] on button at bounding box center [385, 137] width 24 height 128
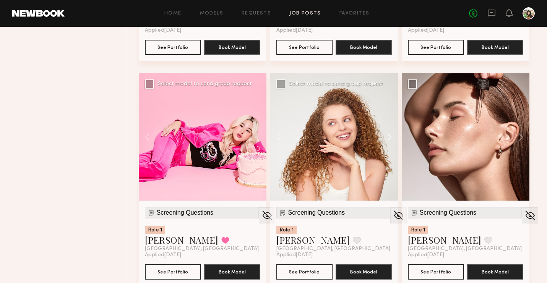
click at [388, 139] on button at bounding box center [385, 137] width 24 height 128
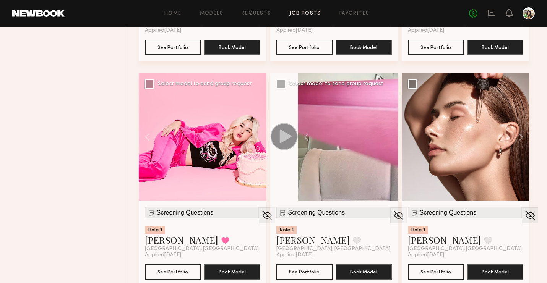
click at [388, 139] on div at bounding box center [348, 137] width 100 height 128
click at [519, 135] on button at bounding box center [517, 137] width 24 height 128
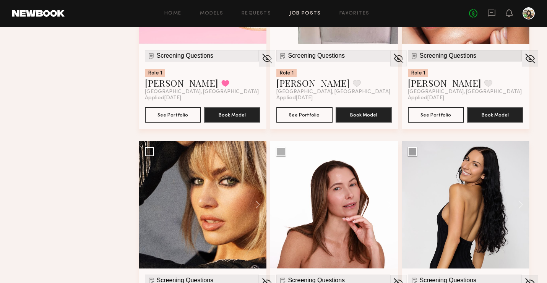
scroll to position [1151, 0]
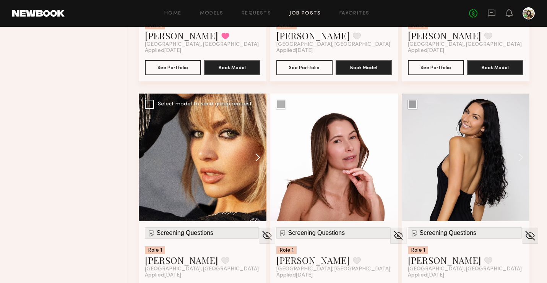
click at [254, 160] on button at bounding box center [254, 158] width 24 height 128
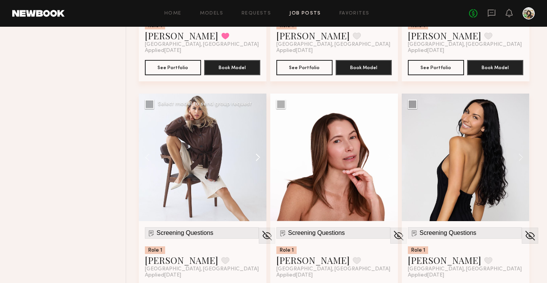
click at [254, 160] on button at bounding box center [254, 158] width 24 height 128
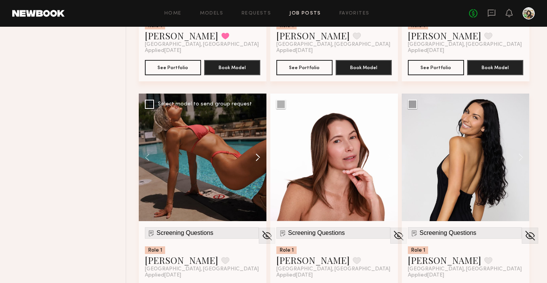
click at [254, 160] on button at bounding box center [254, 158] width 24 height 128
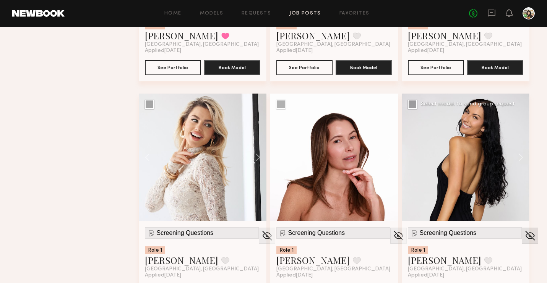
click at [524, 235] on img at bounding box center [530, 235] width 12 height 11
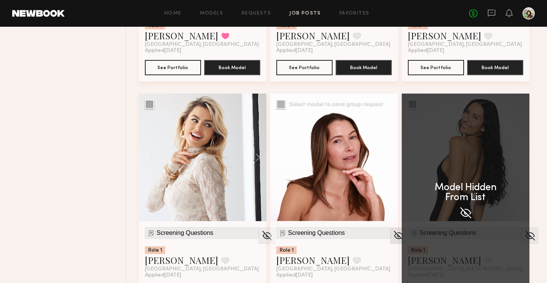
click at [392, 234] on img at bounding box center [398, 235] width 12 height 11
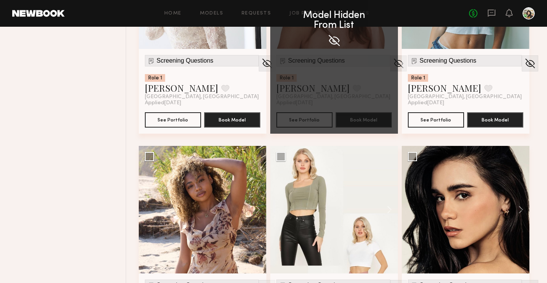
scroll to position [1449, 0]
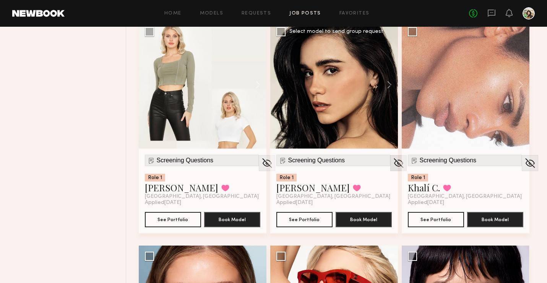
click at [392, 164] on img at bounding box center [398, 162] width 12 height 11
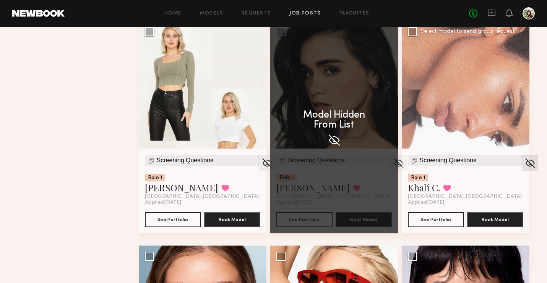
click at [524, 161] on img at bounding box center [530, 162] width 12 height 11
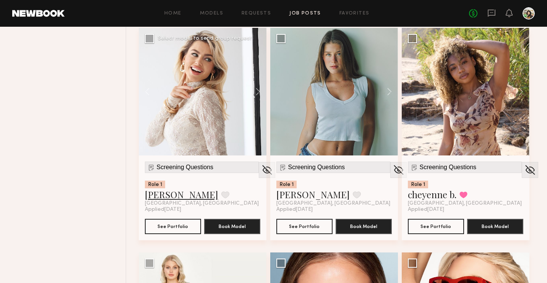
scroll to position [1217, 0]
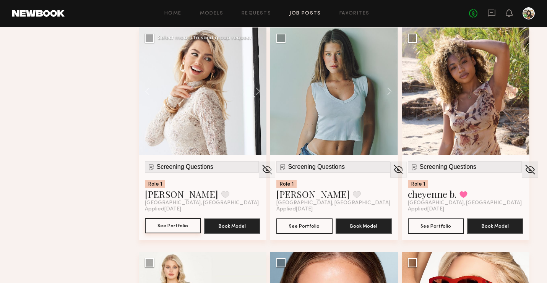
click at [182, 224] on button "See Portfolio" at bounding box center [173, 225] width 56 height 15
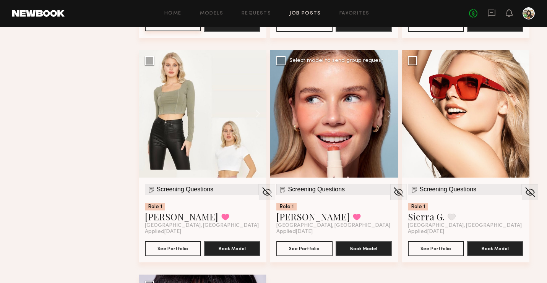
scroll to position [1441, 0]
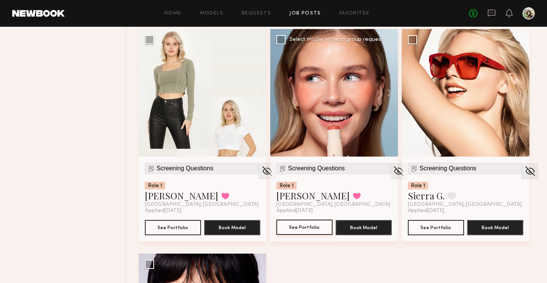
click at [293, 230] on button "See Portfolio" at bounding box center [304, 227] width 56 height 15
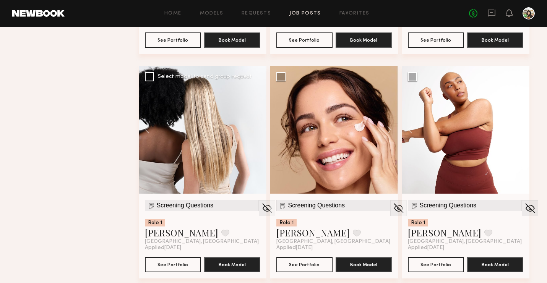
scroll to position [717, 0]
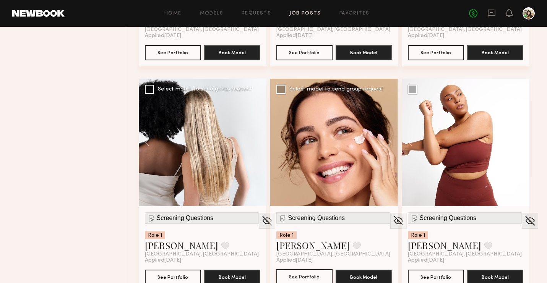
click at [308, 272] on button "See Portfolio" at bounding box center [304, 276] width 56 height 15
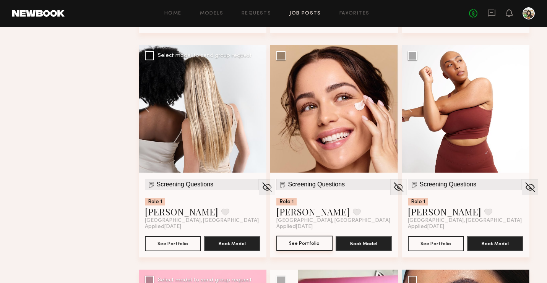
scroll to position [751, 0]
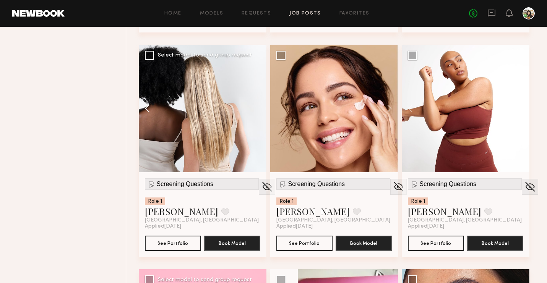
click at [146, 103] on button at bounding box center [151, 109] width 24 height 128
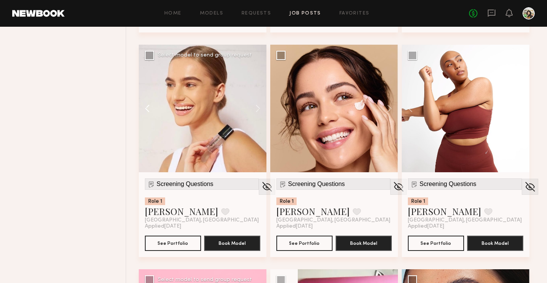
click at [146, 103] on button at bounding box center [151, 109] width 24 height 128
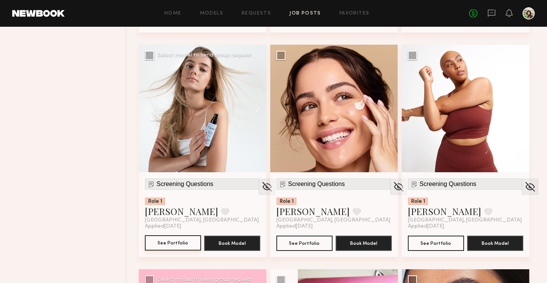
click at [182, 245] on button "See Portfolio" at bounding box center [173, 242] width 56 height 15
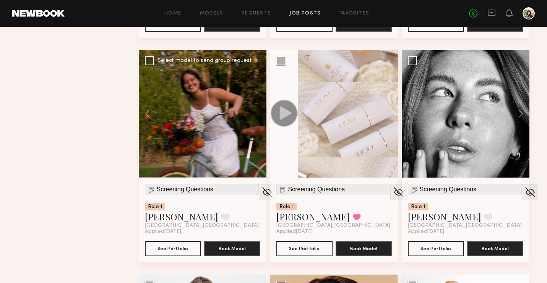
scroll to position [520, 0]
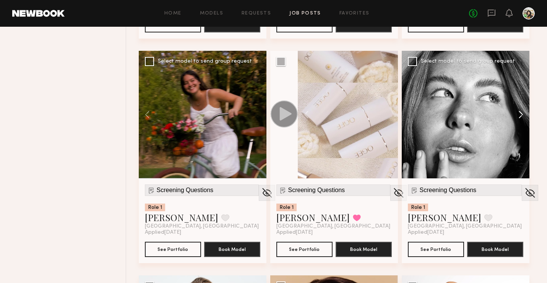
click at [518, 116] on button at bounding box center [517, 115] width 24 height 128
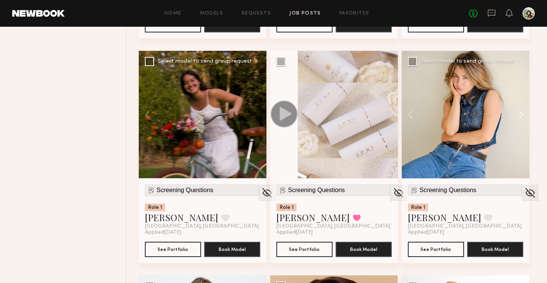
click at [518, 116] on button at bounding box center [517, 115] width 24 height 128
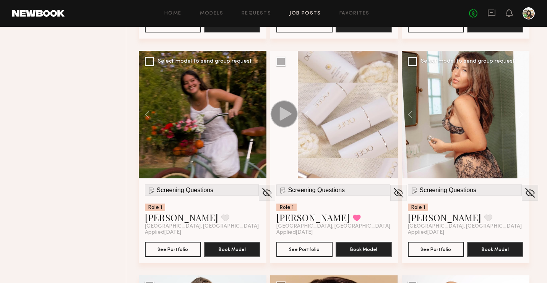
click at [518, 116] on button at bounding box center [517, 115] width 24 height 128
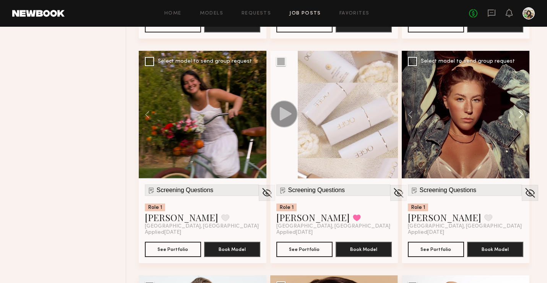
click at [518, 116] on button at bounding box center [517, 115] width 24 height 128
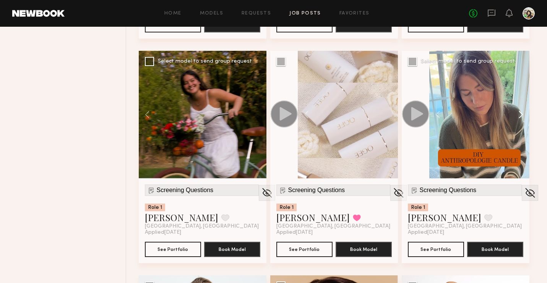
click at [518, 116] on button at bounding box center [517, 115] width 24 height 128
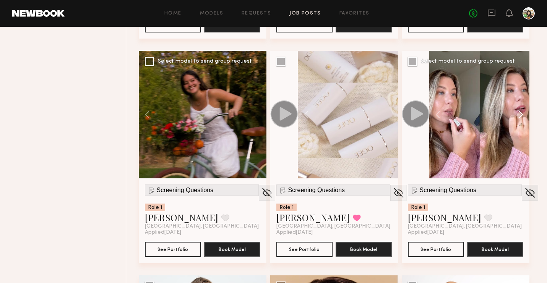
click at [518, 116] on button at bounding box center [517, 115] width 24 height 128
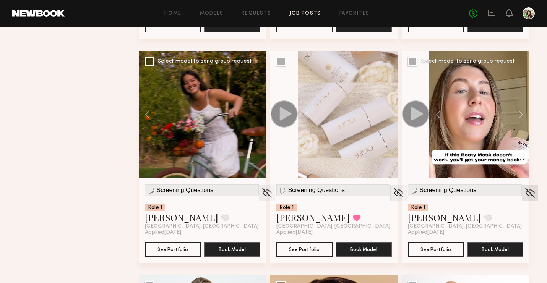
click at [522, 199] on div at bounding box center [530, 193] width 16 height 16
click at [524, 193] on img at bounding box center [530, 192] width 12 height 11
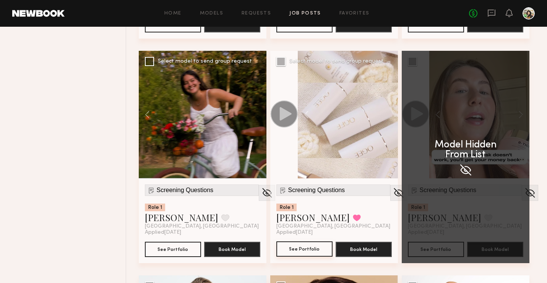
click at [308, 251] on button "See Portfolio" at bounding box center [304, 249] width 56 height 15
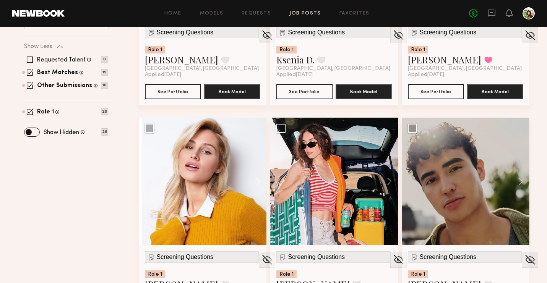
scroll to position [229, 0]
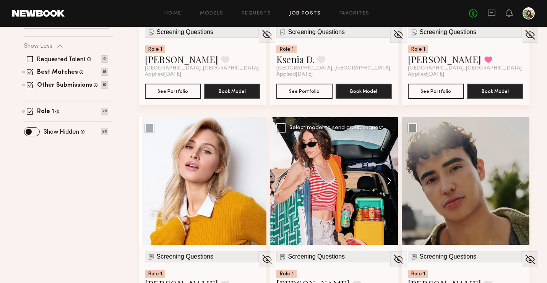
click at [385, 182] on button at bounding box center [385, 181] width 24 height 128
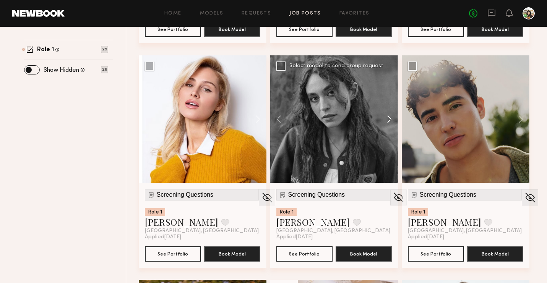
scroll to position [318, 0]
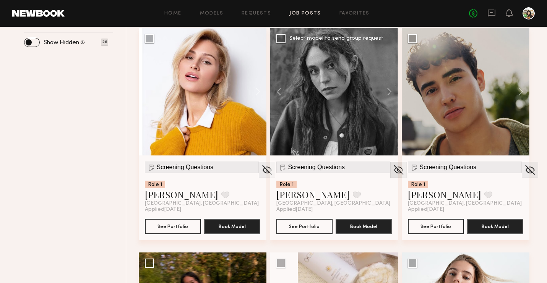
click at [392, 168] on img at bounding box center [398, 169] width 12 height 11
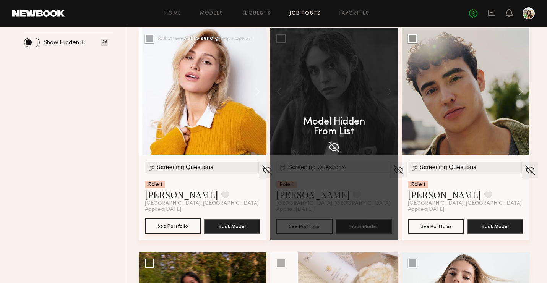
click at [173, 227] on button "See Portfolio" at bounding box center [173, 226] width 56 height 15
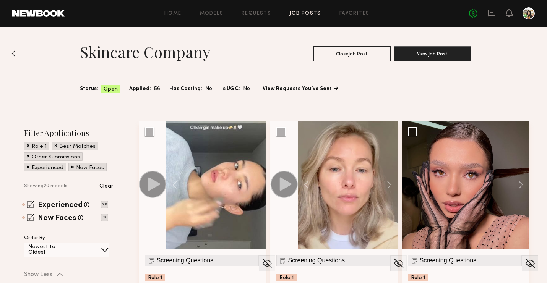
scroll to position [0, 0]
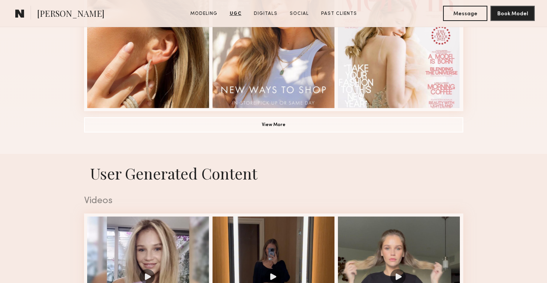
scroll to position [617, 0]
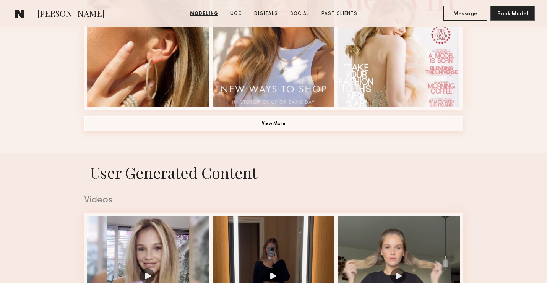
click at [285, 122] on button "View More" at bounding box center [273, 123] width 379 height 15
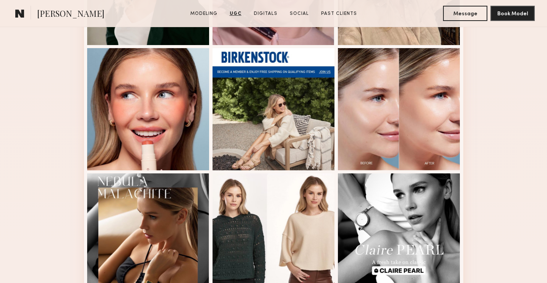
scroll to position [0, 0]
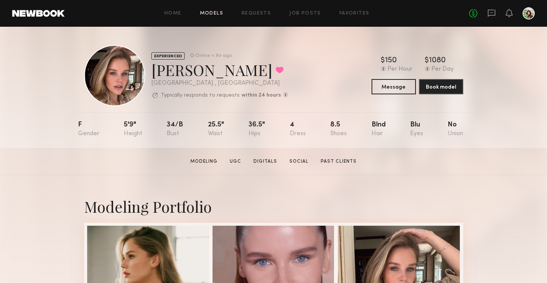
click at [216, 11] on link "Models" at bounding box center [211, 13] width 23 height 5
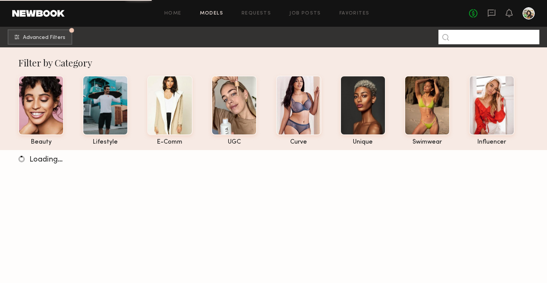
click at [469, 38] on input at bounding box center [488, 37] width 101 height 15
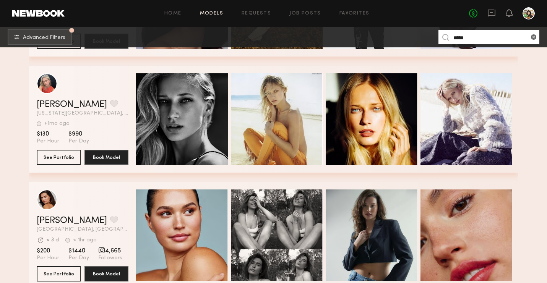
scroll to position [1820, 0]
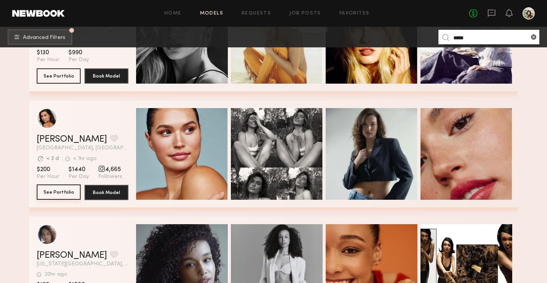
type input "****"
click at [59, 191] on button "See Portfolio" at bounding box center [59, 192] width 44 height 15
click at [41, 195] on button "See Portfolio" at bounding box center [59, 192] width 44 height 15
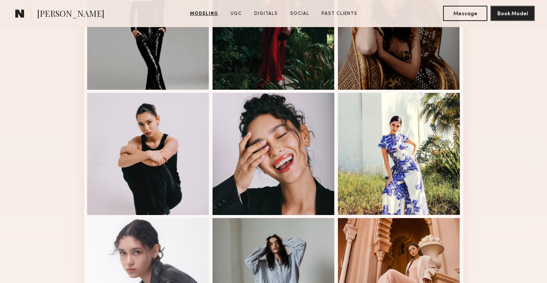
scroll to position [545, 0]
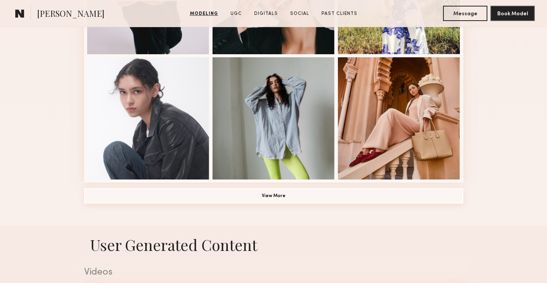
click at [316, 197] on button "View More" at bounding box center [273, 195] width 379 height 15
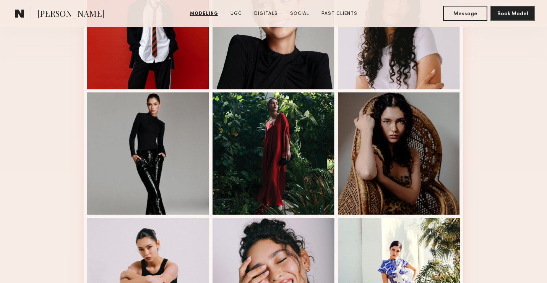
scroll to position [329, 0]
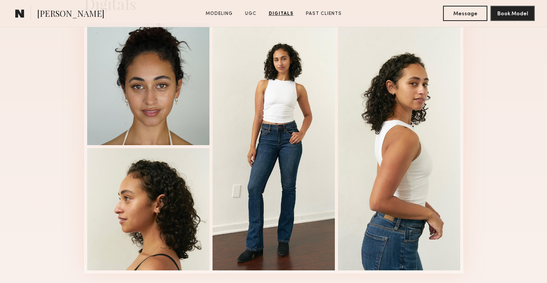
scroll to position [1226, 0]
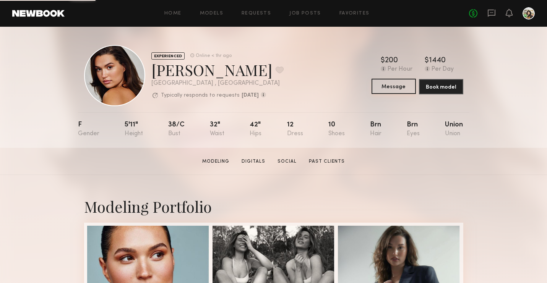
click at [386, 88] on button "Message" at bounding box center [393, 86] width 44 height 15
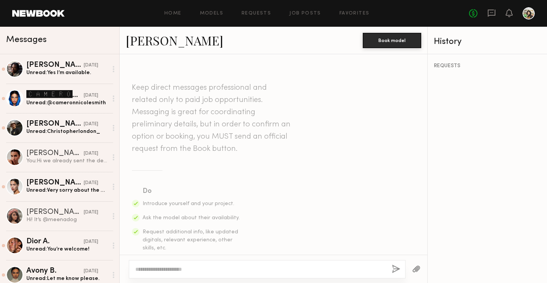
click at [174, 177] on section "Keep direct messages professional and related only to paid job opportunities. M…" at bounding box center [273, 214] width 283 height 265
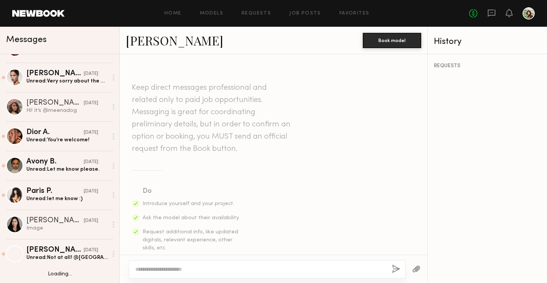
scroll to position [111, 0]
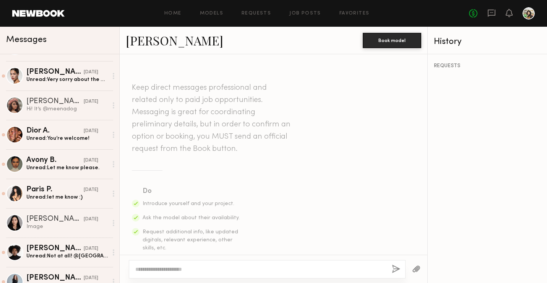
click at [47, 190] on div "Paris P." at bounding box center [54, 190] width 57 height 8
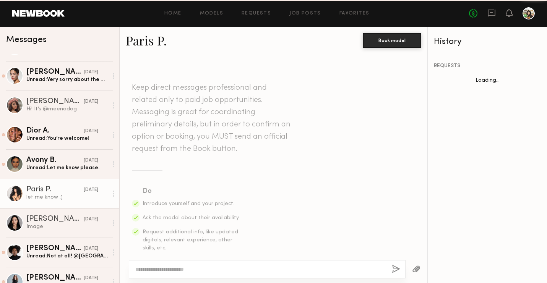
scroll to position [636, 0]
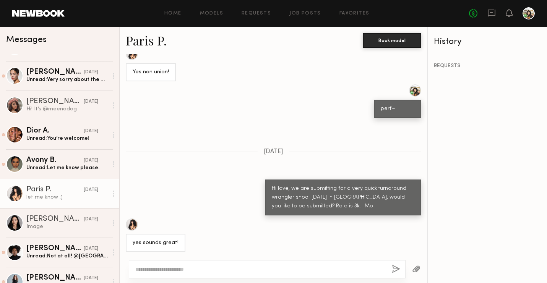
click at [158, 39] on link "Paris P." at bounding box center [146, 40] width 41 height 16
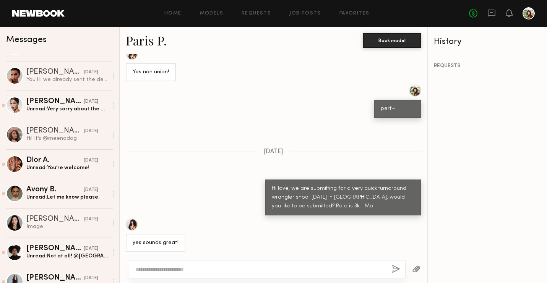
scroll to position [0, 0]
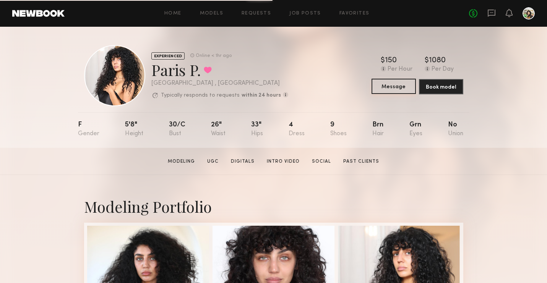
click at [401, 86] on button "Message" at bounding box center [393, 86] width 44 height 15
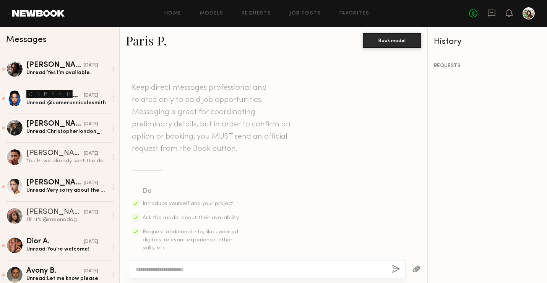
scroll to position [636, 0]
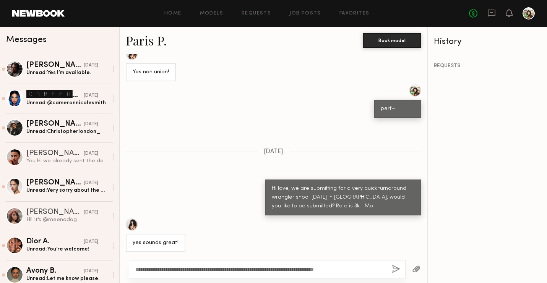
type textarea "**********"
click at [396, 268] on button "button" at bounding box center [396, 270] width 8 height 10
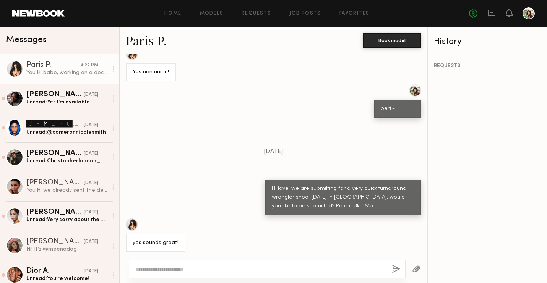
scroll to position [783, 0]
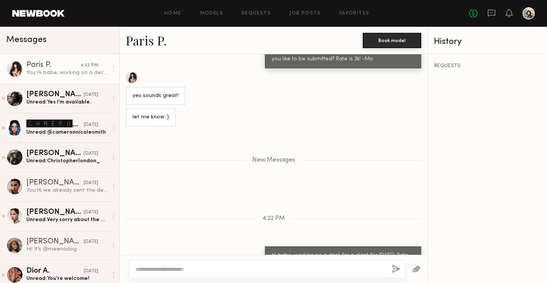
click at [143, 39] on link "Paris P." at bounding box center [146, 40] width 41 height 16
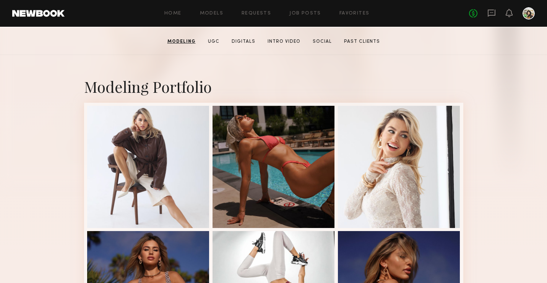
scroll to position [128, 0]
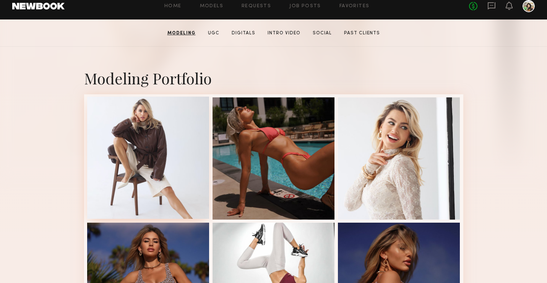
click at [129, 161] on div at bounding box center [148, 158] width 122 height 122
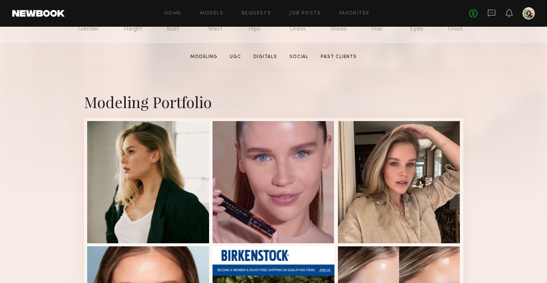
scroll to position [105, 0]
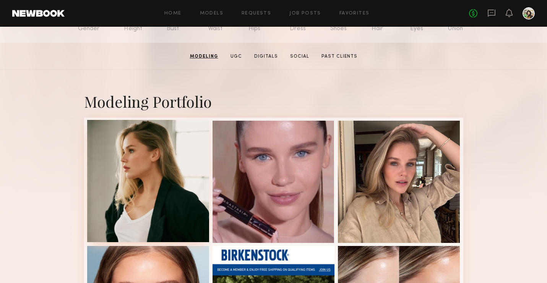
click at [170, 153] on div at bounding box center [148, 181] width 122 height 122
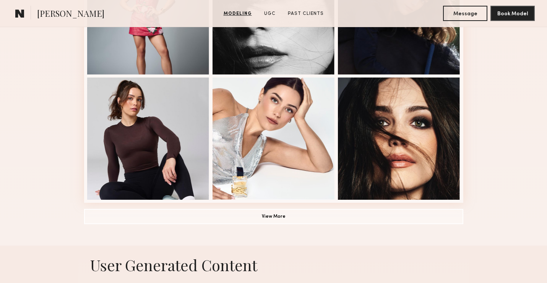
scroll to position [580, 0]
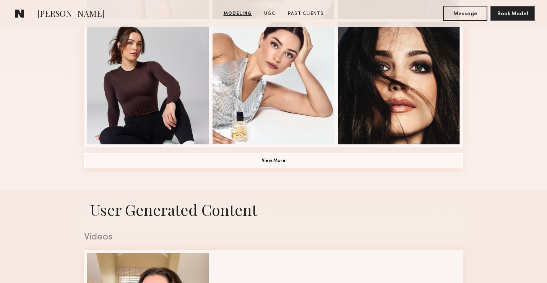
click at [237, 162] on button "View More" at bounding box center [273, 160] width 379 height 15
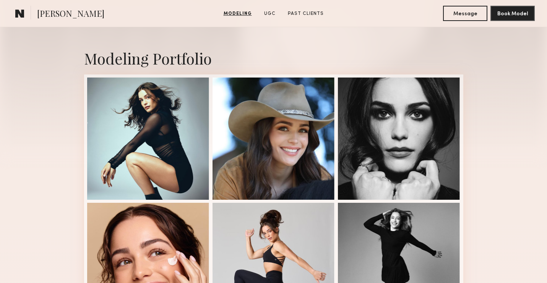
scroll to position [142, 0]
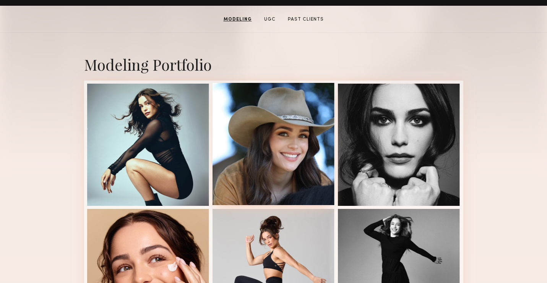
click at [295, 148] on div at bounding box center [273, 144] width 122 height 122
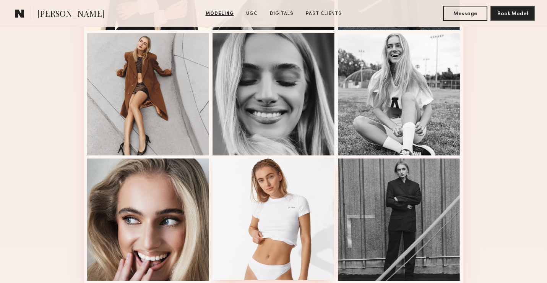
scroll to position [395, 0]
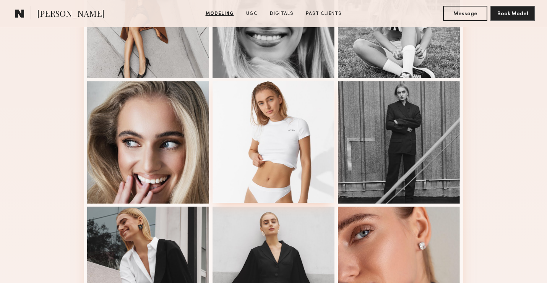
click at [266, 129] on div at bounding box center [273, 142] width 122 height 122
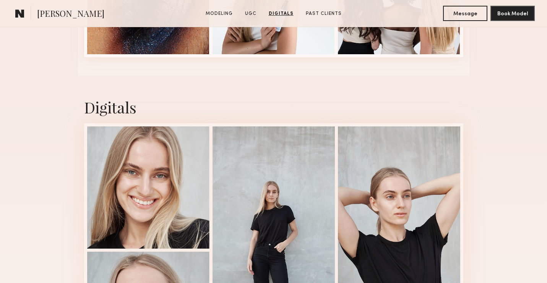
scroll to position [2025, 0]
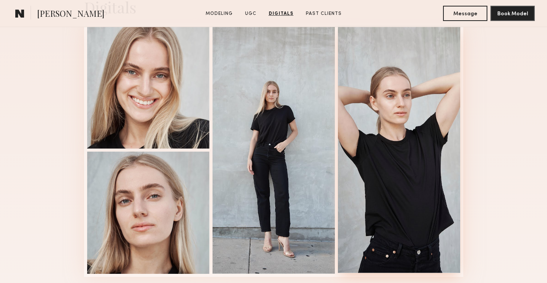
click at [411, 181] on div at bounding box center [399, 150] width 122 height 248
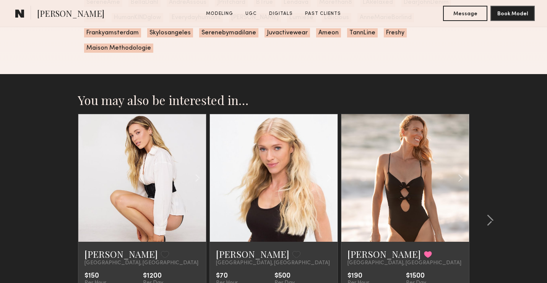
scroll to position [2454, 0]
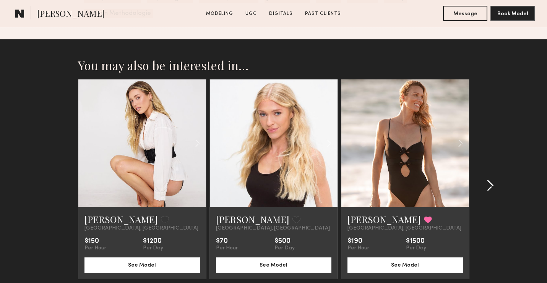
click at [493, 167] on div at bounding box center [487, 185] width 37 height 213
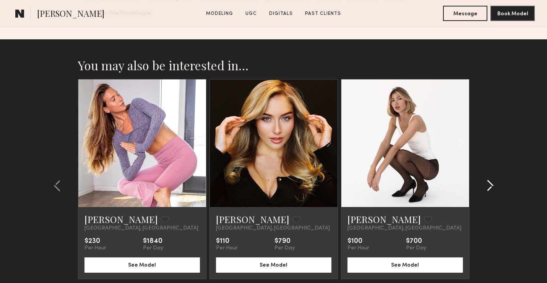
click at [493, 167] on div at bounding box center [487, 185] width 37 height 213
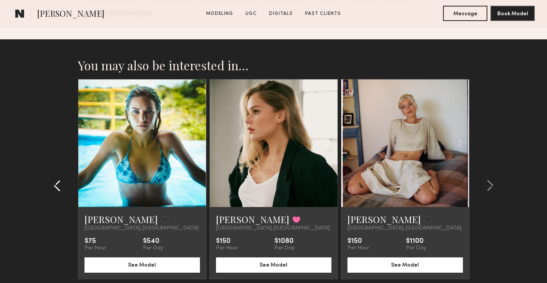
click at [56, 180] on common-icon at bounding box center [57, 186] width 8 height 12
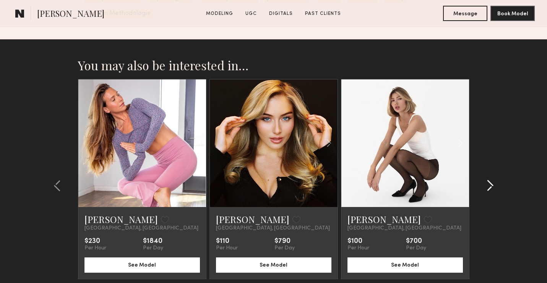
click at [486, 180] on common-icon at bounding box center [490, 186] width 8 height 12
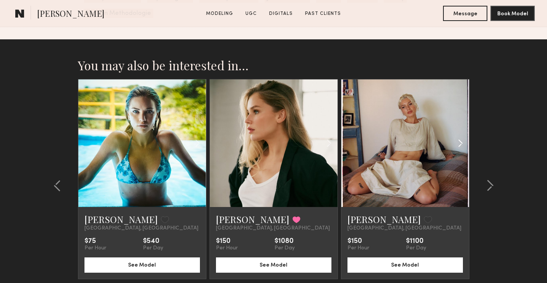
click at [456, 136] on common-icon at bounding box center [460, 143] width 11 height 15
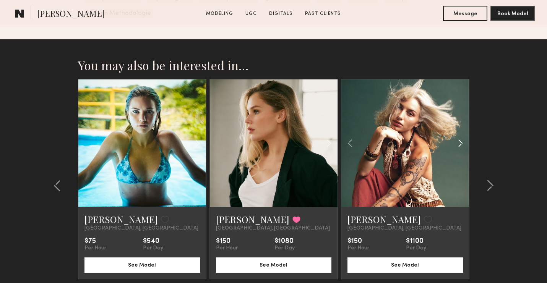
click at [456, 136] on common-icon at bounding box center [460, 143] width 11 height 15
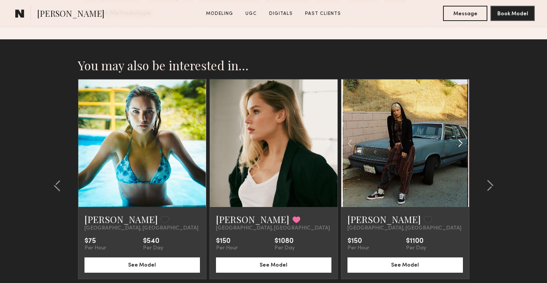
click at [456, 136] on common-icon at bounding box center [460, 143] width 11 height 15
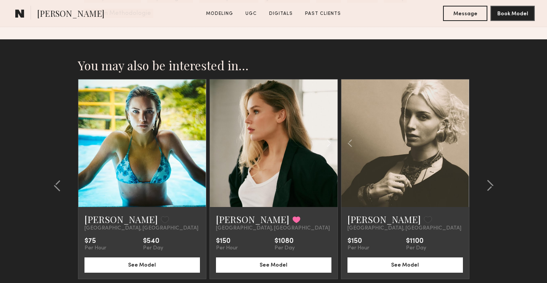
click at [456, 127] on div at bounding box center [405, 143] width 128 height 128
click at [486, 180] on common-icon at bounding box center [490, 186] width 8 height 12
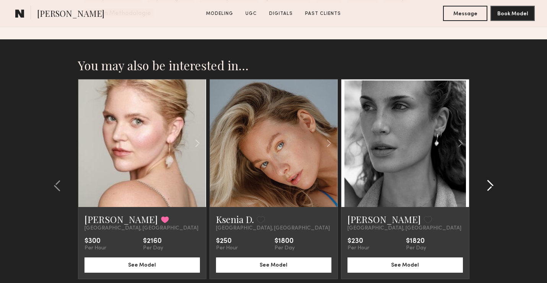
click at [486, 180] on common-icon at bounding box center [490, 186] width 8 height 12
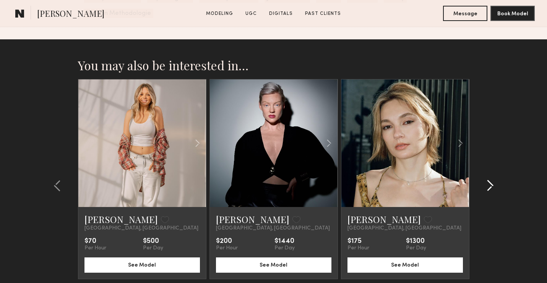
click at [486, 180] on common-icon at bounding box center [490, 186] width 8 height 12
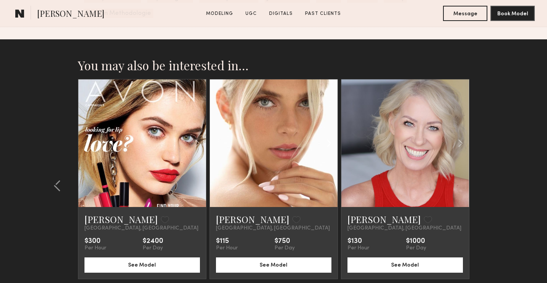
click at [327, 136] on common-icon at bounding box center [328, 143] width 11 height 15
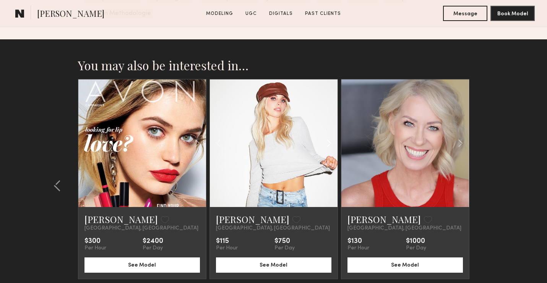
click at [327, 136] on common-icon at bounding box center [328, 143] width 11 height 15
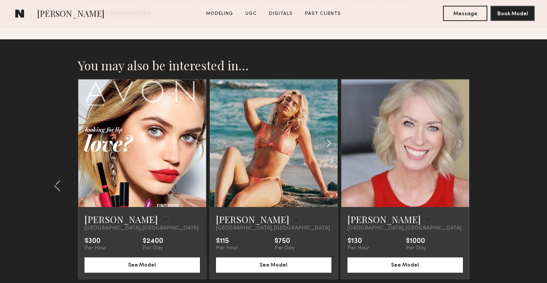
click at [327, 136] on common-icon at bounding box center [328, 143] width 11 height 15
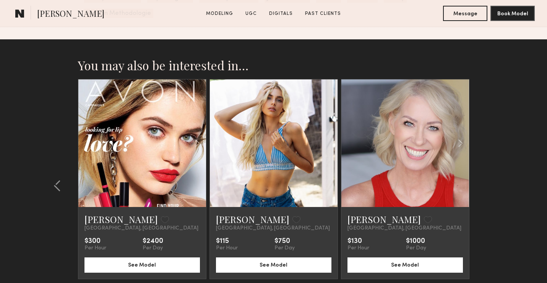
click at [327, 131] on div at bounding box center [274, 143] width 128 height 128
click at [265, 257] on button "See Model" at bounding box center [273, 264] width 115 height 15
click at [198, 136] on common-icon at bounding box center [197, 143] width 11 height 15
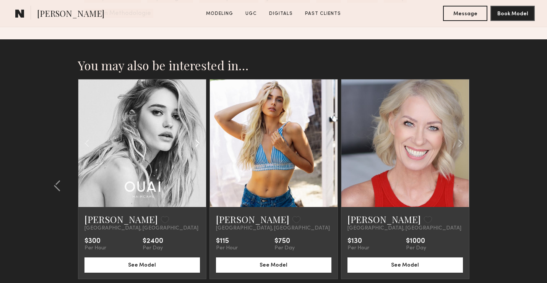
click at [198, 136] on common-icon at bounding box center [197, 143] width 11 height 15
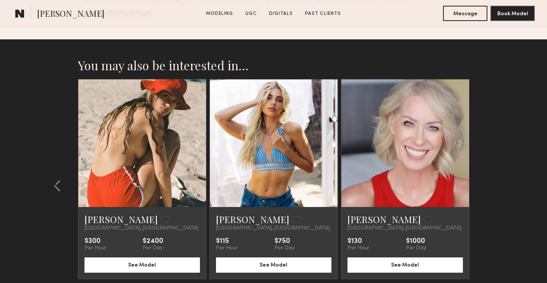
click at [198, 136] on common-icon at bounding box center [197, 143] width 11 height 15
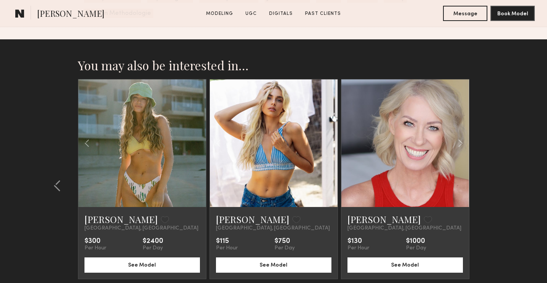
click at [198, 128] on div at bounding box center [142, 143] width 128 height 128
click at [146, 257] on button "See Model" at bounding box center [141, 264] width 115 height 15
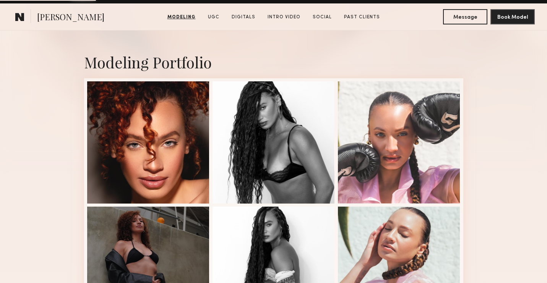
scroll to position [285, 0]
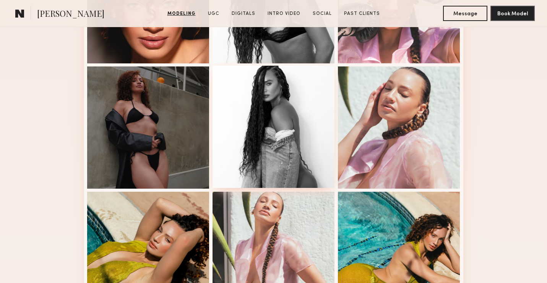
click at [273, 145] on div at bounding box center [273, 127] width 122 height 122
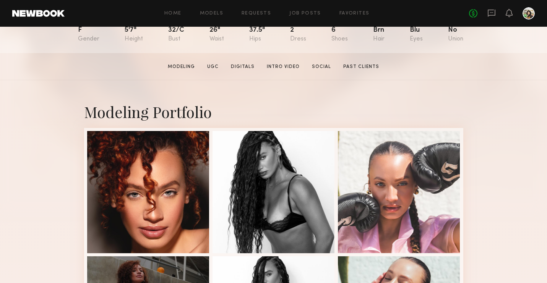
scroll to position [111, 0]
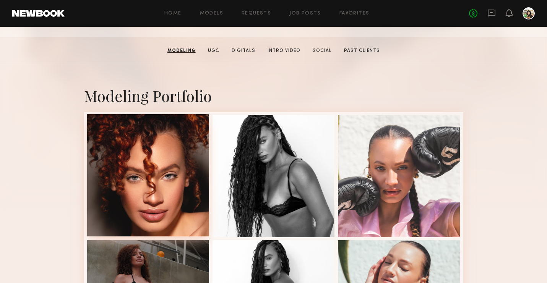
click at [168, 162] on div at bounding box center [148, 175] width 122 height 122
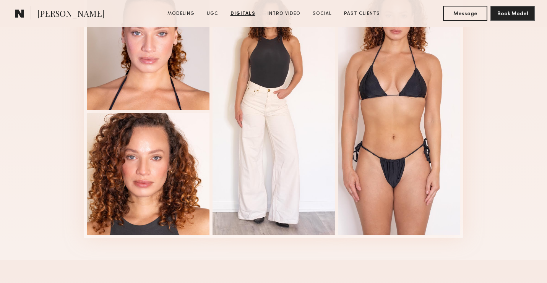
scroll to position [1784, 0]
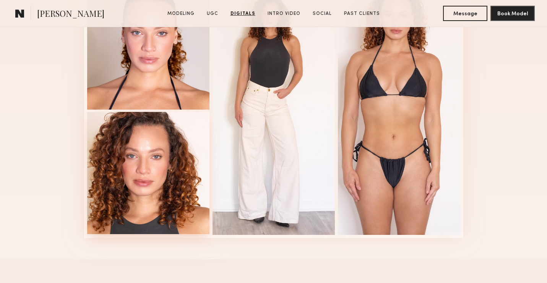
click at [146, 176] on div at bounding box center [148, 173] width 122 height 122
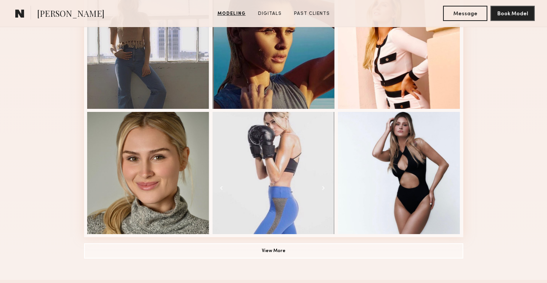
scroll to position [528, 0]
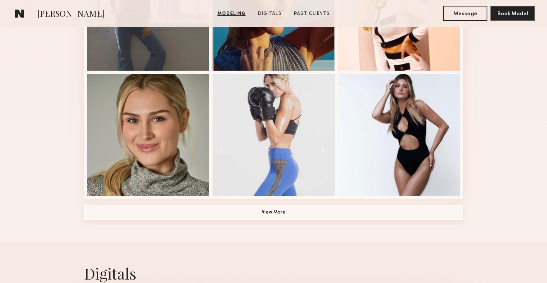
click at [192, 215] on button "View More" at bounding box center [273, 212] width 379 height 15
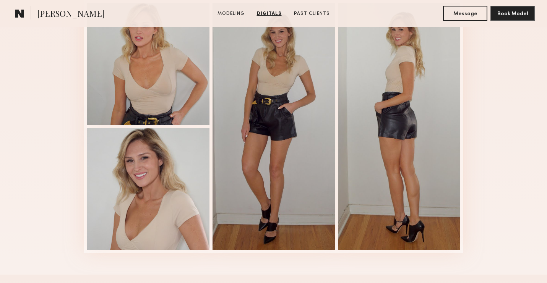
scroll to position [1402, 0]
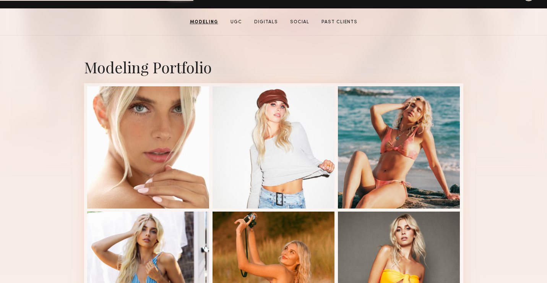
scroll to position [12, 0]
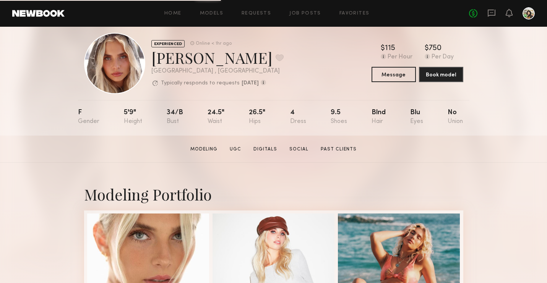
click at [393, 66] on div "$ Typical rate set by model. Can vary by project & usage. 115 Per Hour $ Typica…" at bounding box center [417, 63] width 92 height 37
click at [392, 75] on button "Message" at bounding box center [393, 73] width 44 height 15
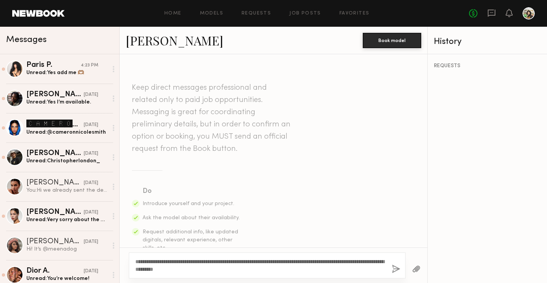
type textarea "**********"
click at [395, 268] on button "button" at bounding box center [396, 270] width 8 height 10
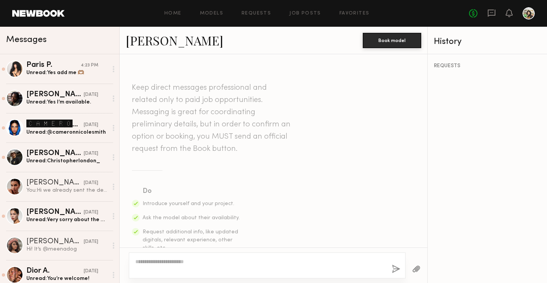
scroll to position [216, 0]
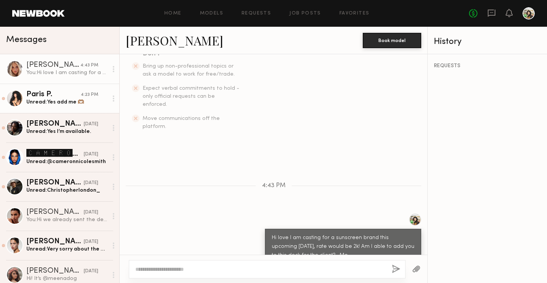
click at [65, 86] on link "Paris P. 4:23 PM Unread: Yes add me 🫶🏽" at bounding box center [59, 98] width 119 height 29
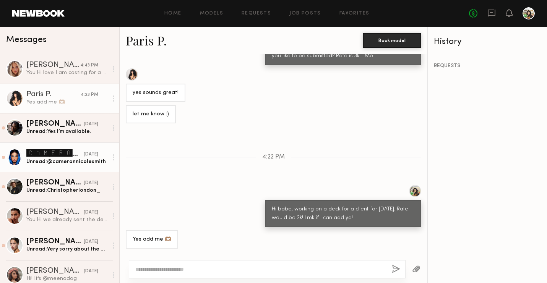
scroll to position [392, 0]
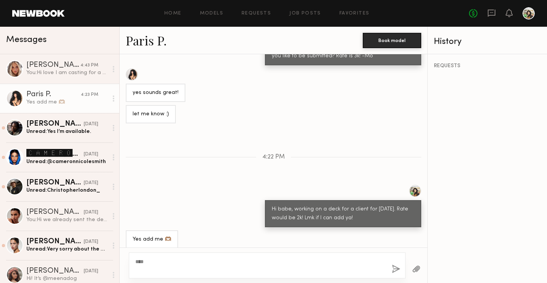
type textarea "***"
click at [395, 272] on button "button" at bounding box center [396, 270] width 8 height 10
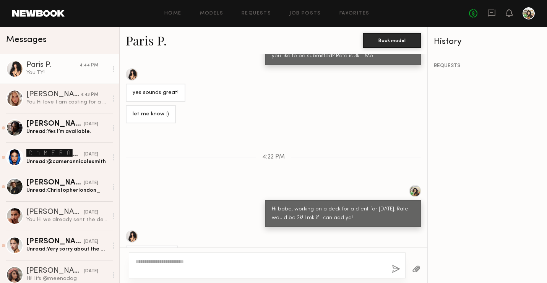
scroll to position [487, 0]
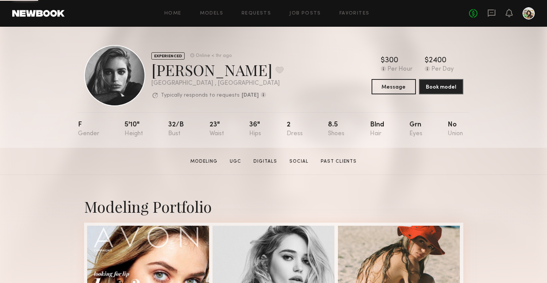
click at [490, 17] on link at bounding box center [491, 14] width 8 height 10
click at [394, 79] on button "Message" at bounding box center [393, 86] width 44 height 15
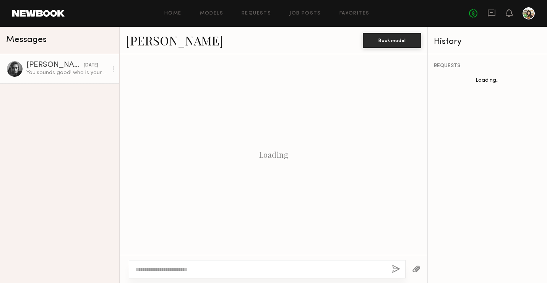
scroll to position [344, 0]
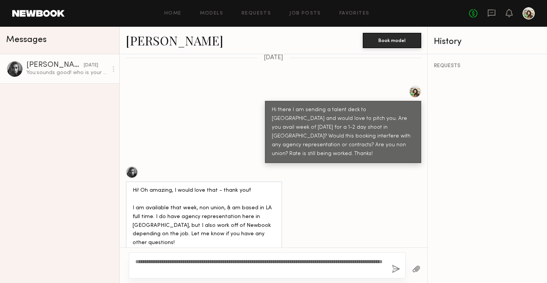
click at [393, 274] on div "**********" at bounding box center [267, 266] width 277 height 26
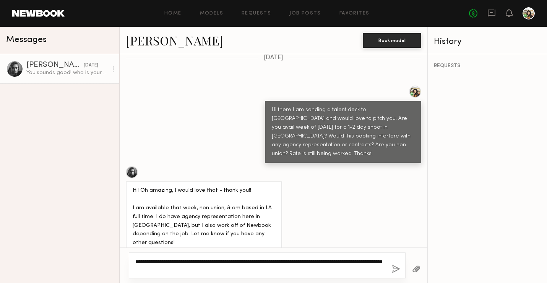
click at [334, 263] on textarea "**********" at bounding box center [260, 265] width 250 height 15
click at [334, 266] on textarea "**********" at bounding box center [260, 265] width 250 height 15
type textarea "**********"
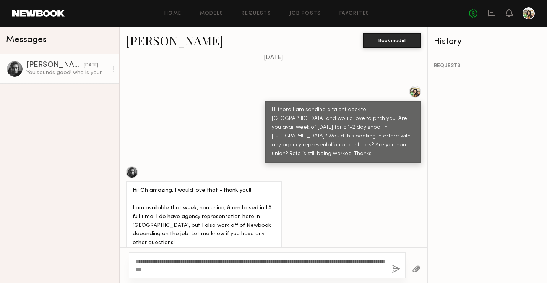
click at [396, 271] on button "button" at bounding box center [396, 270] width 8 height 10
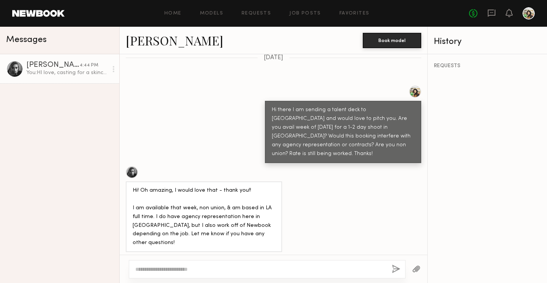
scroll to position [515, 0]
